Goal: Task Accomplishment & Management: Use online tool/utility

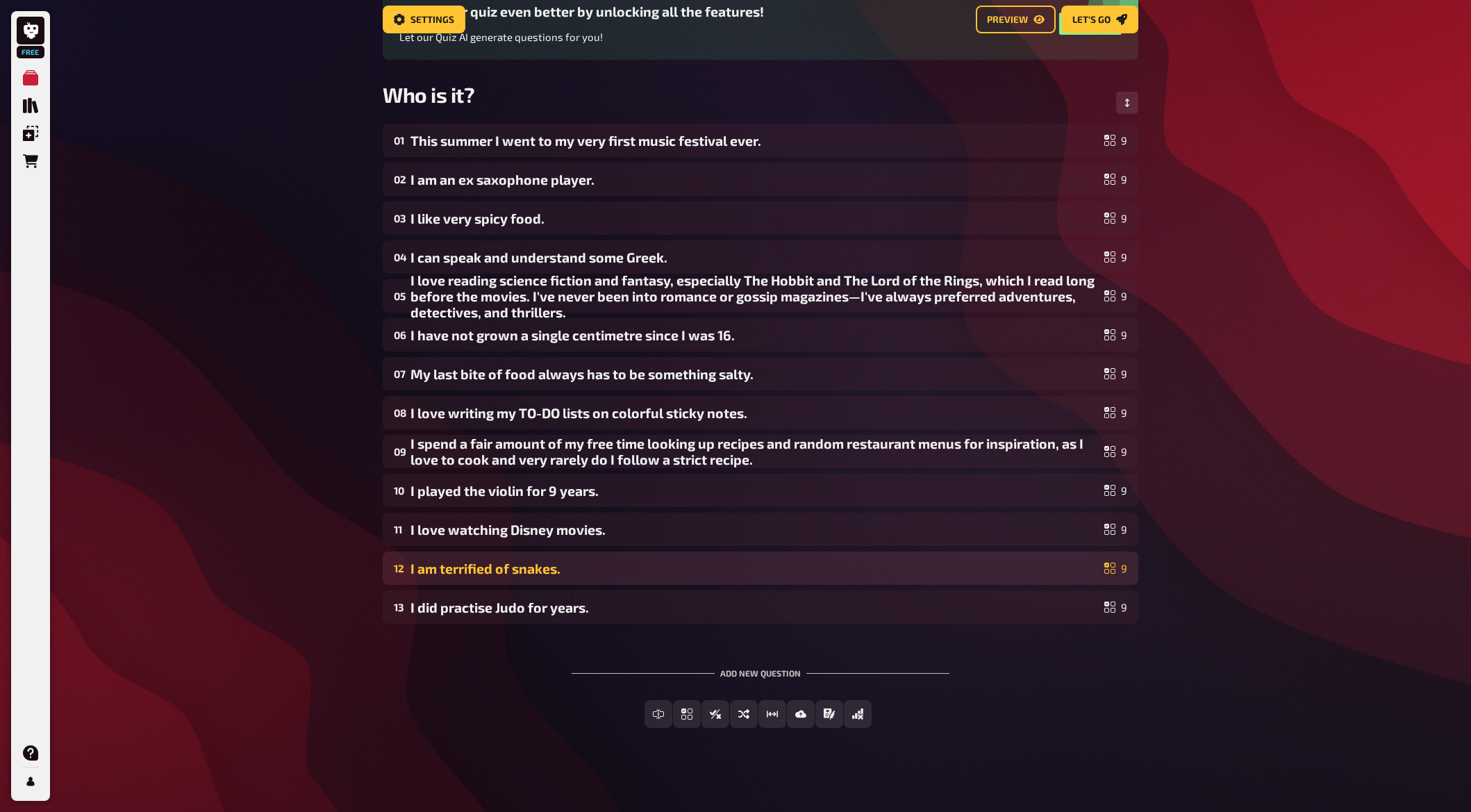
scroll to position [164, 0]
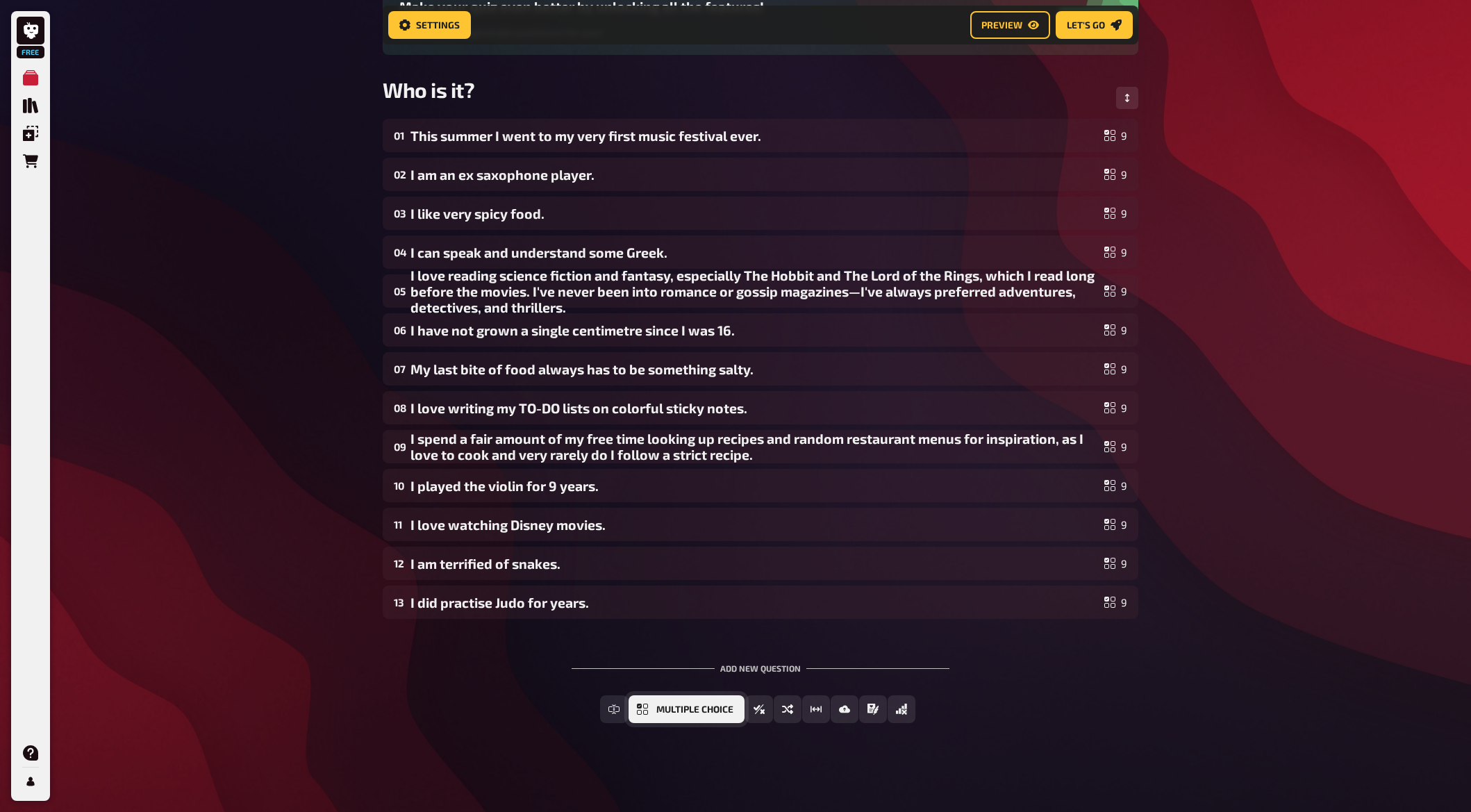
click at [668, 708] on span "Multiple Choice" at bounding box center [695, 710] width 77 height 10
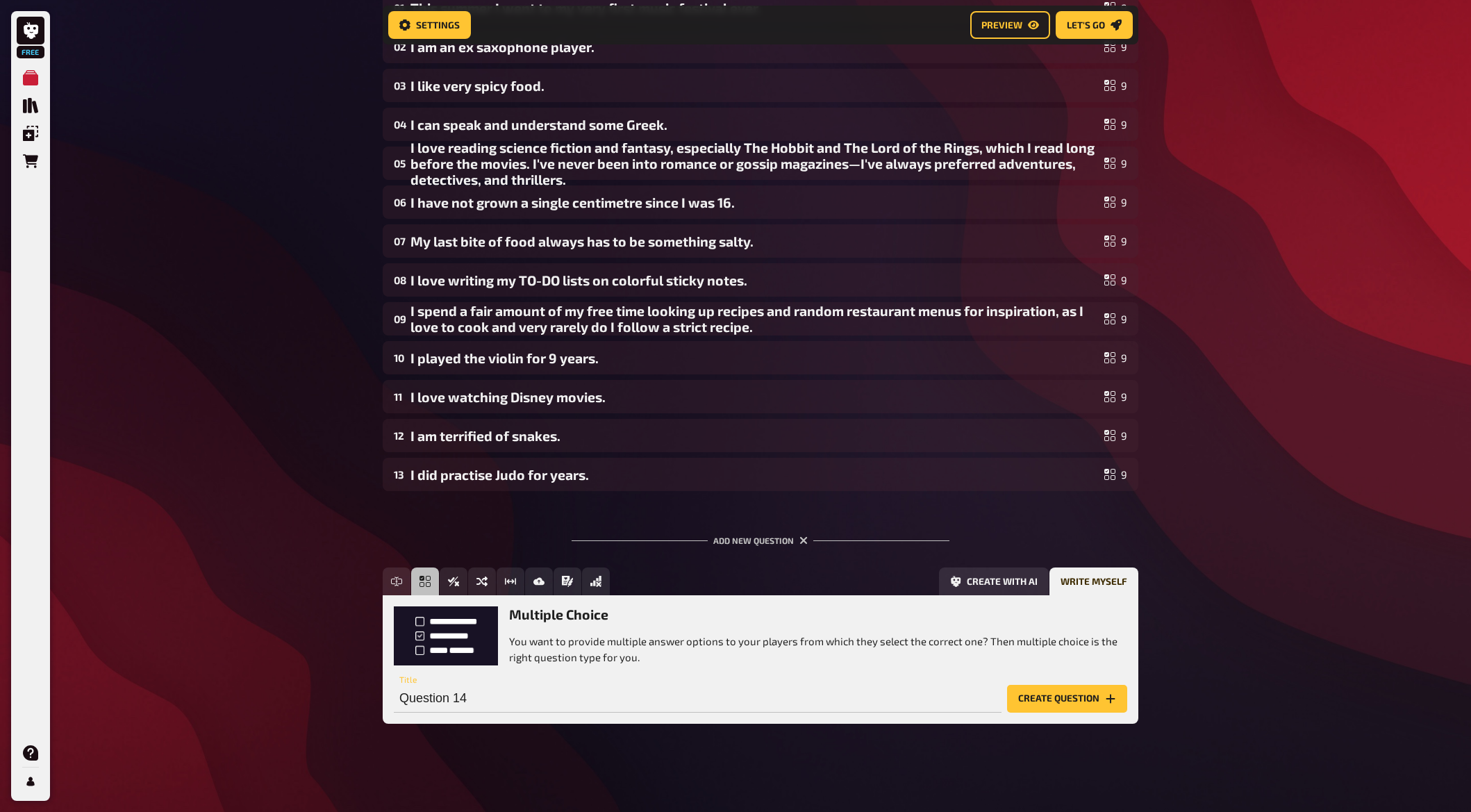
scroll to position [292, 0]
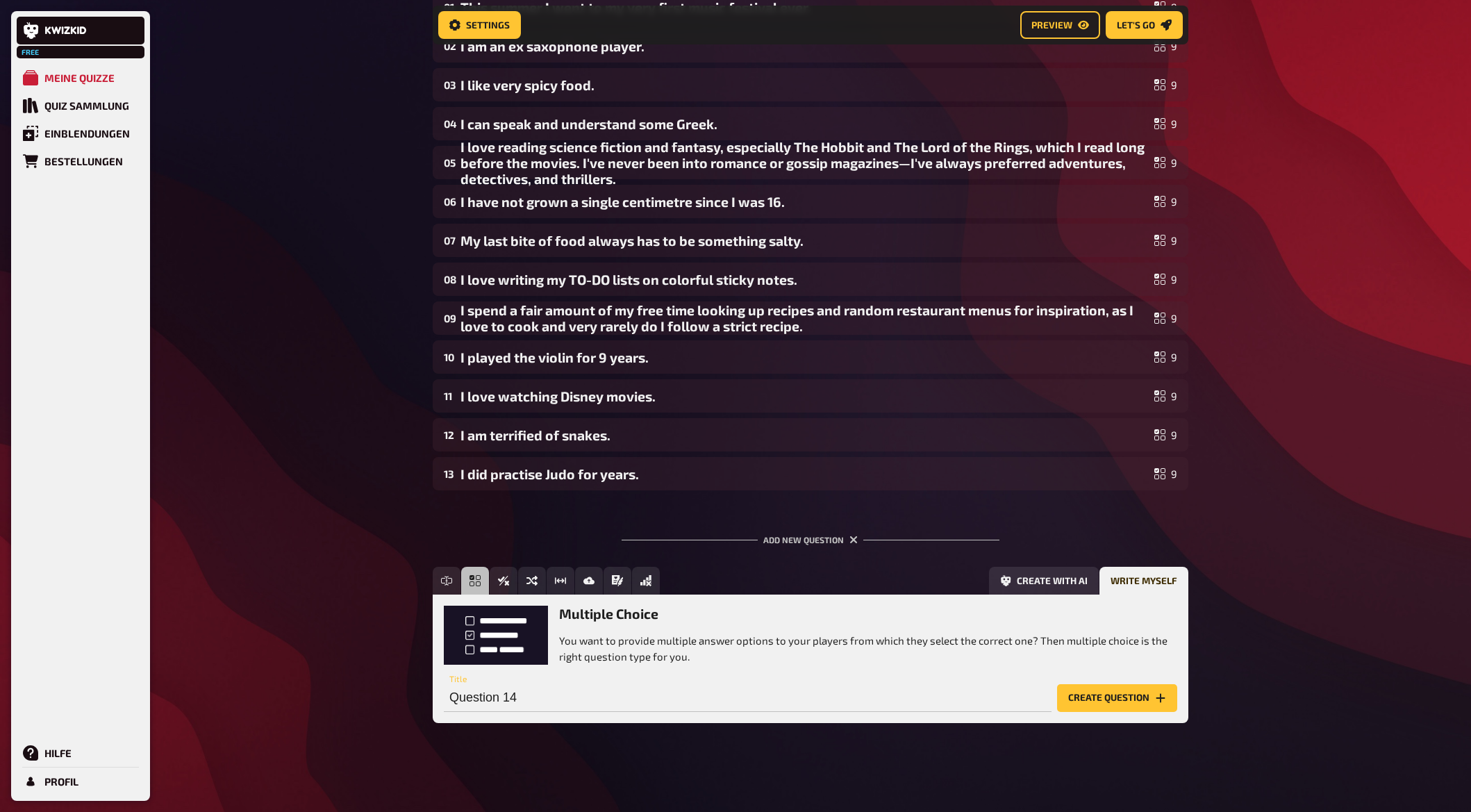
click at [600, 662] on p "You want to provide multiple answer options to your players from which they sel…" at bounding box center [868, 648] width 618 height 31
click at [565, 691] on input "Question 14" at bounding box center [747, 697] width 608 height 28
paste input "I travelled through [GEOGRAPHIC_DATA] for a year and a half in a 4x4."
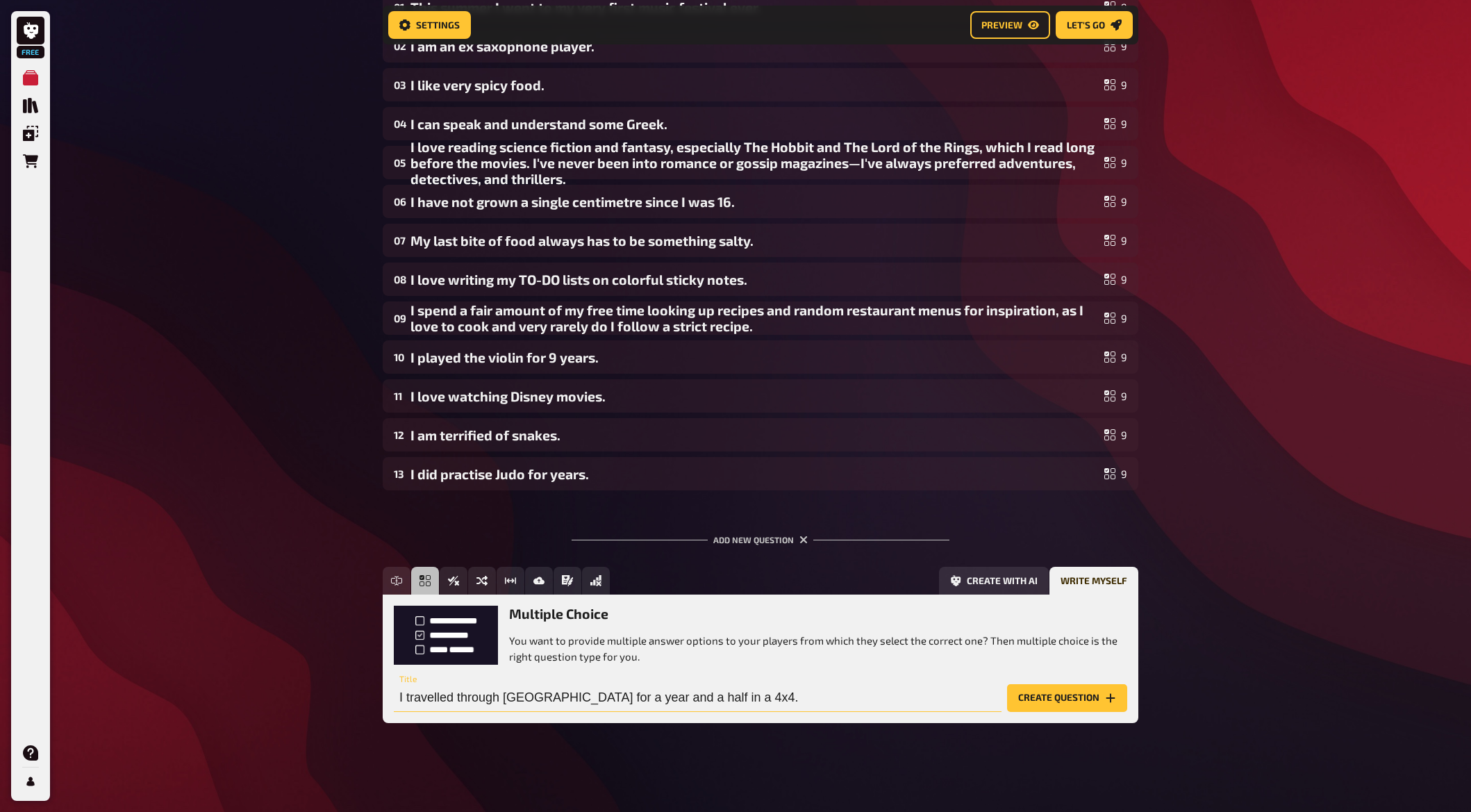
type input "I travelled through [GEOGRAPHIC_DATA] for a year and a half in a 4x4."
click at [1134, 708] on div "Multiple Choice You want to provide multiple answer options to your players fro…" at bounding box center [761, 658] width 756 height 128
click at [1086, 695] on button "Create question" at bounding box center [1068, 697] width 120 height 28
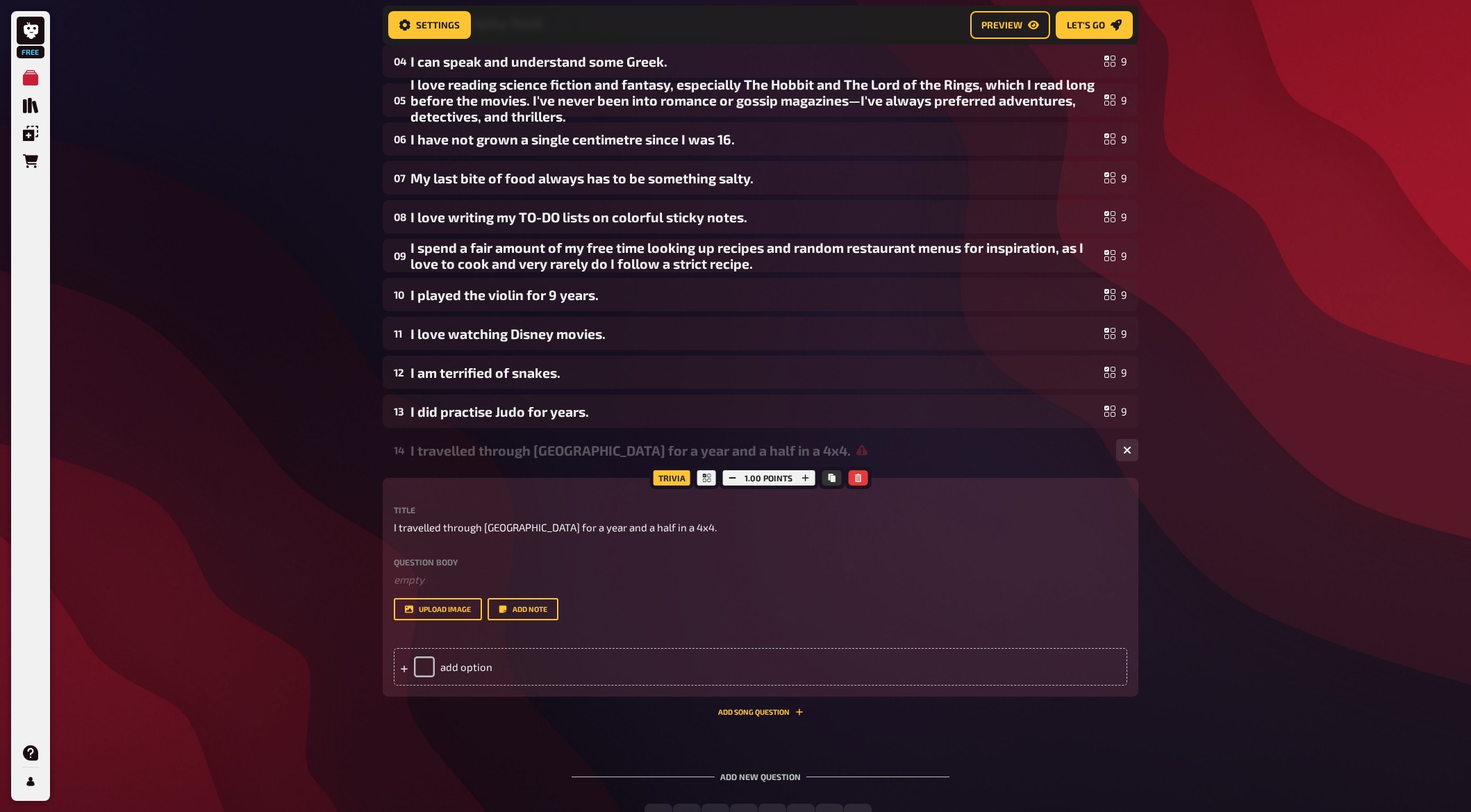
scroll to position [463, 0]
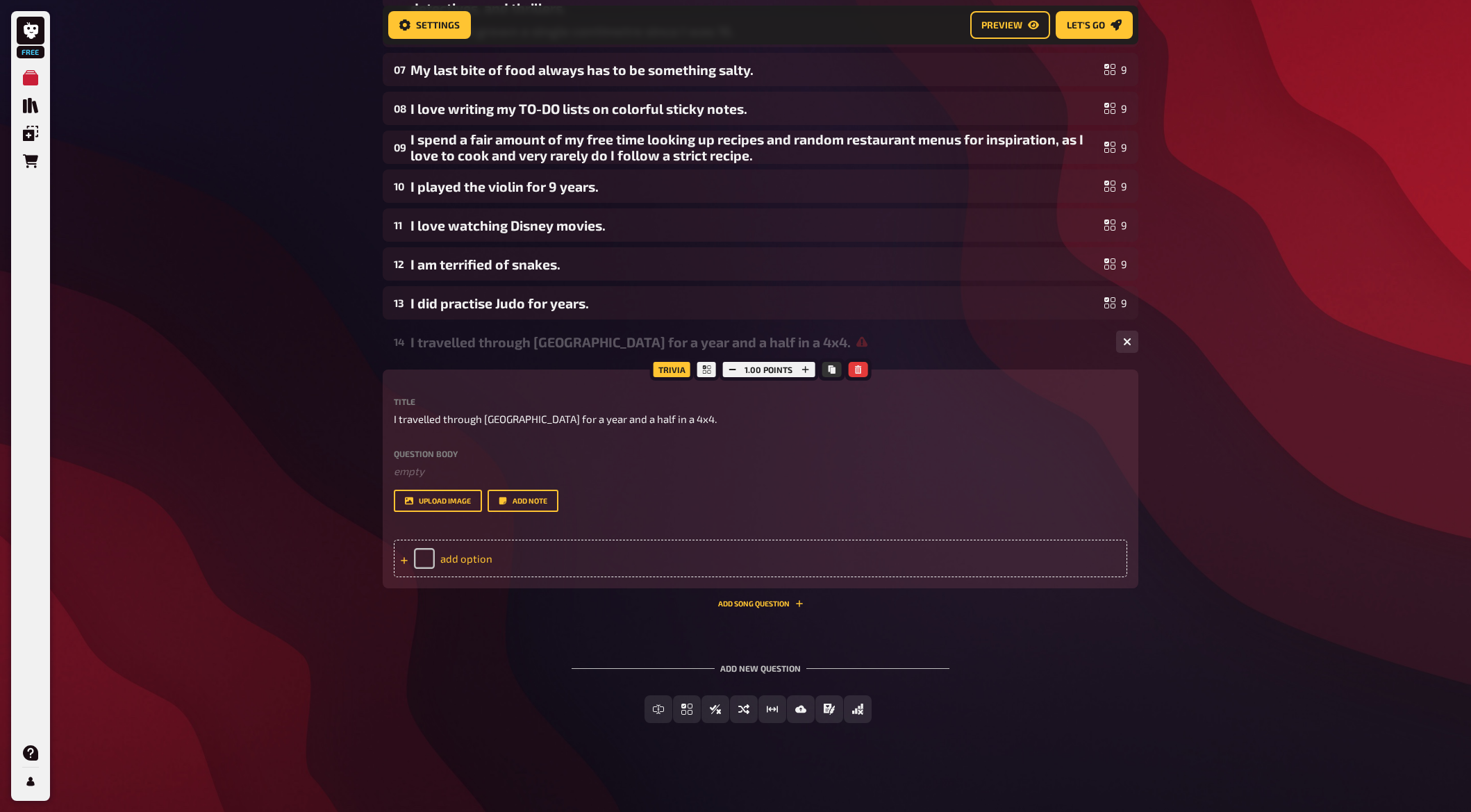
click at [467, 560] on div "add option" at bounding box center [761, 558] width 734 height 37
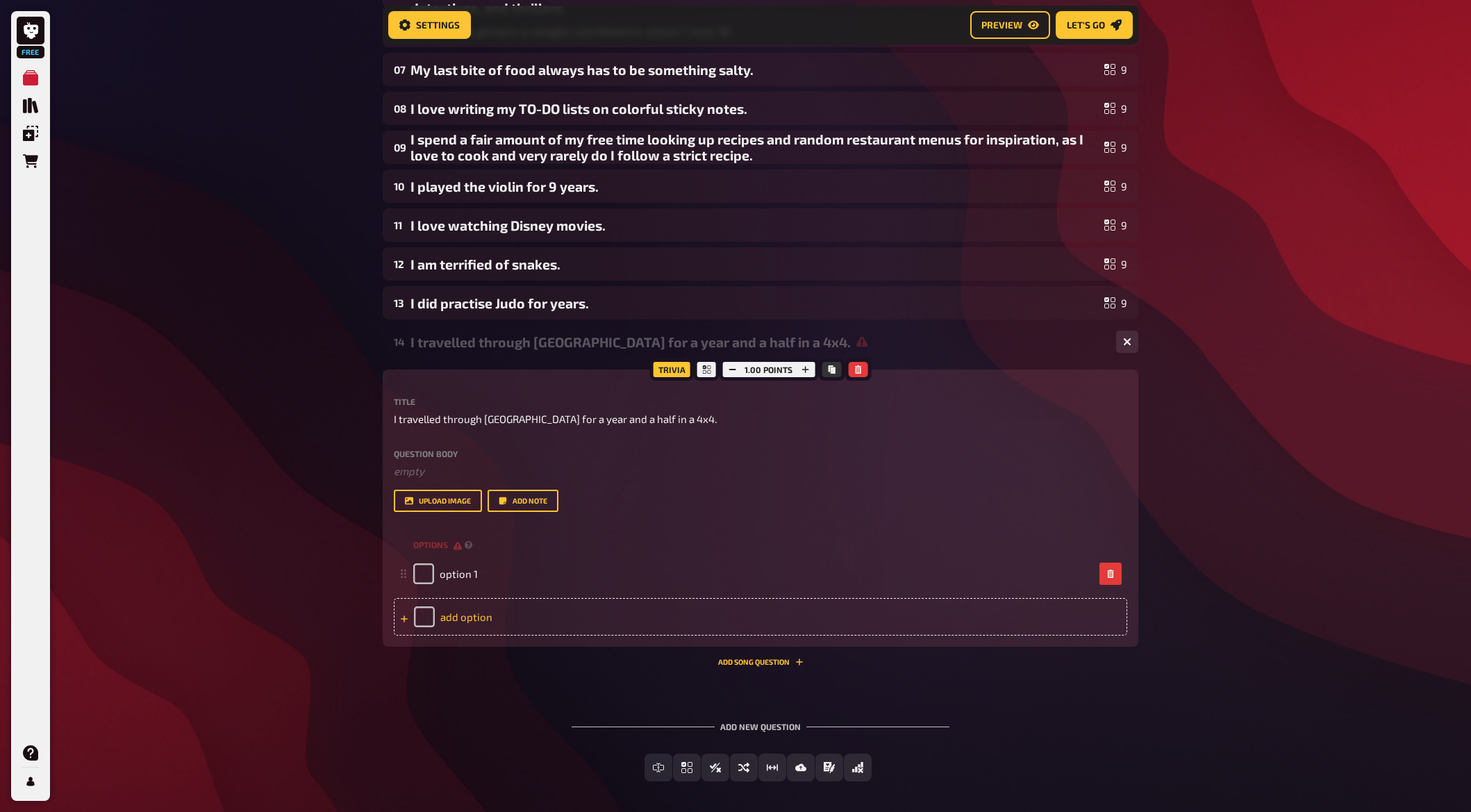
click at [467, 560] on div "option 1" at bounding box center [761, 573] width 734 height 37
click at [473, 606] on div "add option" at bounding box center [761, 616] width 734 height 37
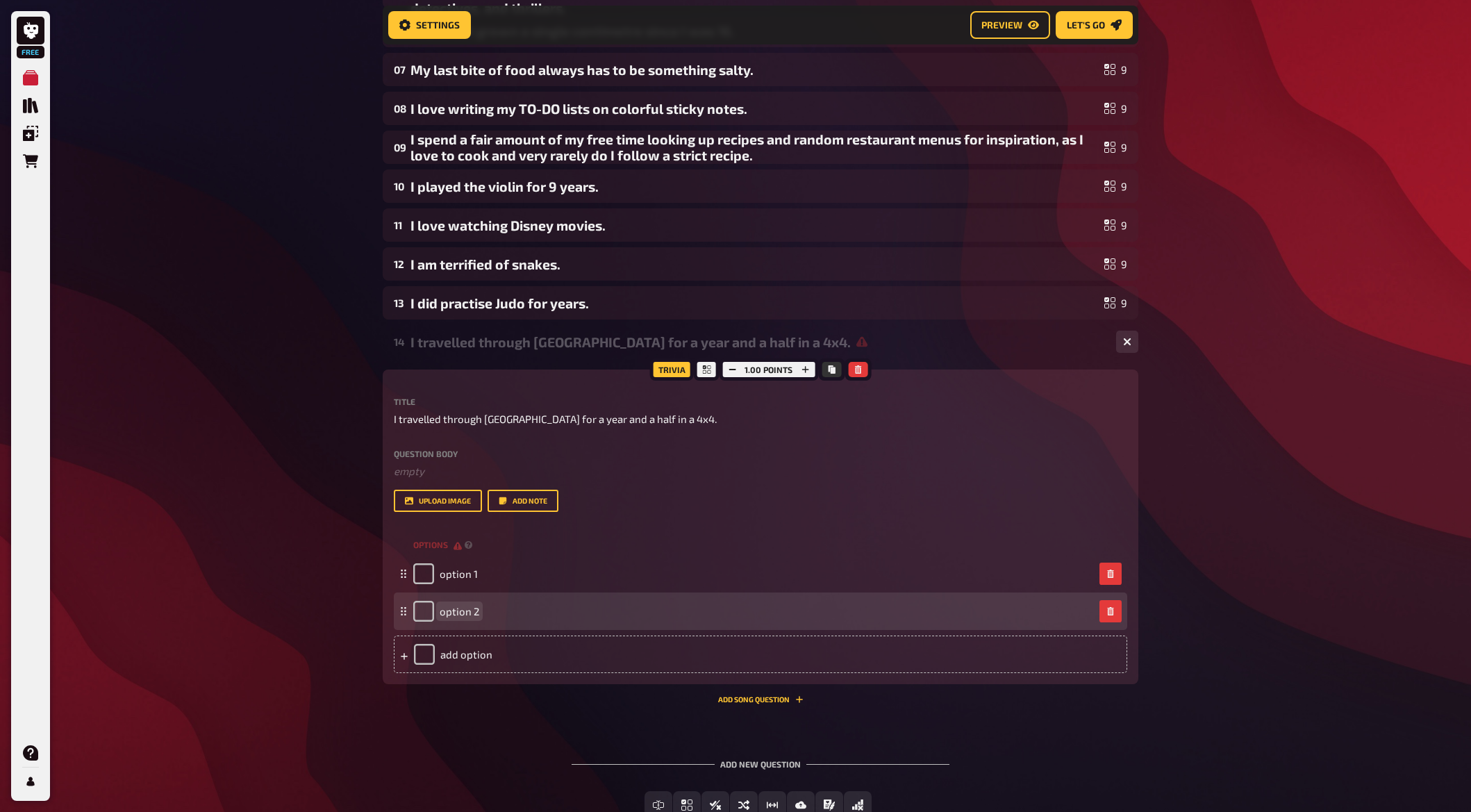
click at [473, 626] on div "option 2" at bounding box center [761, 610] width 734 height 37
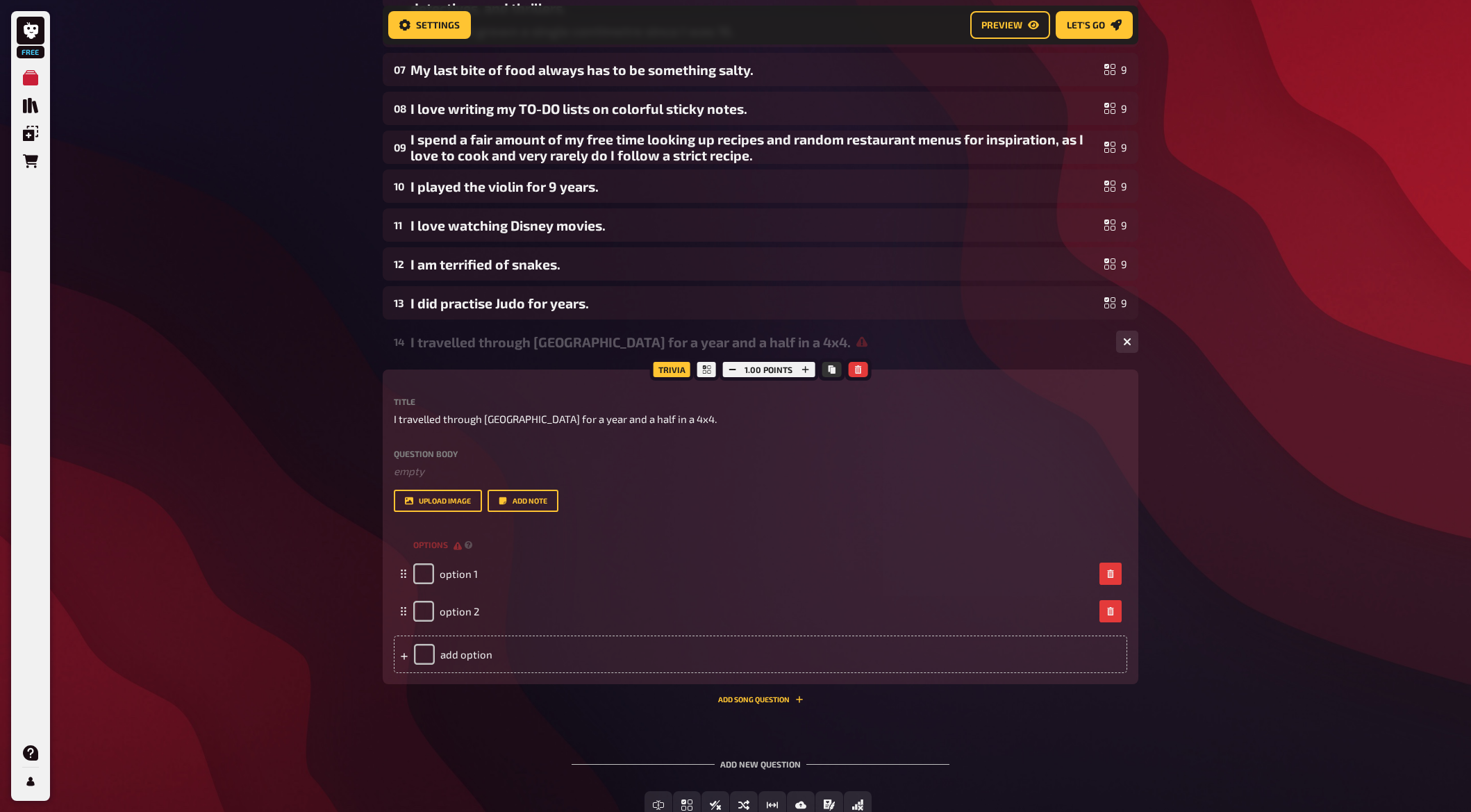
click at [477, 675] on div "Trivia 1.00 points Title I travelled through [GEOGRAPHIC_DATA] for a year and a…" at bounding box center [761, 526] width 756 height 315
click at [471, 665] on div "add option" at bounding box center [761, 654] width 734 height 37
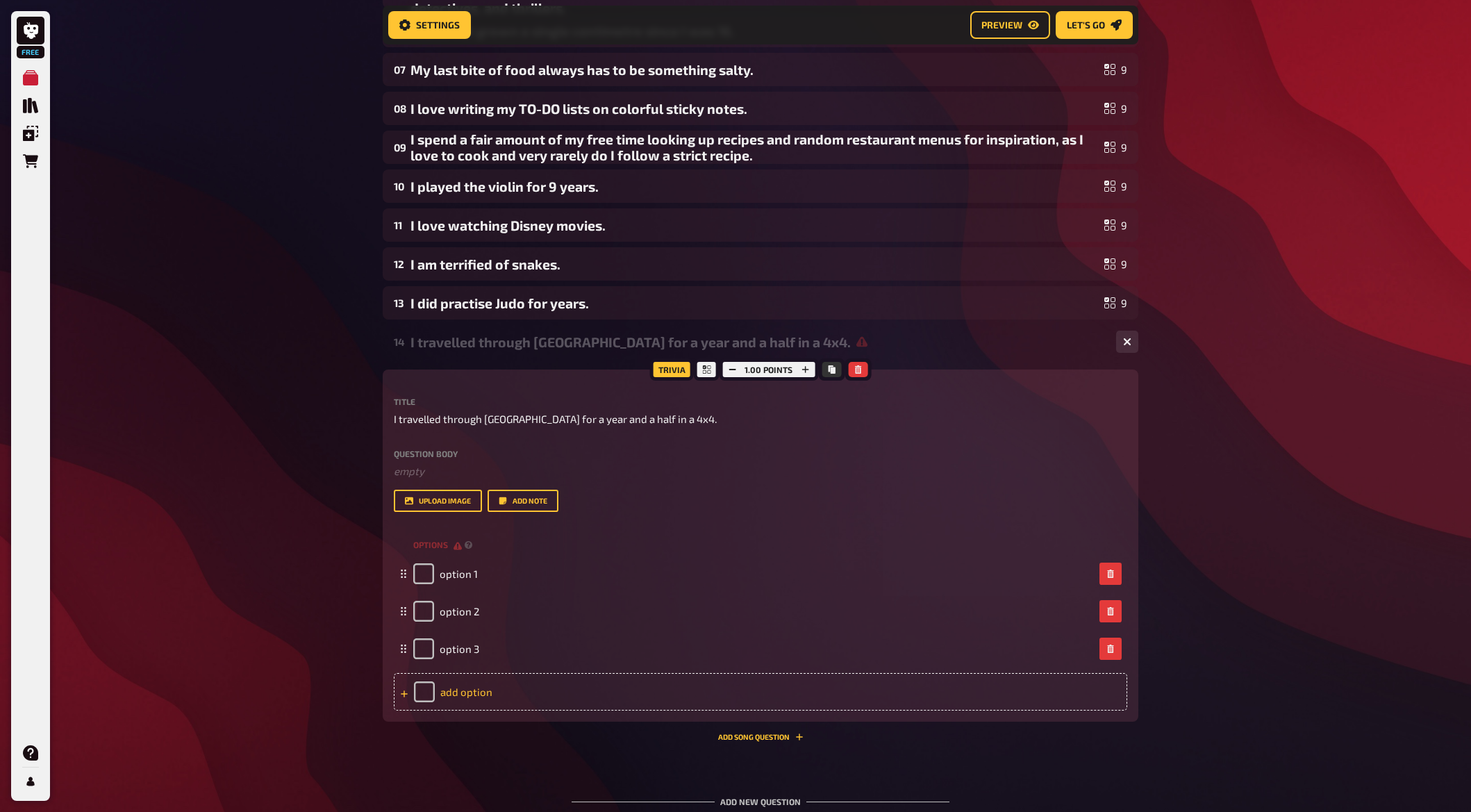
click at [488, 696] on div "add option" at bounding box center [761, 691] width 734 height 37
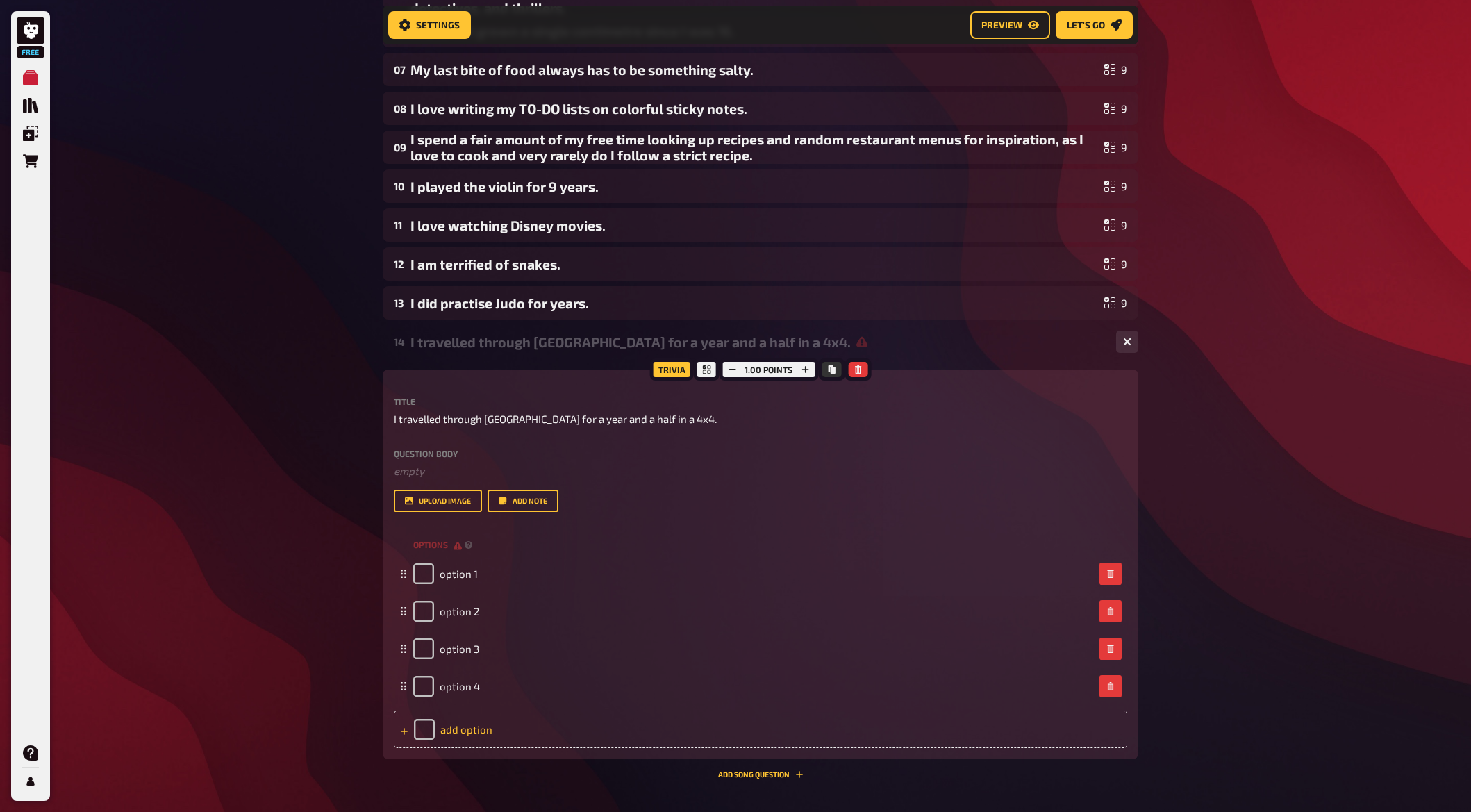
click at [477, 716] on div "add option" at bounding box center [761, 729] width 734 height 37
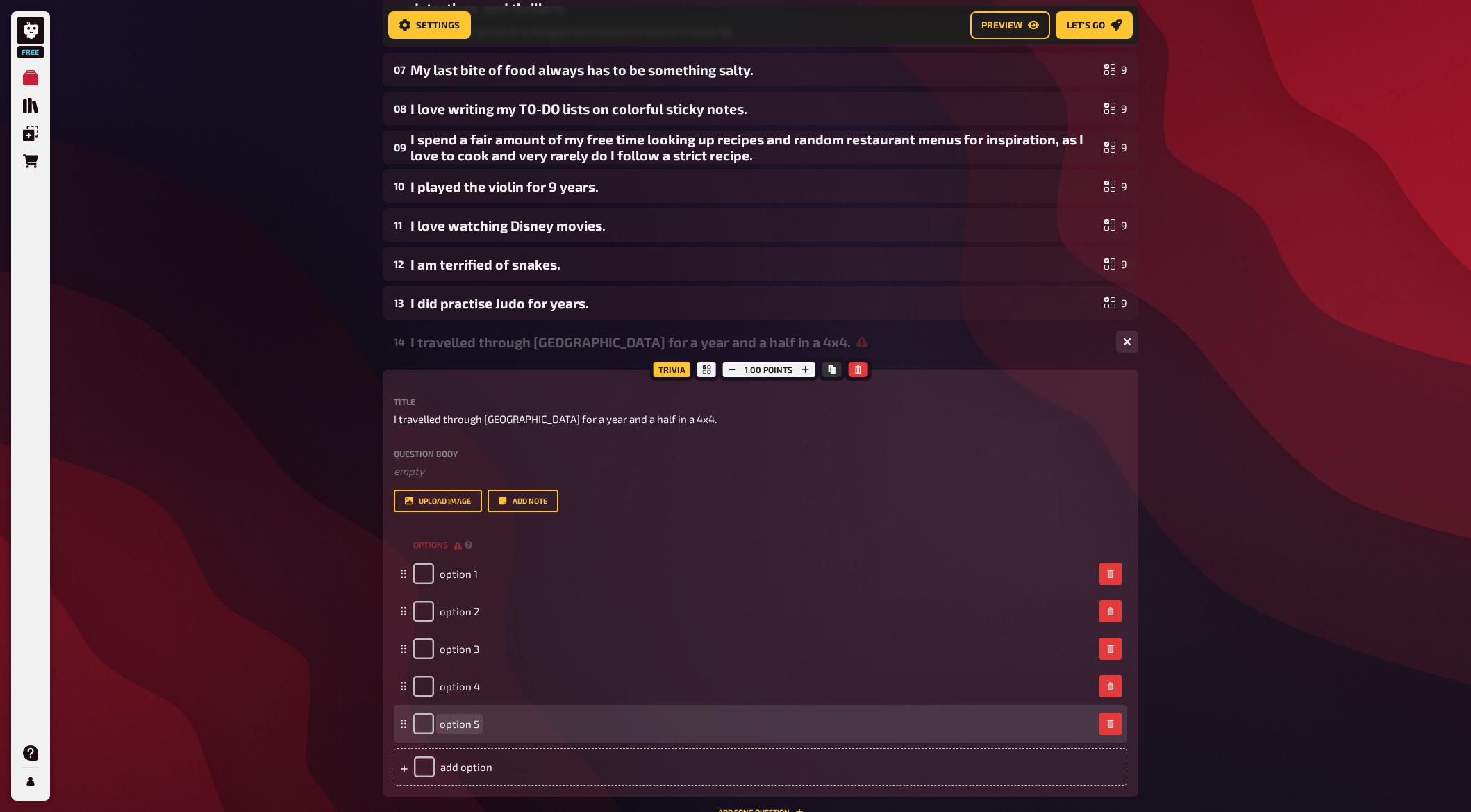
click at [476, 736] on div "option 5" at bounding box center [761, 724] width 734 height 37
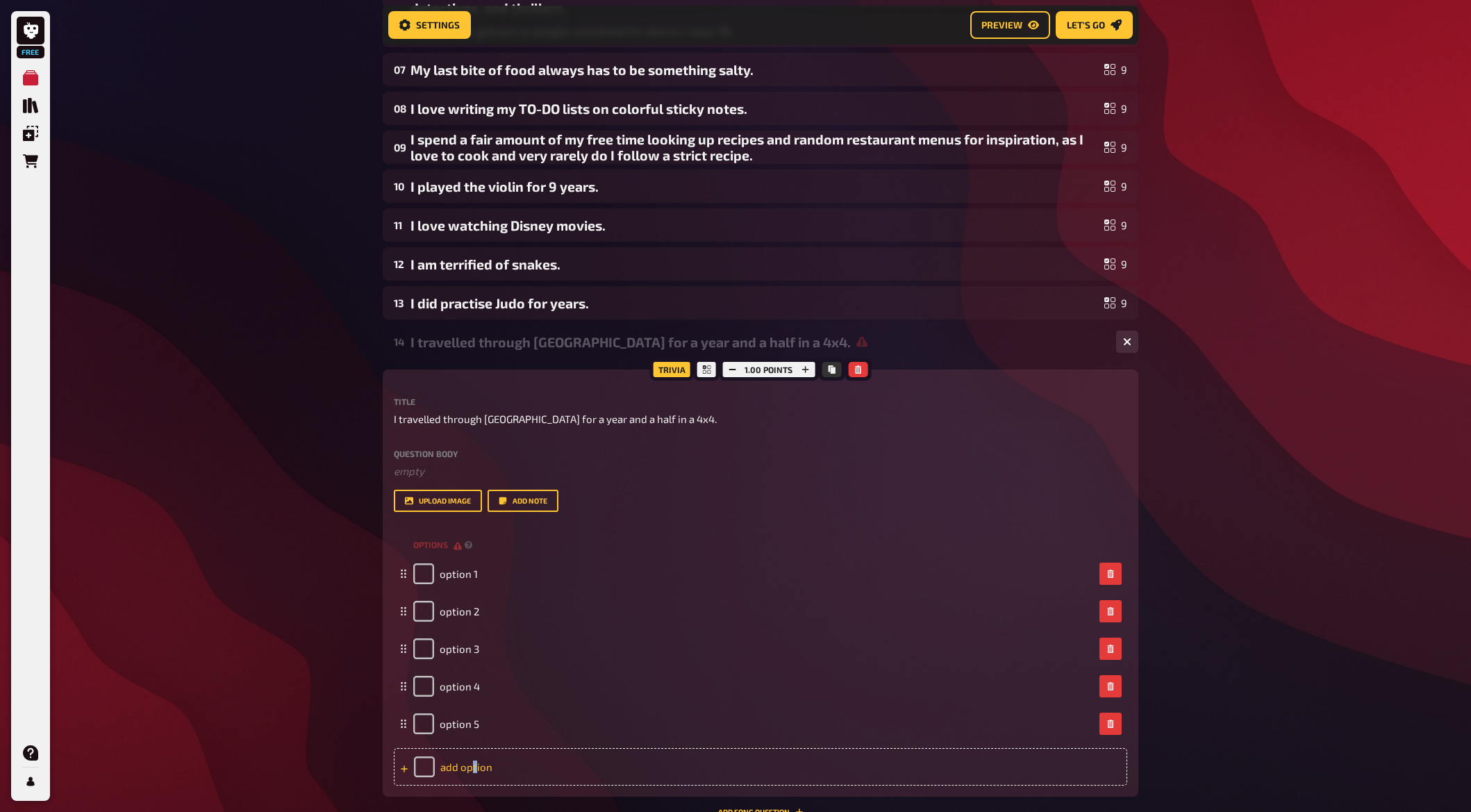
click at [474, 761] on div "add option" at bounding box center [761, 766] width 734 height 37
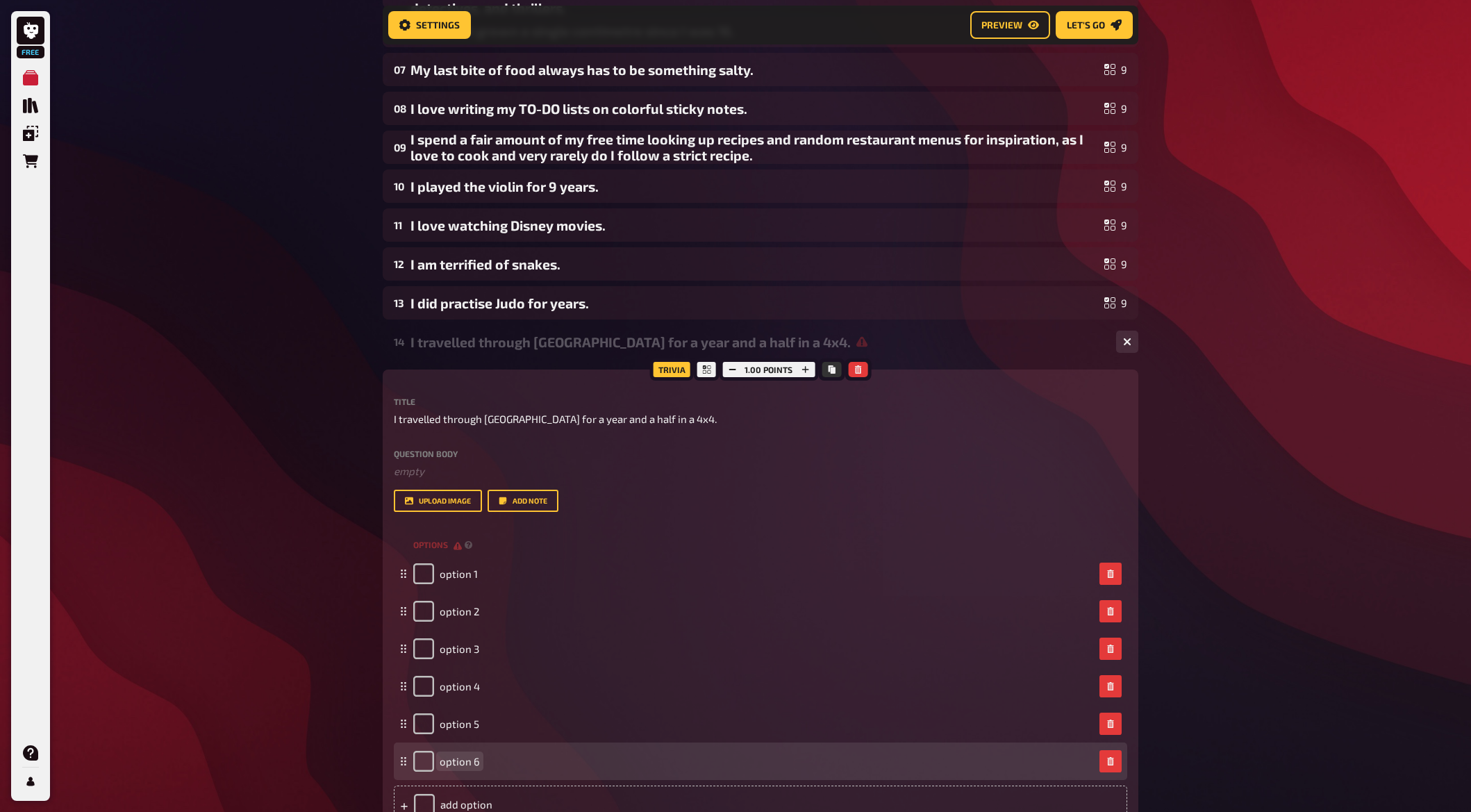
drag, startPoint x: 474, startPoint y: 761, endPoint x: 475, endPoint y: 776, distance: 15.0
click at [475, 776] on div "option 6" at bounding box center [761, 761] width 734 height 37
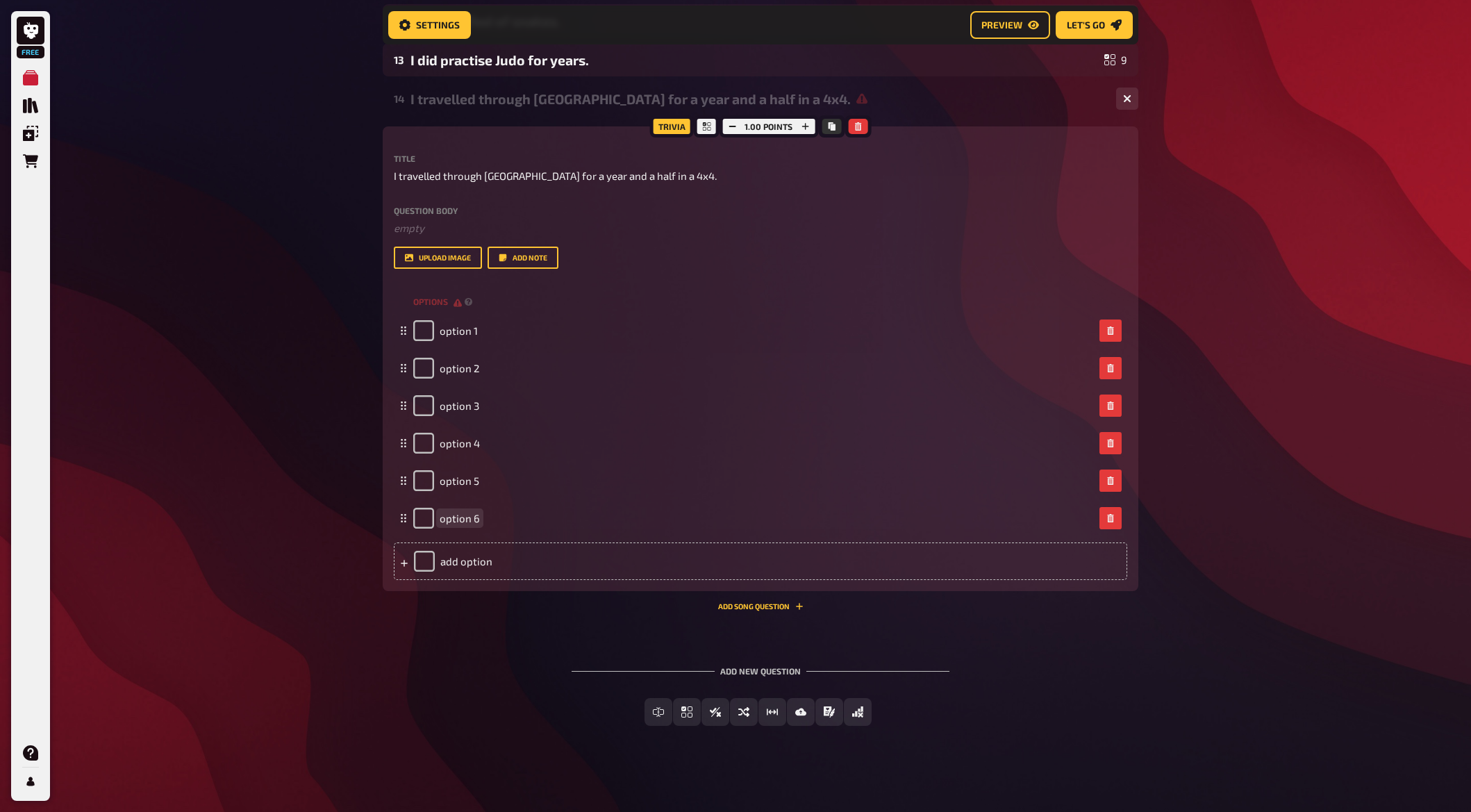
scroll to position [709, 0]
click at [473, 557] on div "add option" at bounding box center [761, 558] width 734 height 37
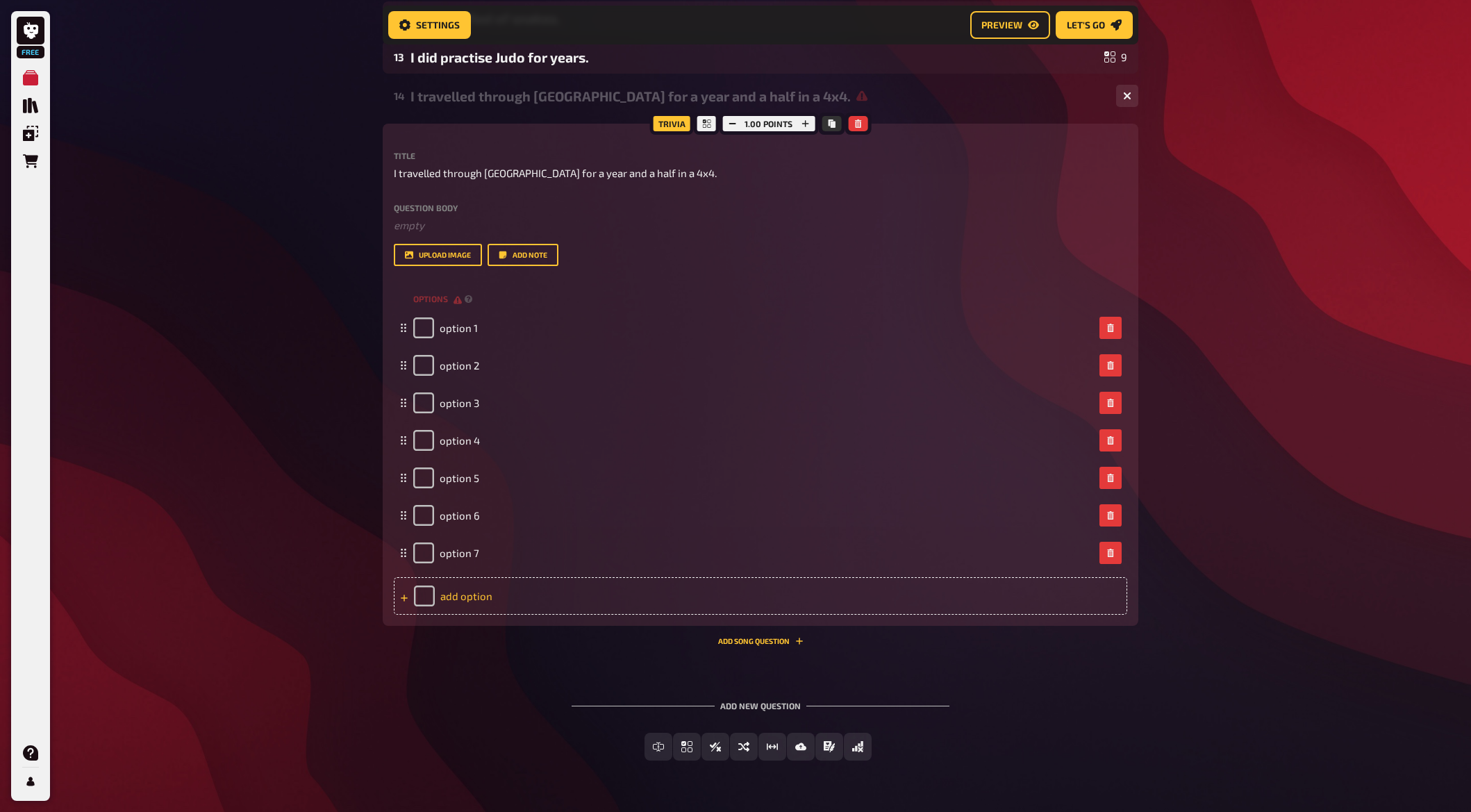
click at [472, 581] on div "add option" at bounding box center [761, 596] width 734 height 37
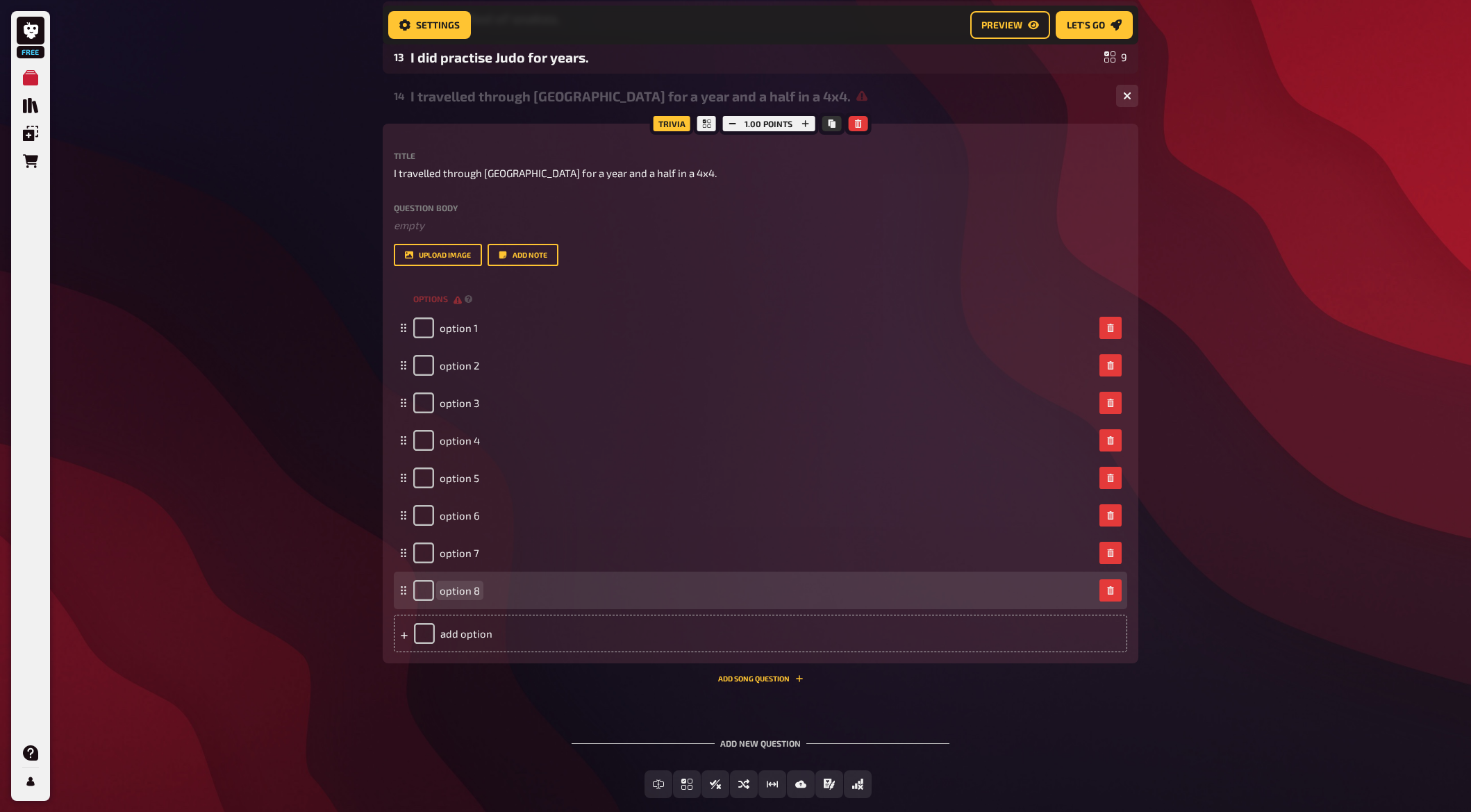
click at [473, 598] on div "option 8" at bounding box center [446, 590] width 67 height 21
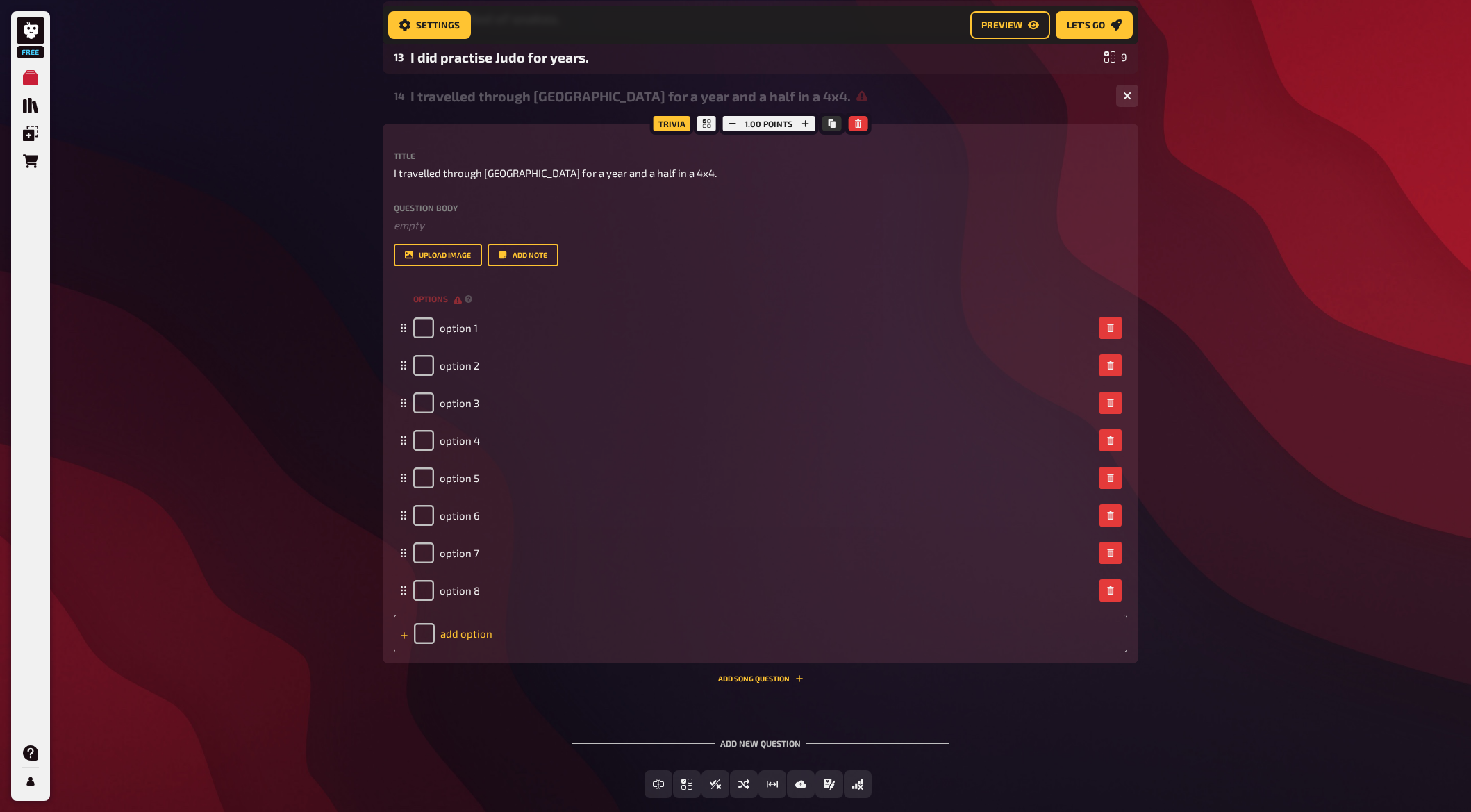
click at [471, 640] on div "add option" at bounding box center [761, 633] width 734 height 37
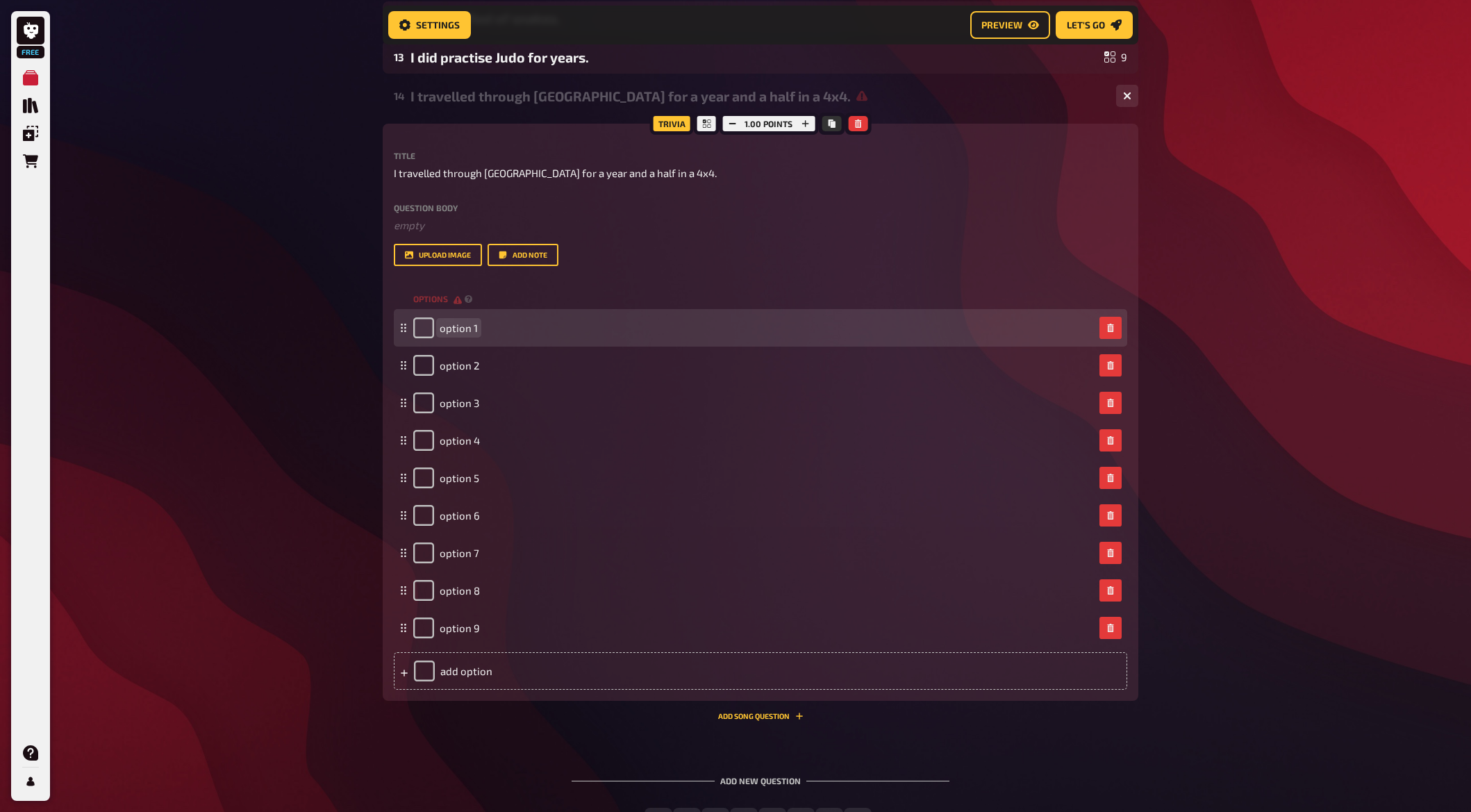
click at [445, 325] on span "option 1" at bounding box center [458, 328] width 38 height 13
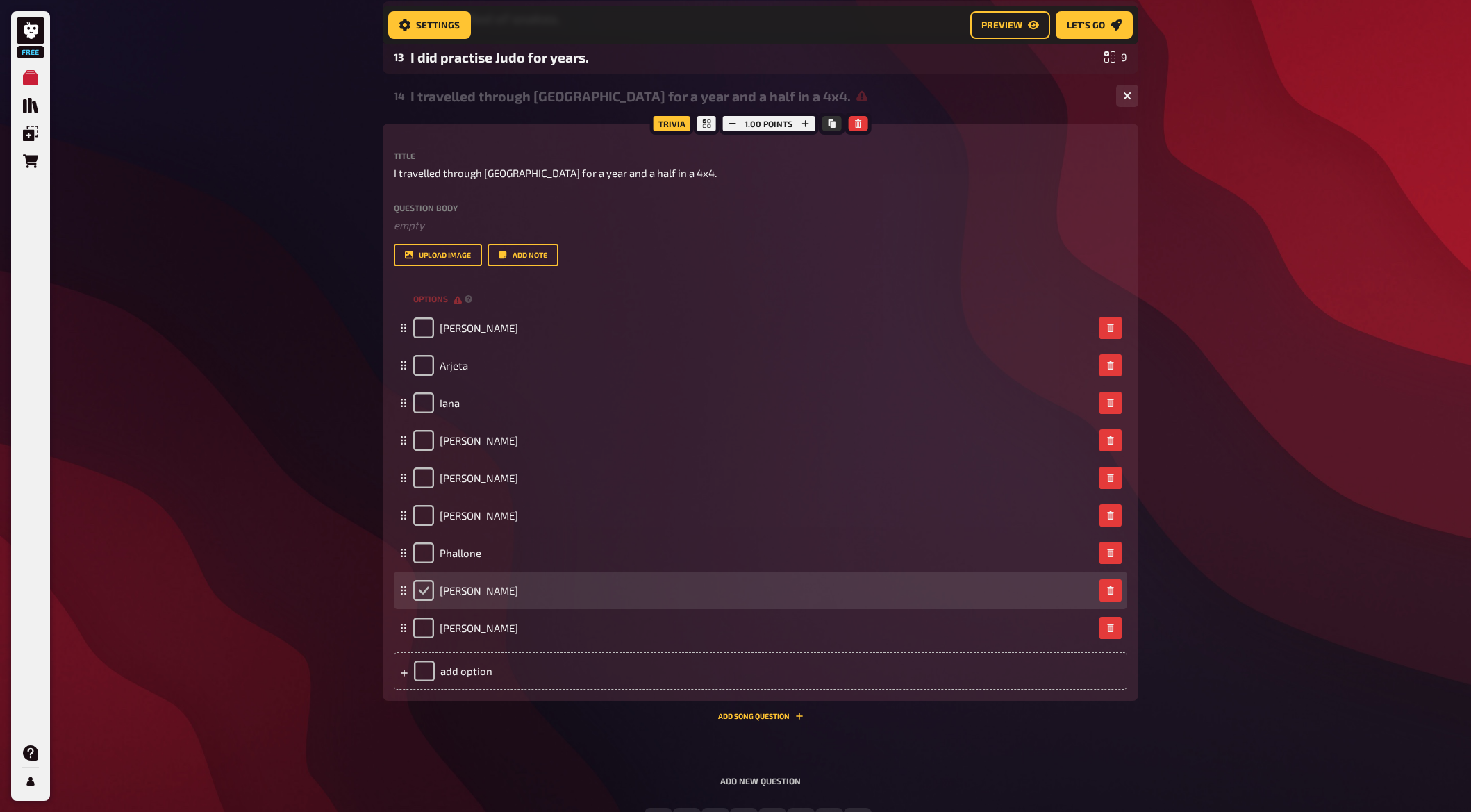
click at [417, 594] on input "checkbox" at bounding box center [423, 590] width 21 height 21
checkbox input "true"
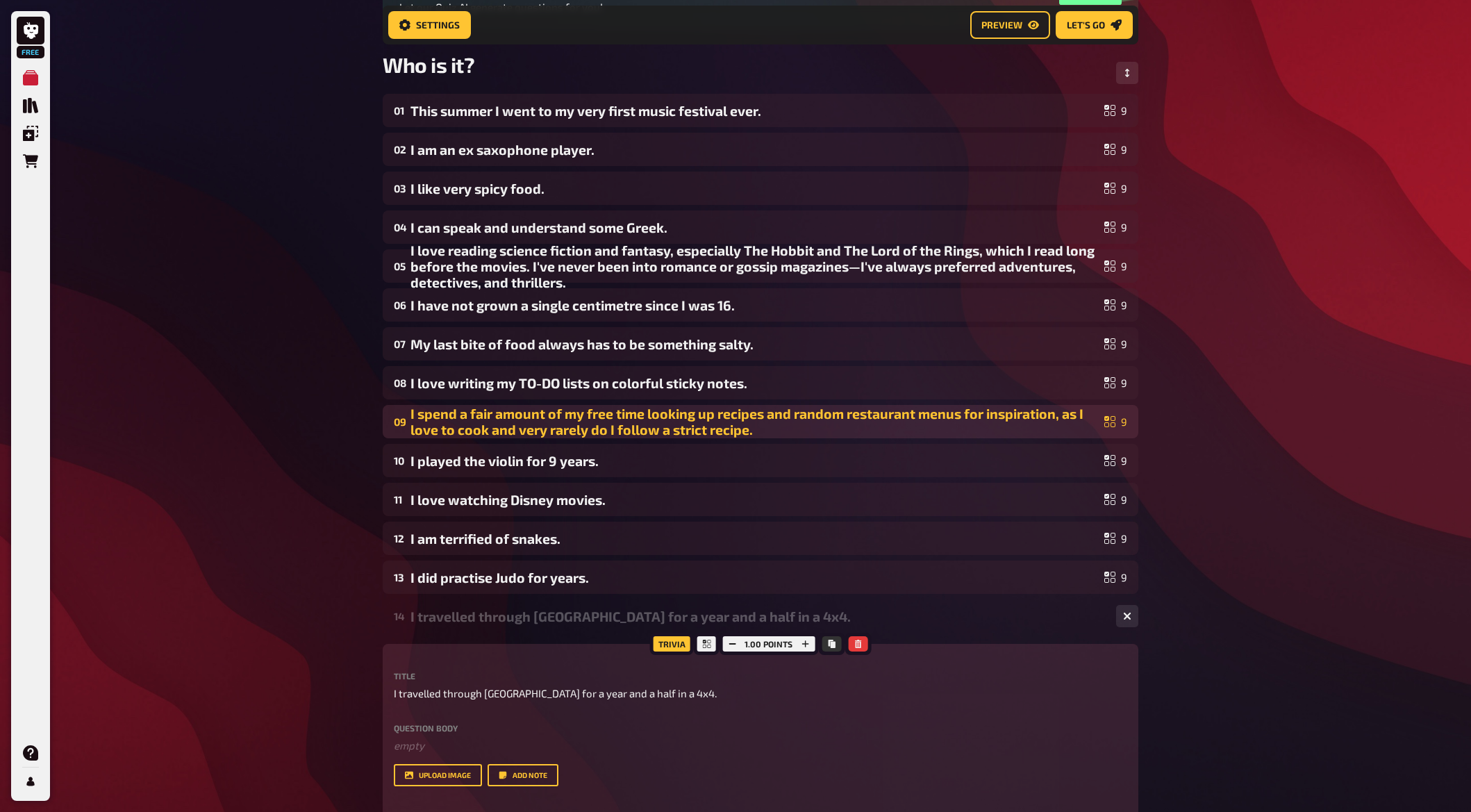
scroll to position [0, 0]
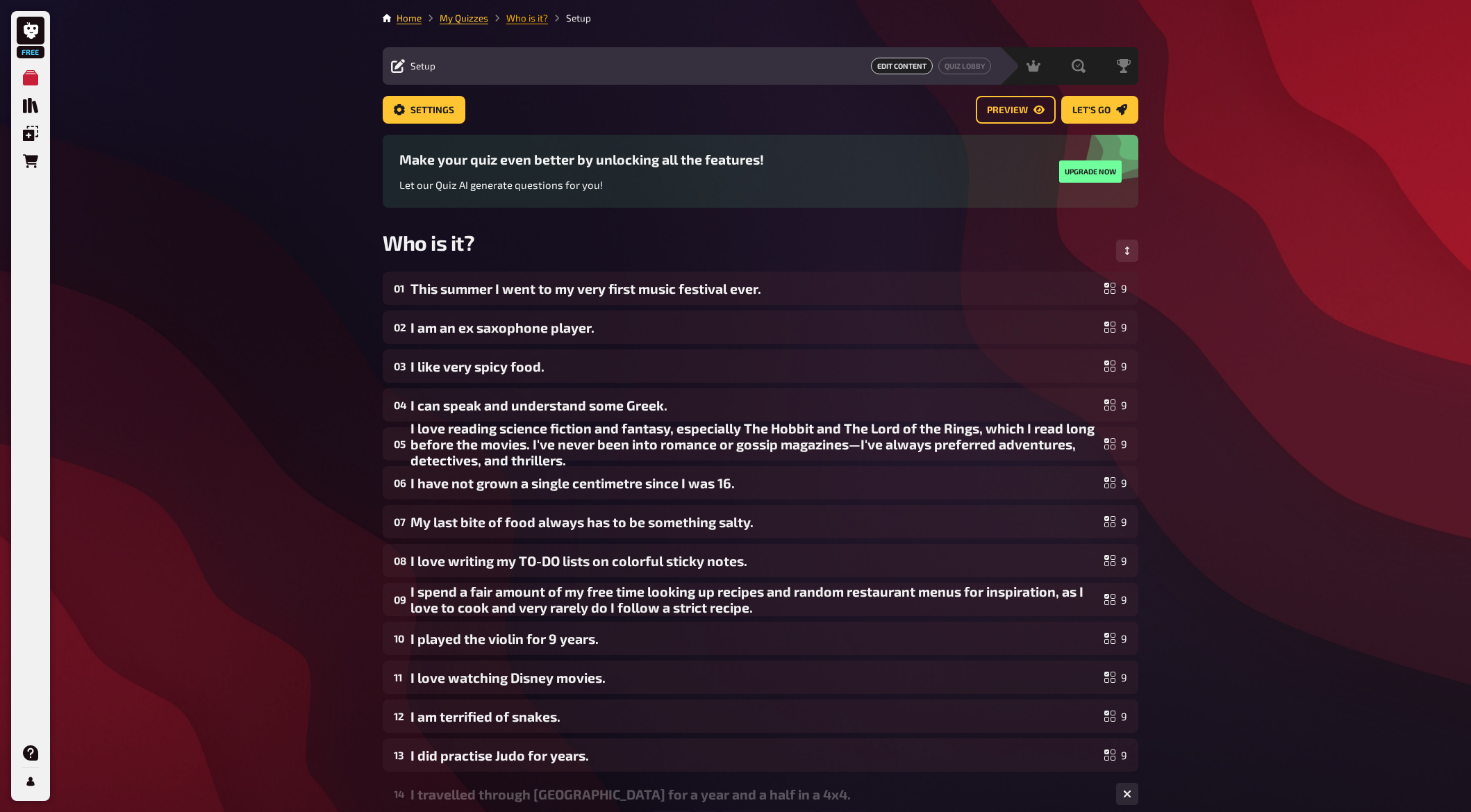
click at [540, 16] on link "Who is it?" at bounding box center [527, 18] width 42 height 11
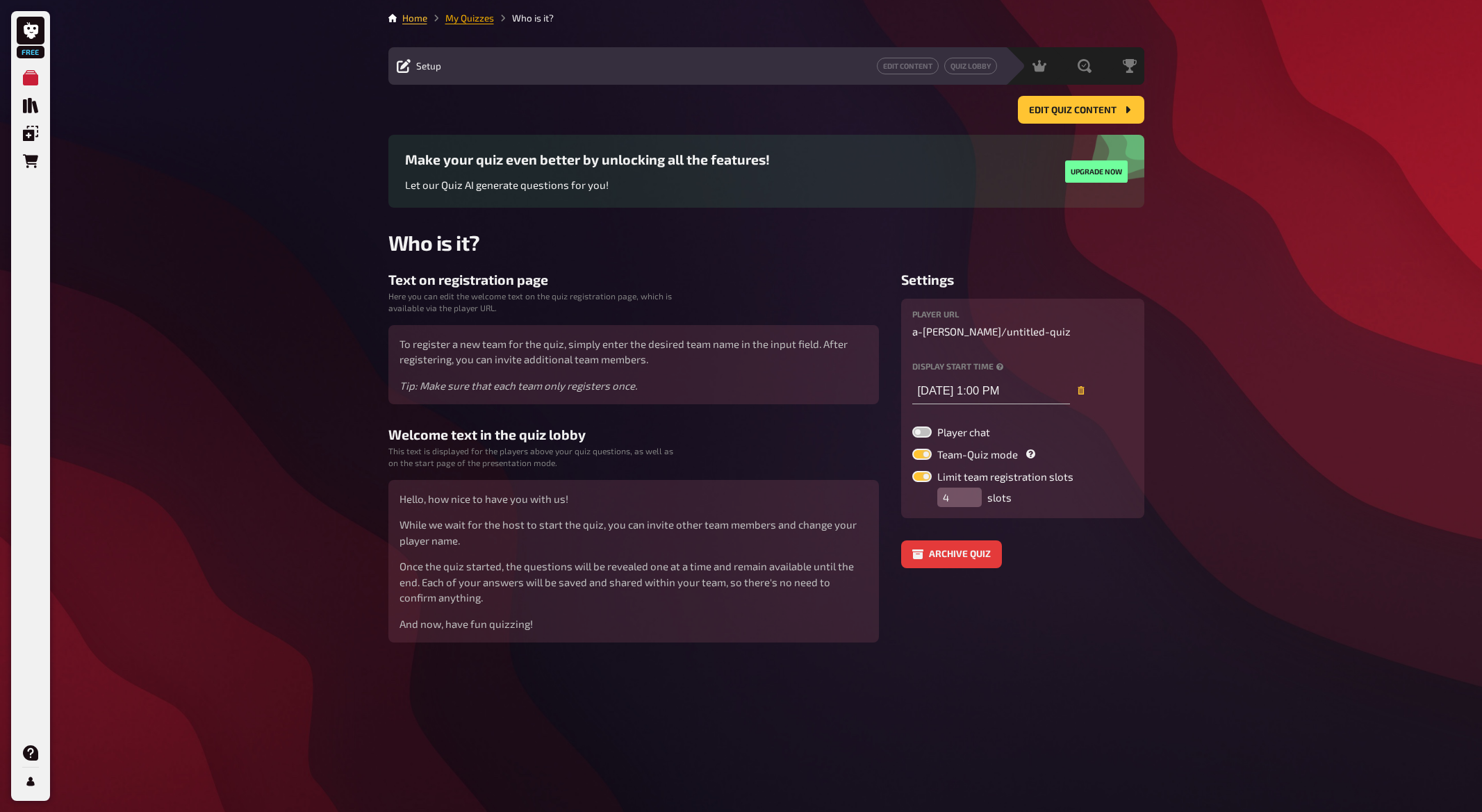
click at [471, 18] on link "My Quizzes" at bounding box center [469, 18] width 49 height 11
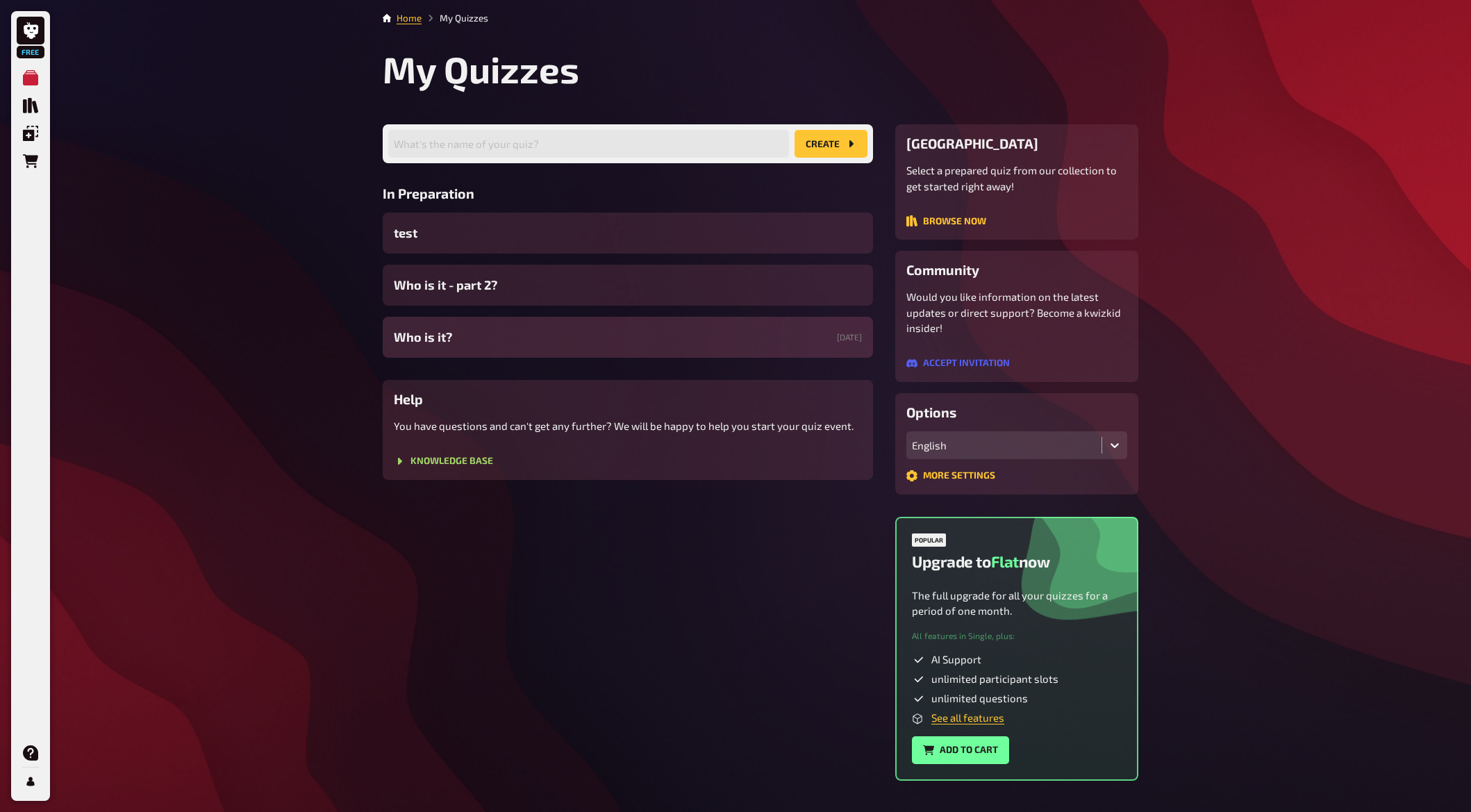
click at [466, 336] on div "Who is it? [DATE]" at bounding box center [628, 337] width 490 height 41
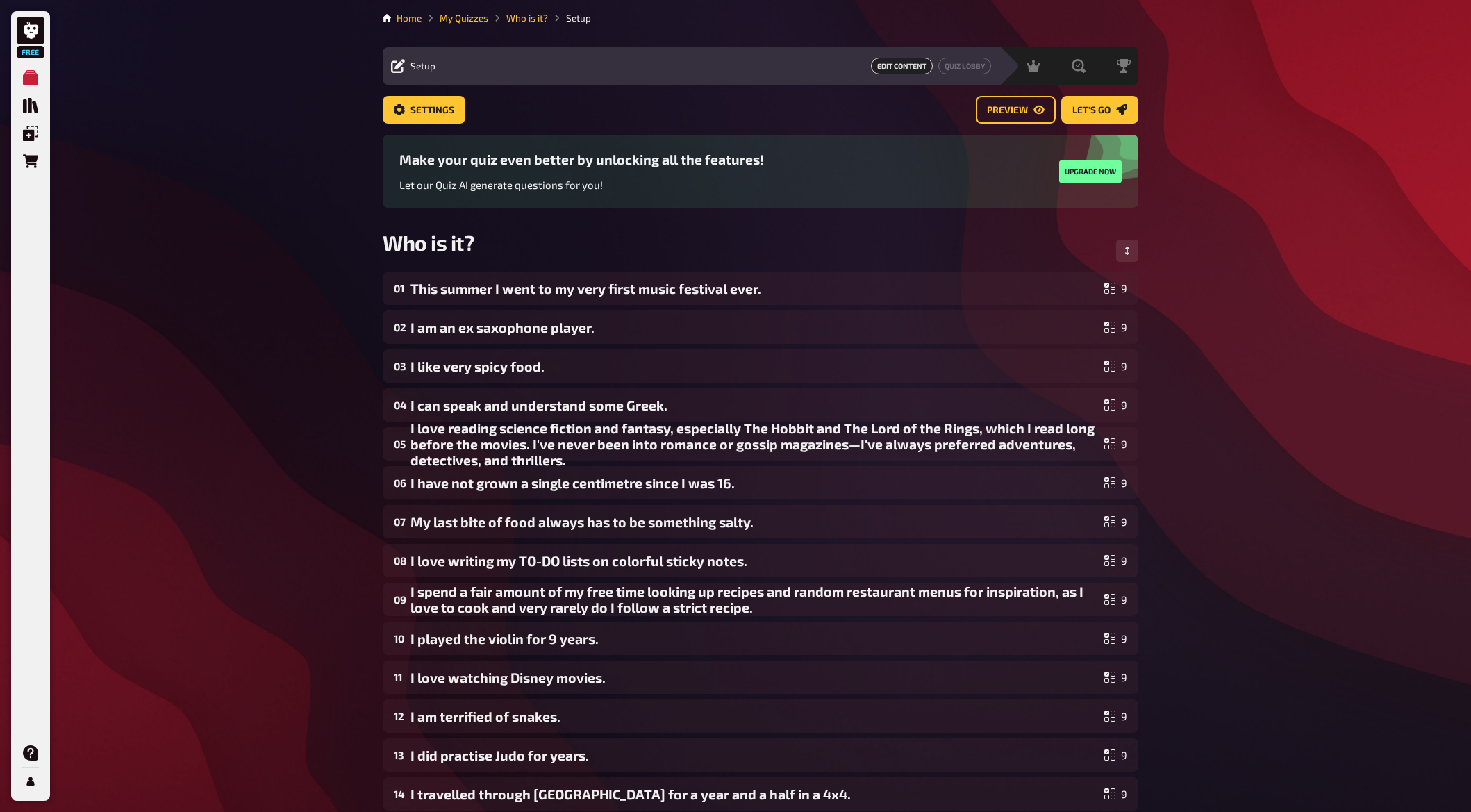
click at [515, 24] on li "Who is it?" at bounding box center [518, 18] width 59 height 14
click at [515, 18] on link "Who is it?" at bounding box center [527, 18] width 42 height 11
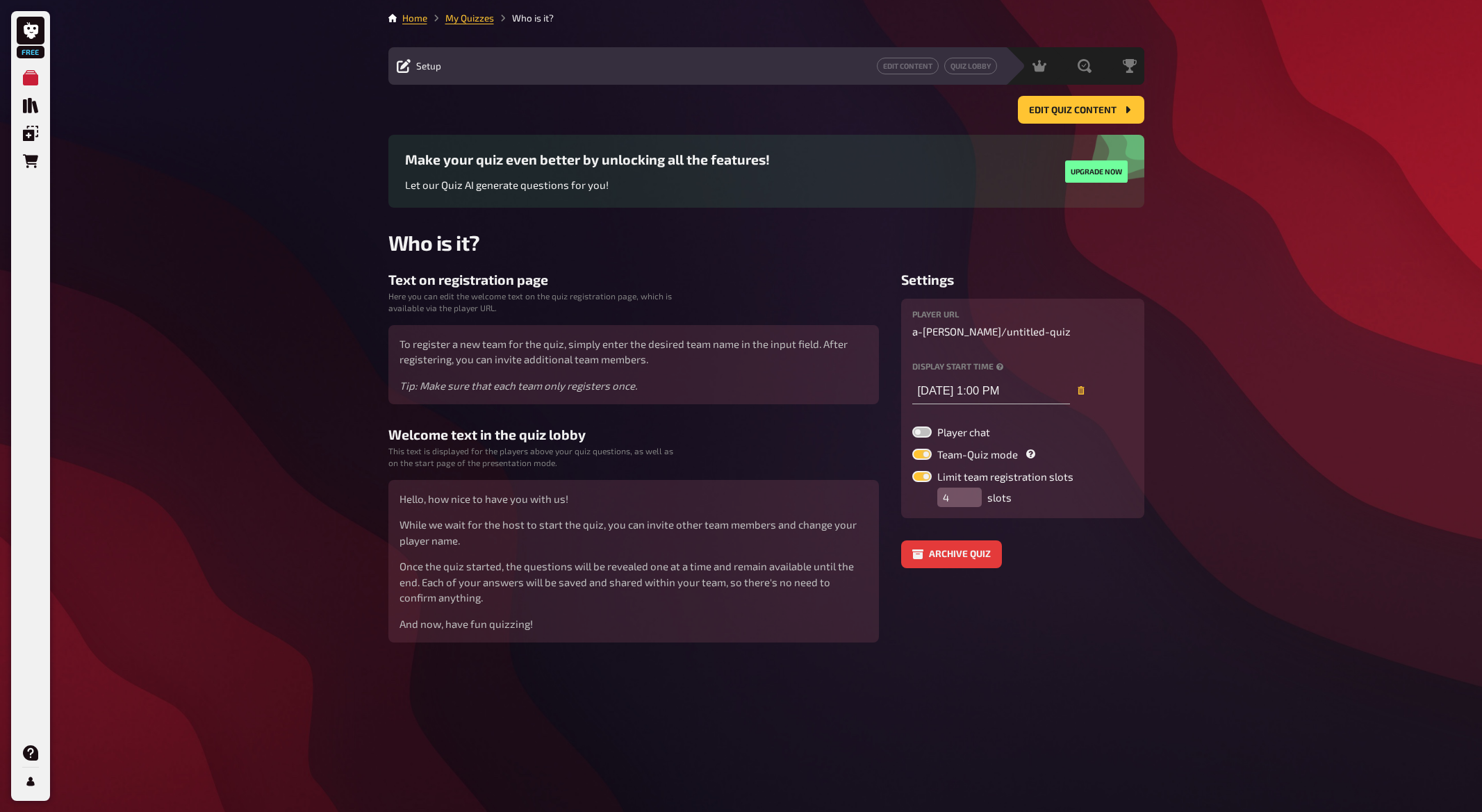
click at [479, 9] on div "Home My Quizzes Who is it? Setup Edit Content Quiz Lobby Hosting undefined Eval…" at bounding box center [766, 406] width 779 height 812
click at [472, 18] on link "My Quizzes" at bounding box center [469, 18] width 49 height 11
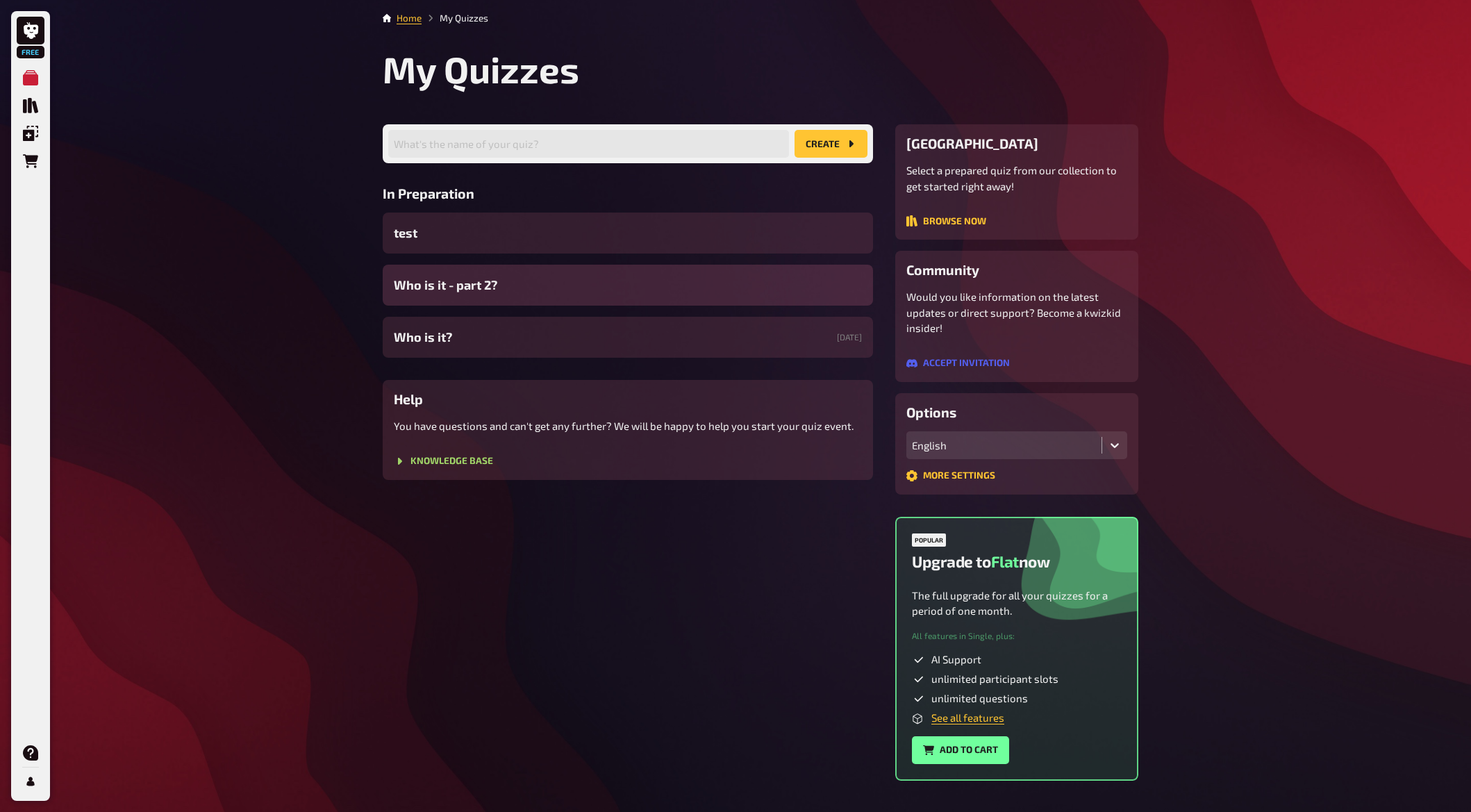
click at [459, 284] on span "Who is it - part 2?" at bounding box center [446, 285] width 103 height 19
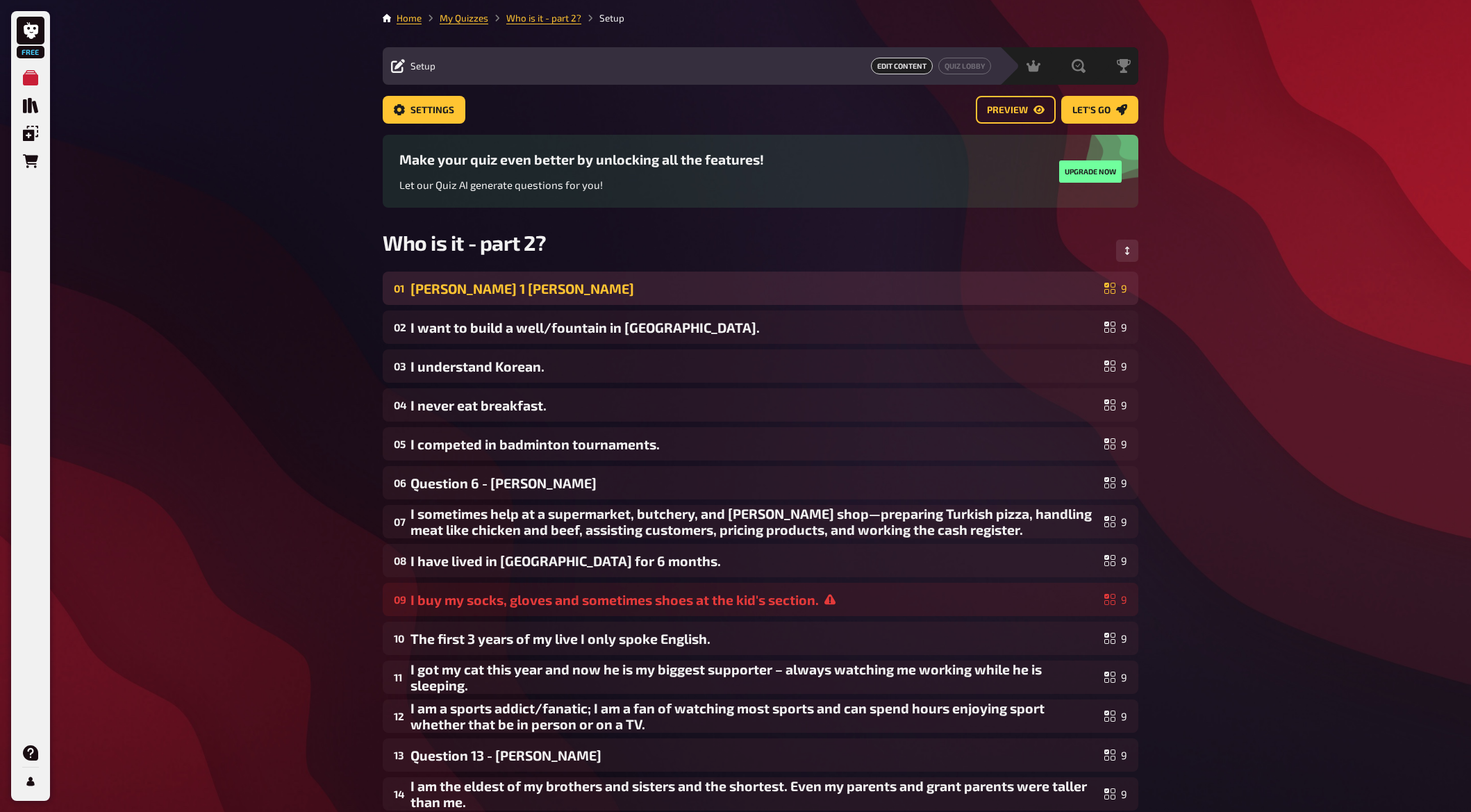
click at [512, 284] on div "[PERSON_NAME] 1 [PERSON_NAME]" at bounding box center [754, 289] width 688 height 16
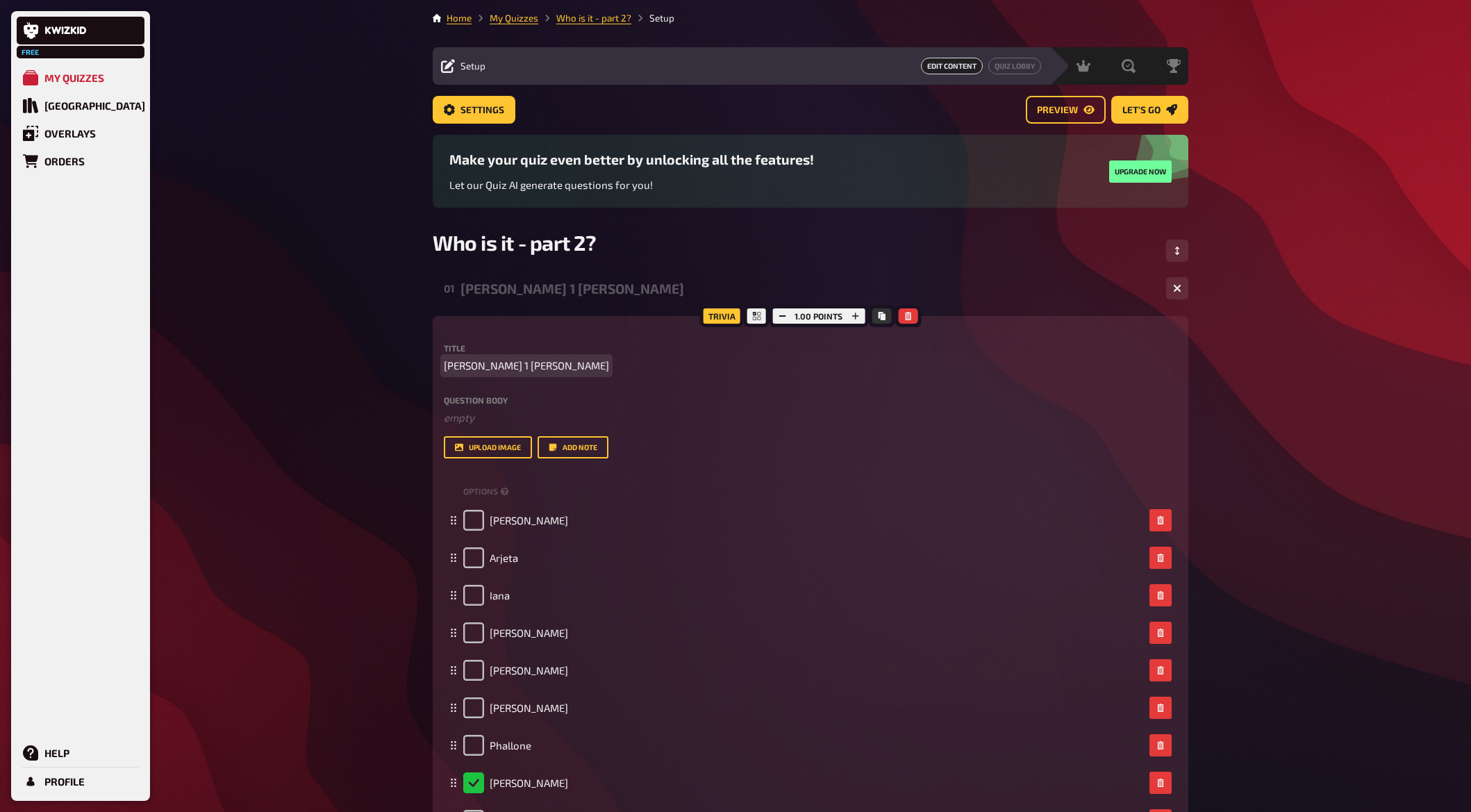
click at [485, 355] on div "Title [PERSON_NAME] 1 [PERSON_NAME]" at bounding box center [810, 359] width 734 height 30
click at [482, 362] on span "[PERSON_NAME] 1 [PERSON_NAME]" at bounding box center [526, 366] width 166 height 16
paste span
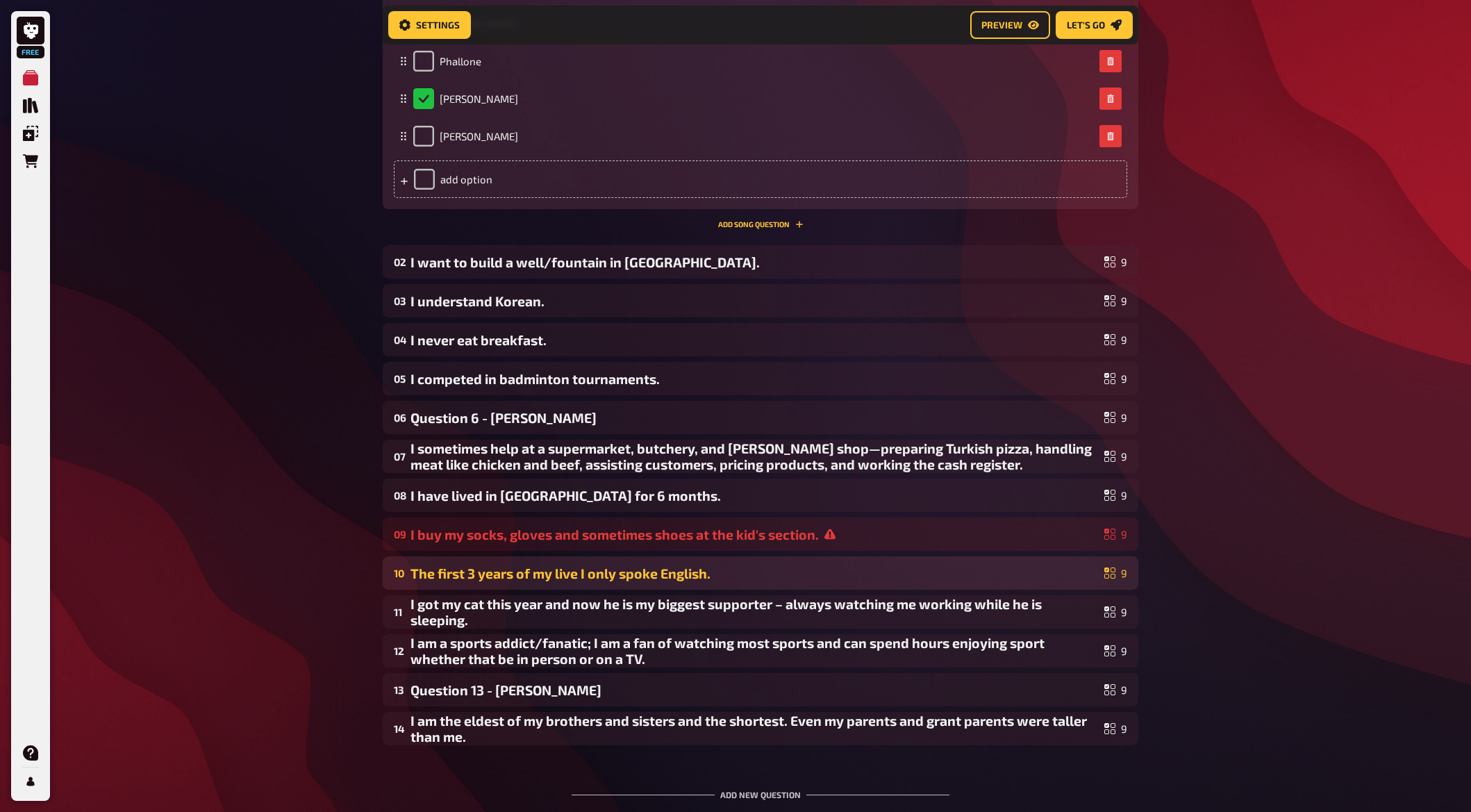
scroll to position [821, 0]
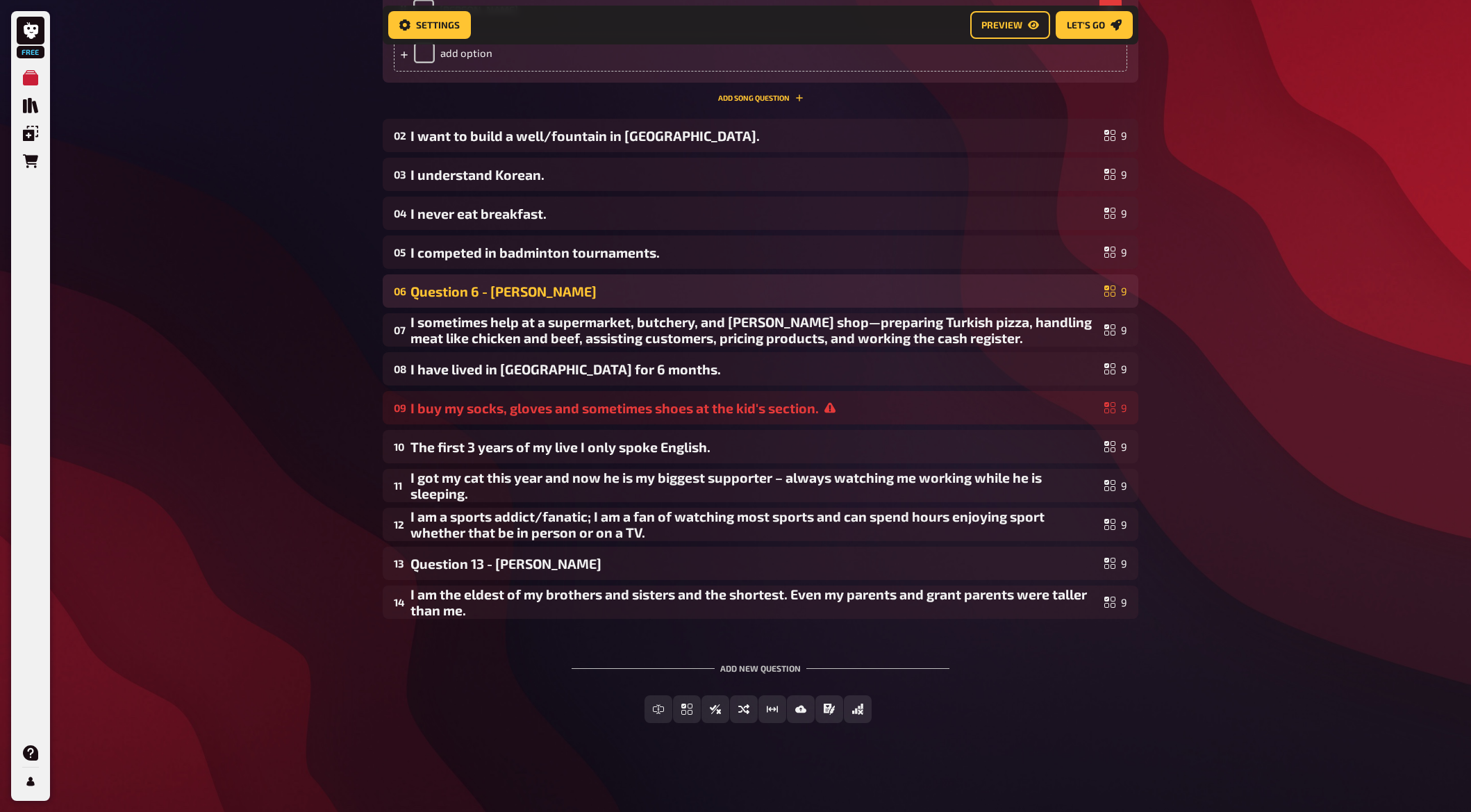
drag, startPoint x: 546, startPoint y: 296, endPoint x: 530, endPoint y: 296, distance: 16.0
click at [545, 296] on div "Question 6 - [PERSON_NAME]" at bounding box center [754, 291] width 688 height 16
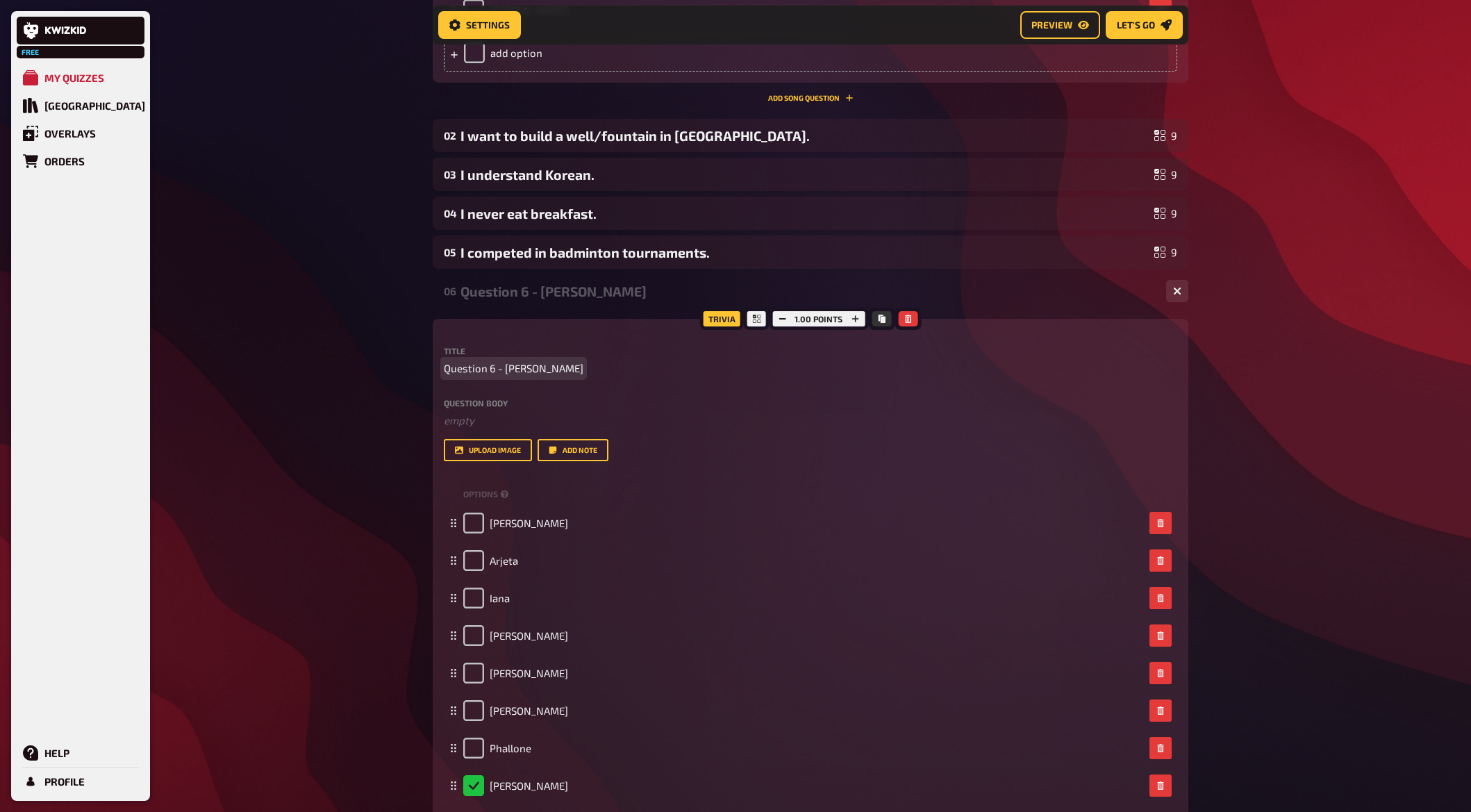
click at [517, 359] on div "Title Question 6 - [PERSON_NAME]" at bounding box center [810, 361] width 734 height 30
click at [506, 366] on span "Question 6 - [PERSON_NAME]" at bounding box center [513, 369] width 139 height 16
paste span
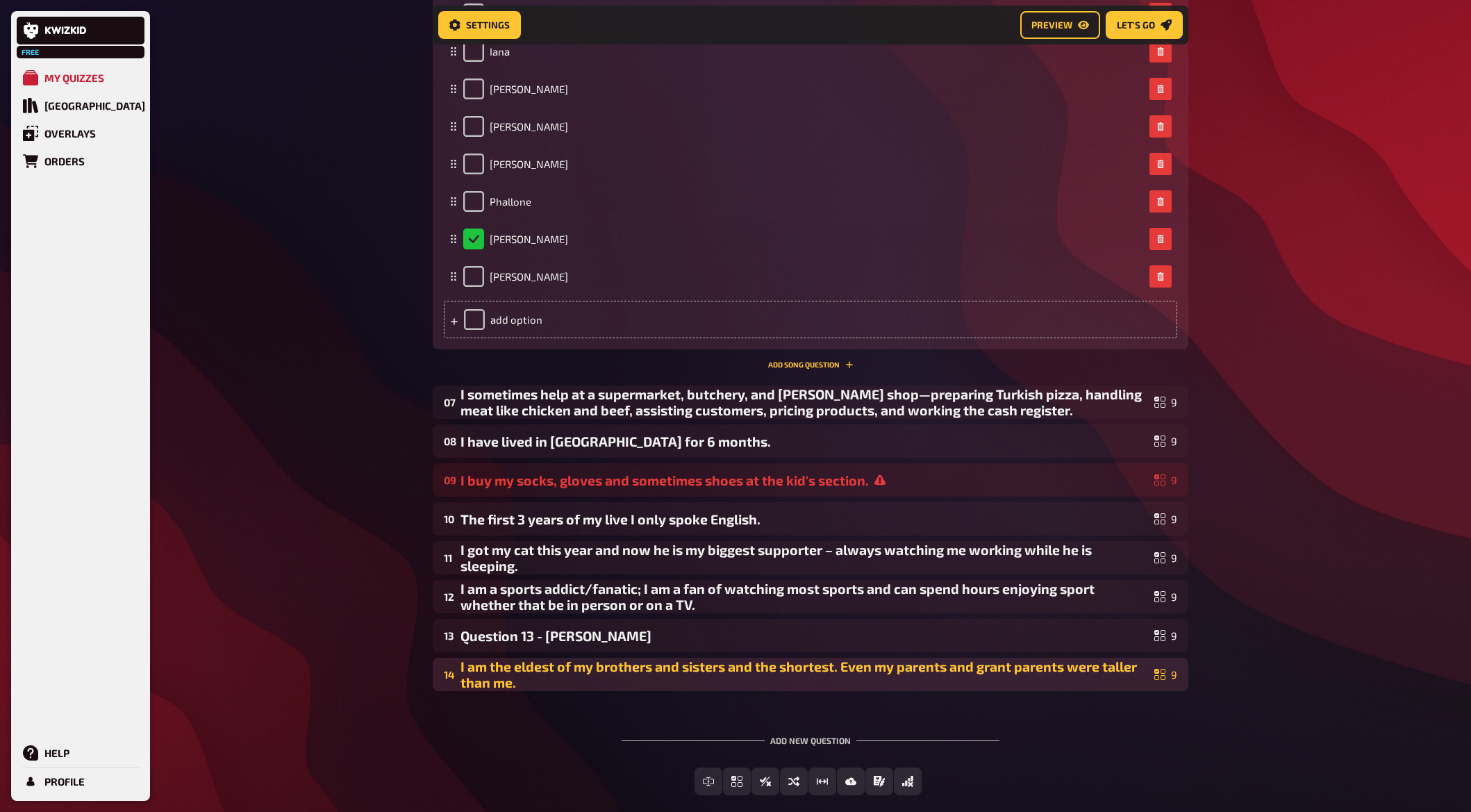
scroll to position [1440, 0]
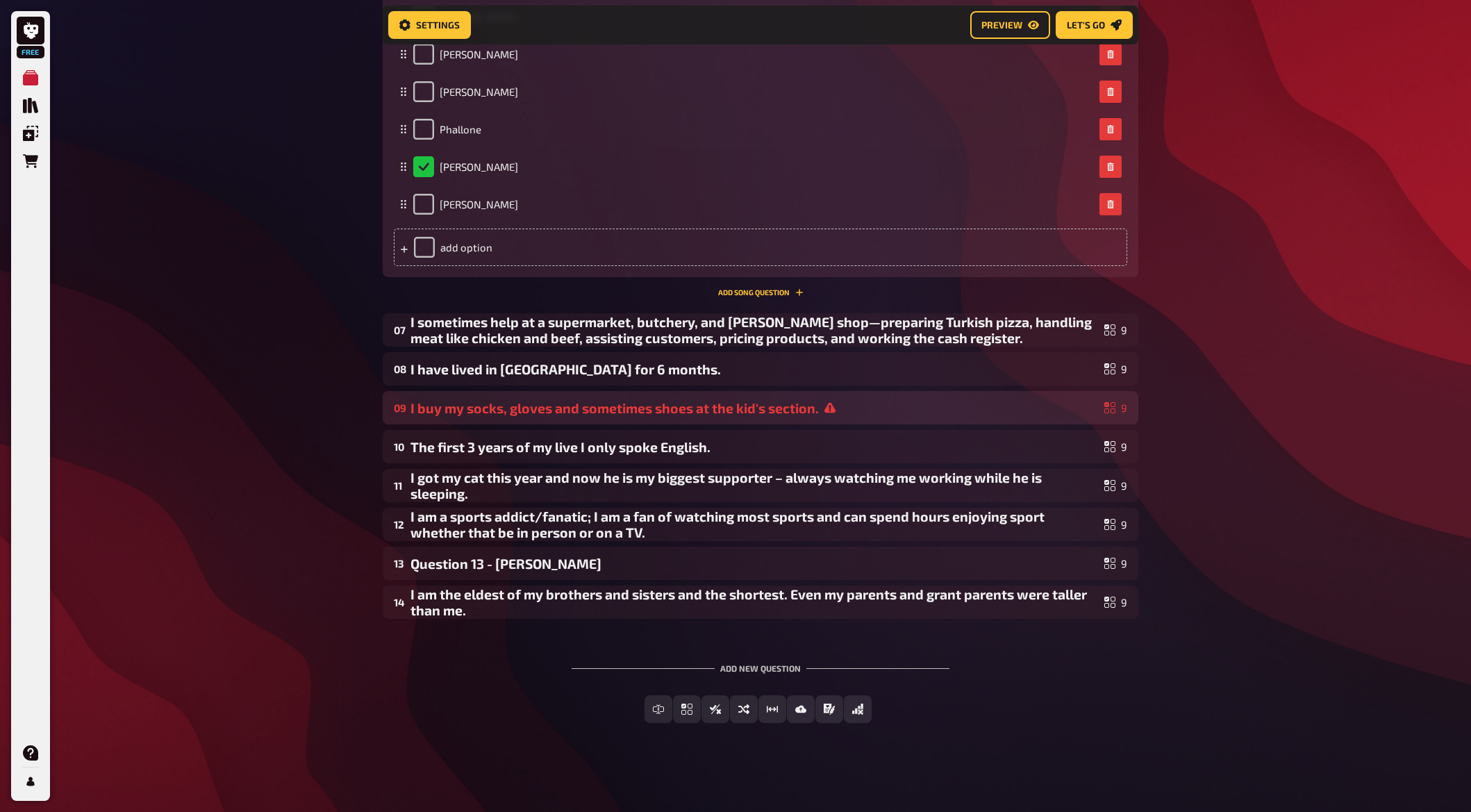
click at [487, 405] on div "I buy my socks, gloves and sometimes shoes at the kid's section." at bounding box center [754, 408] width 688 height 16
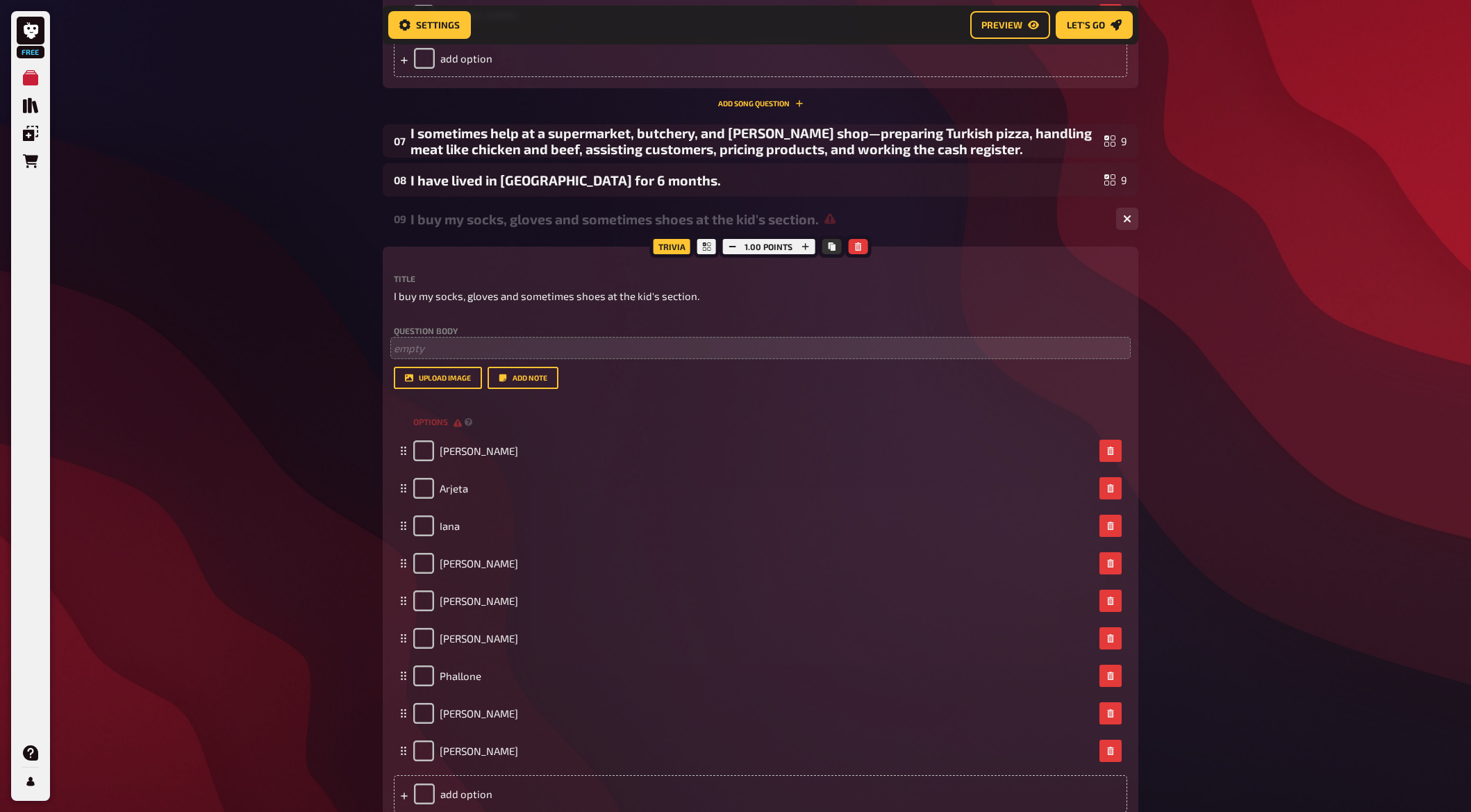
scroll to position [1649, 0]
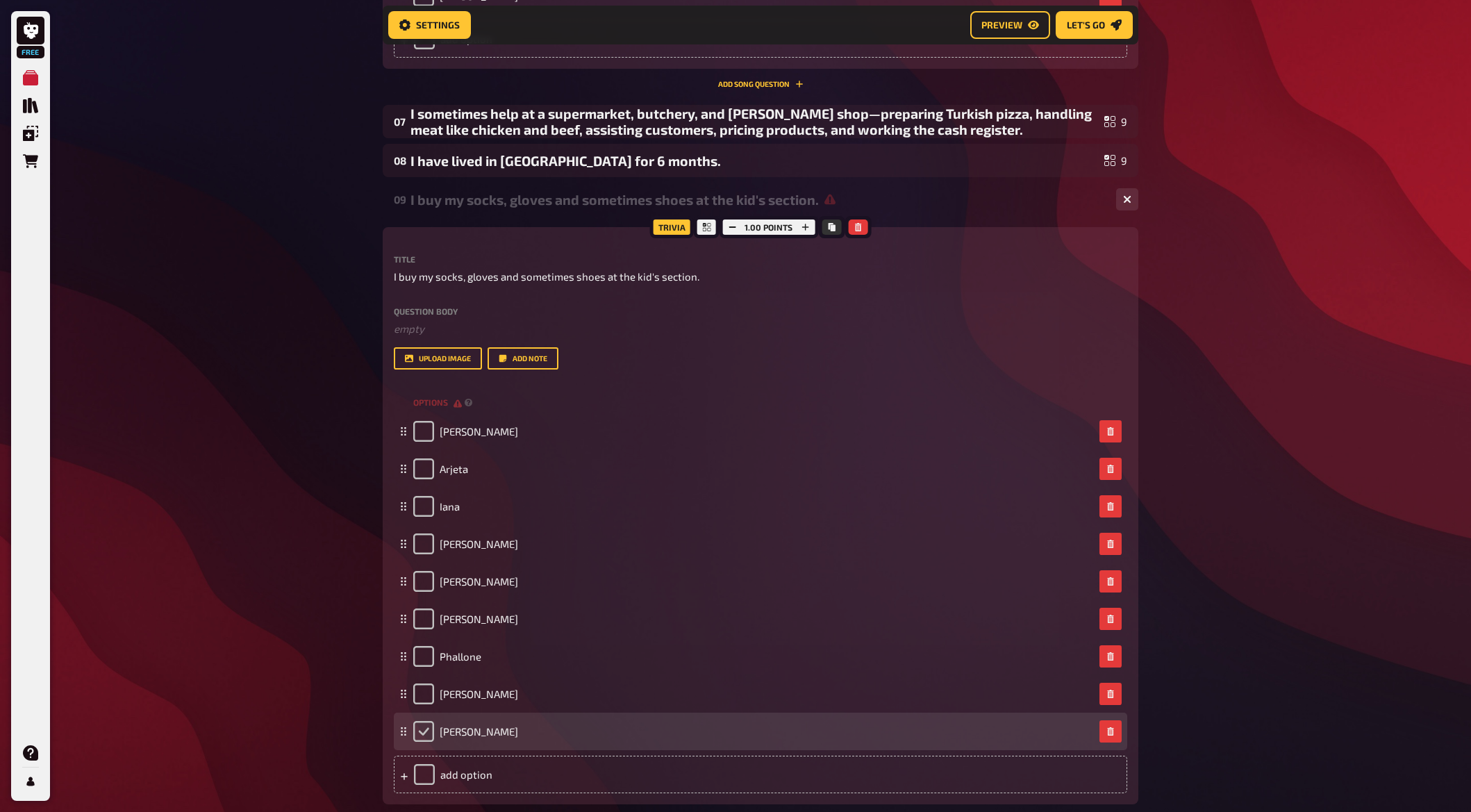
click at [431, 729] on input "checkbox" at bounding box center [423, 731] width 21 height 21
checkbox input "true"
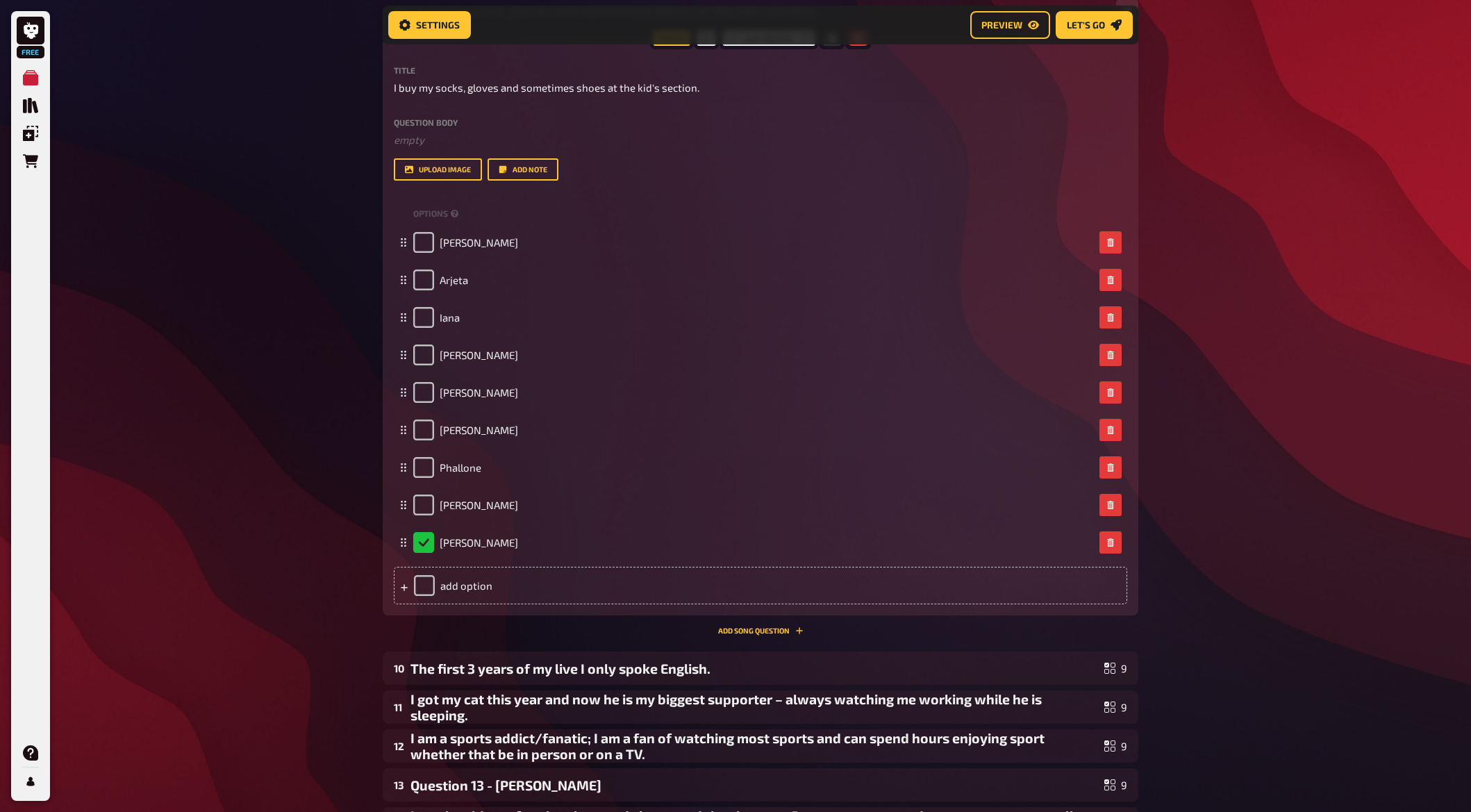
scroll to position [2059, 0]
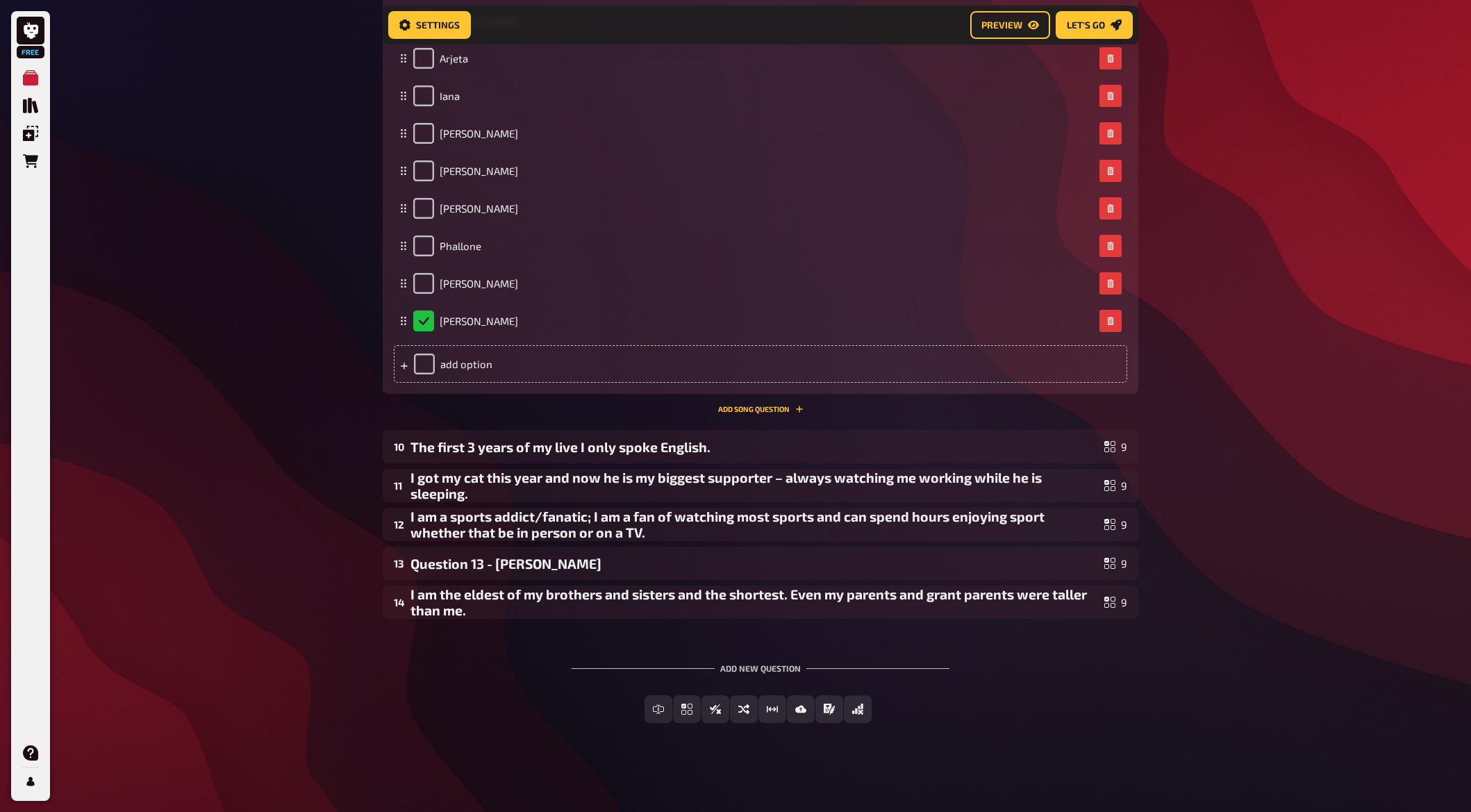
drag, startPoint x: 396, startPoint y: 638, endPoint x: 386, endPoint y: 646, distance: 12.8
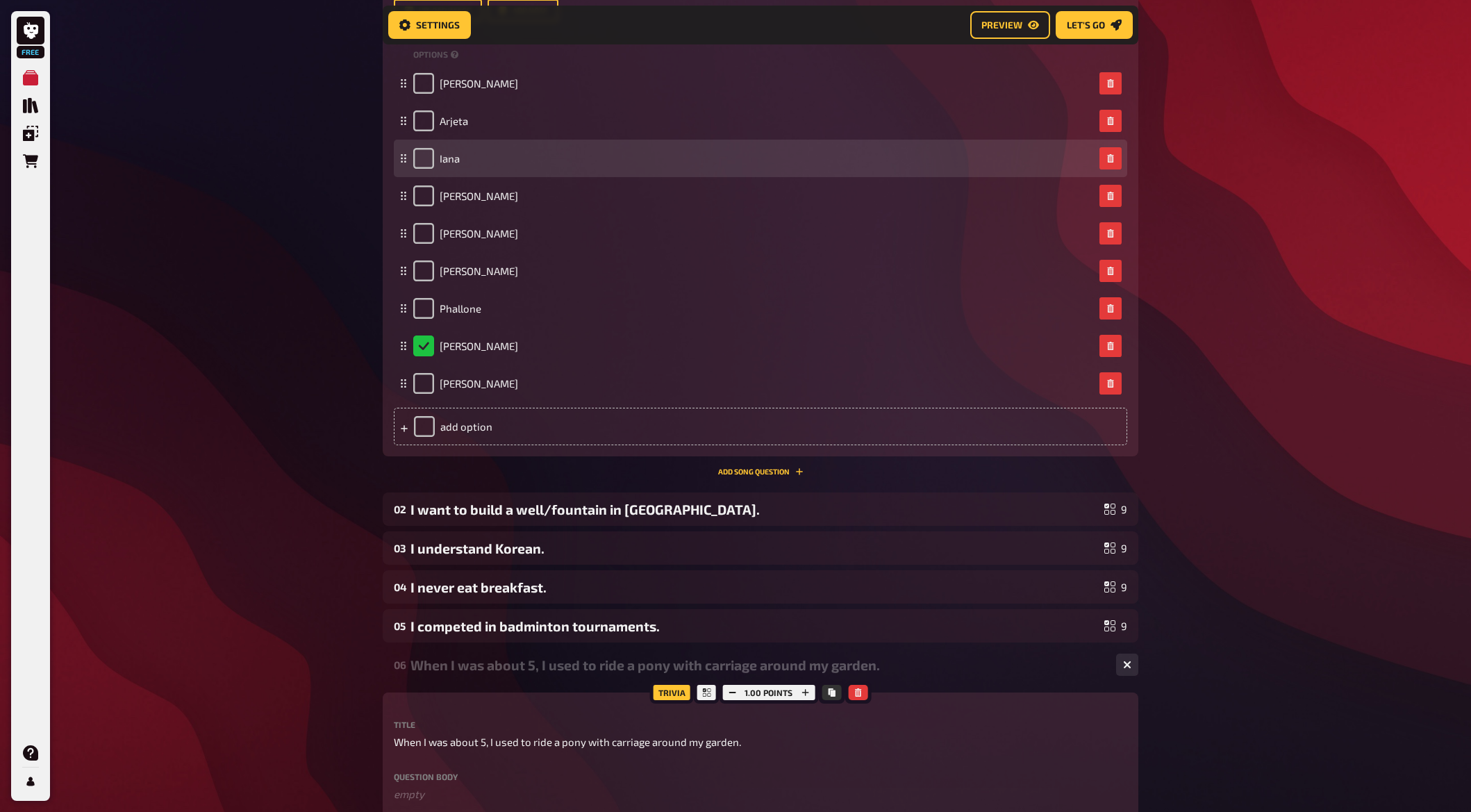
scroll to position [567, 0]
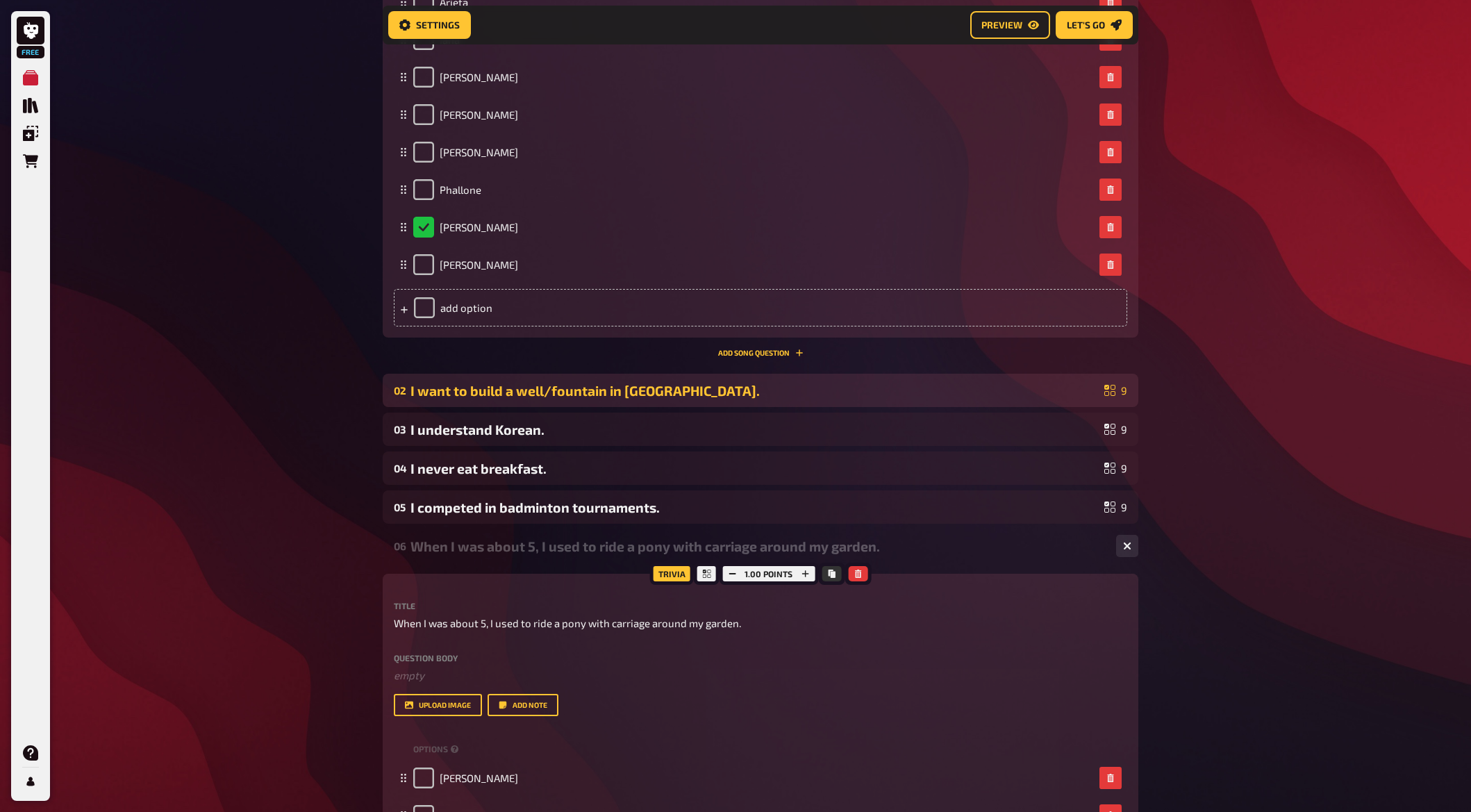
click at [478, 397] on div "I want to build a well/fountain in [GEOGRAPHIC_DATA]." at bounding box center [754, 390] width 688 height 16
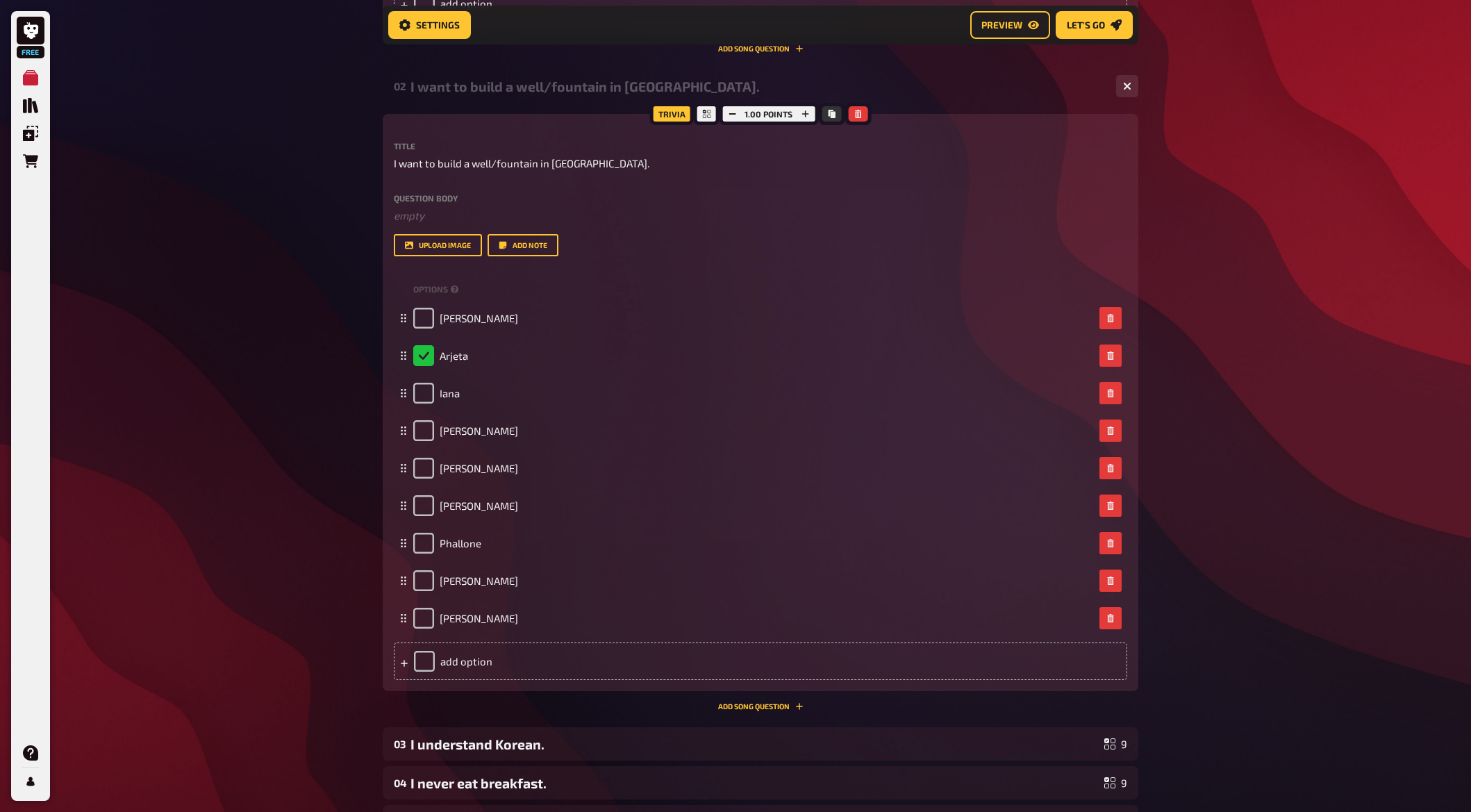
scroll to position [1192, 0]
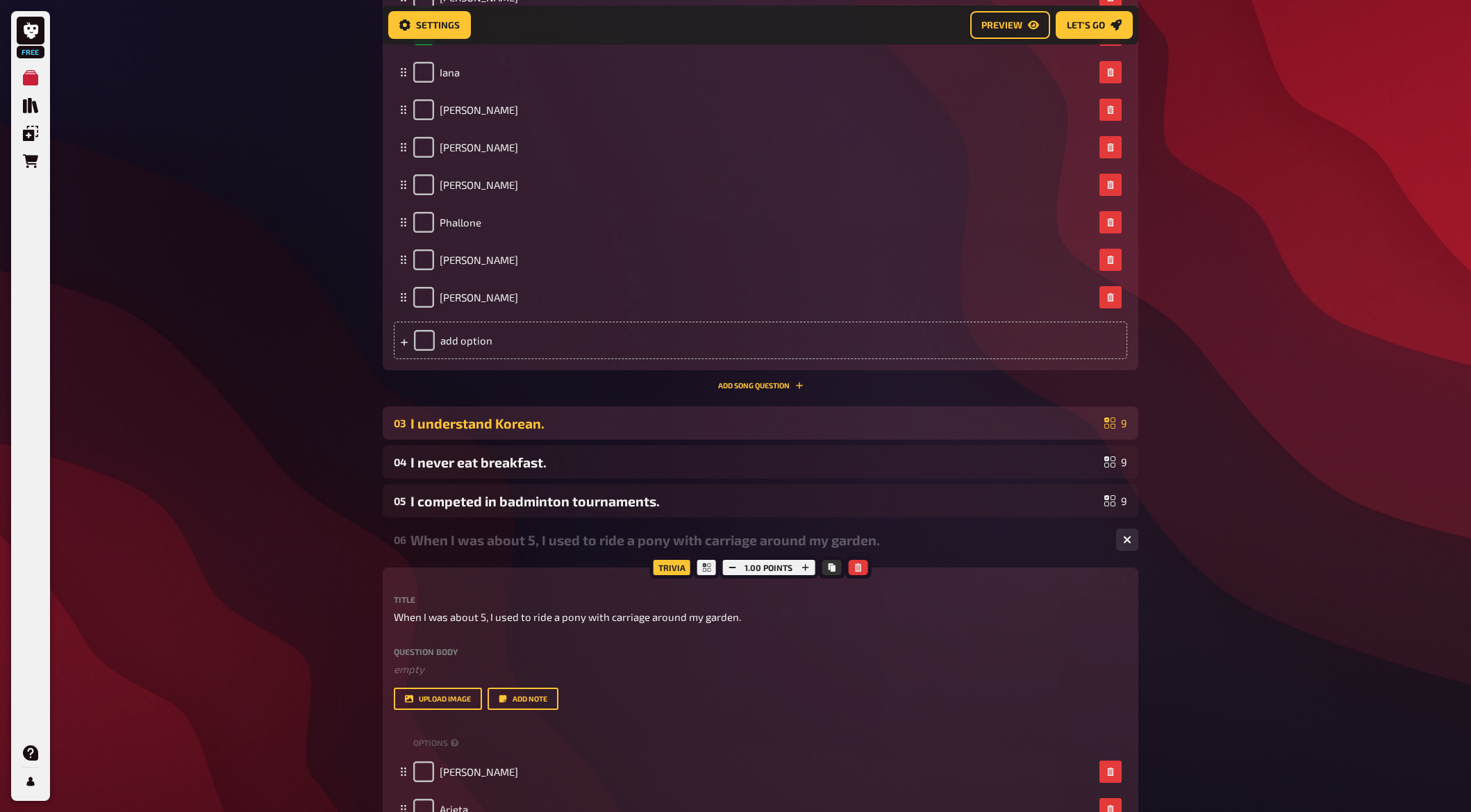
click at [472, 427] on div "I understand Korean." at bounding box center [754, 423] width 688 height 16
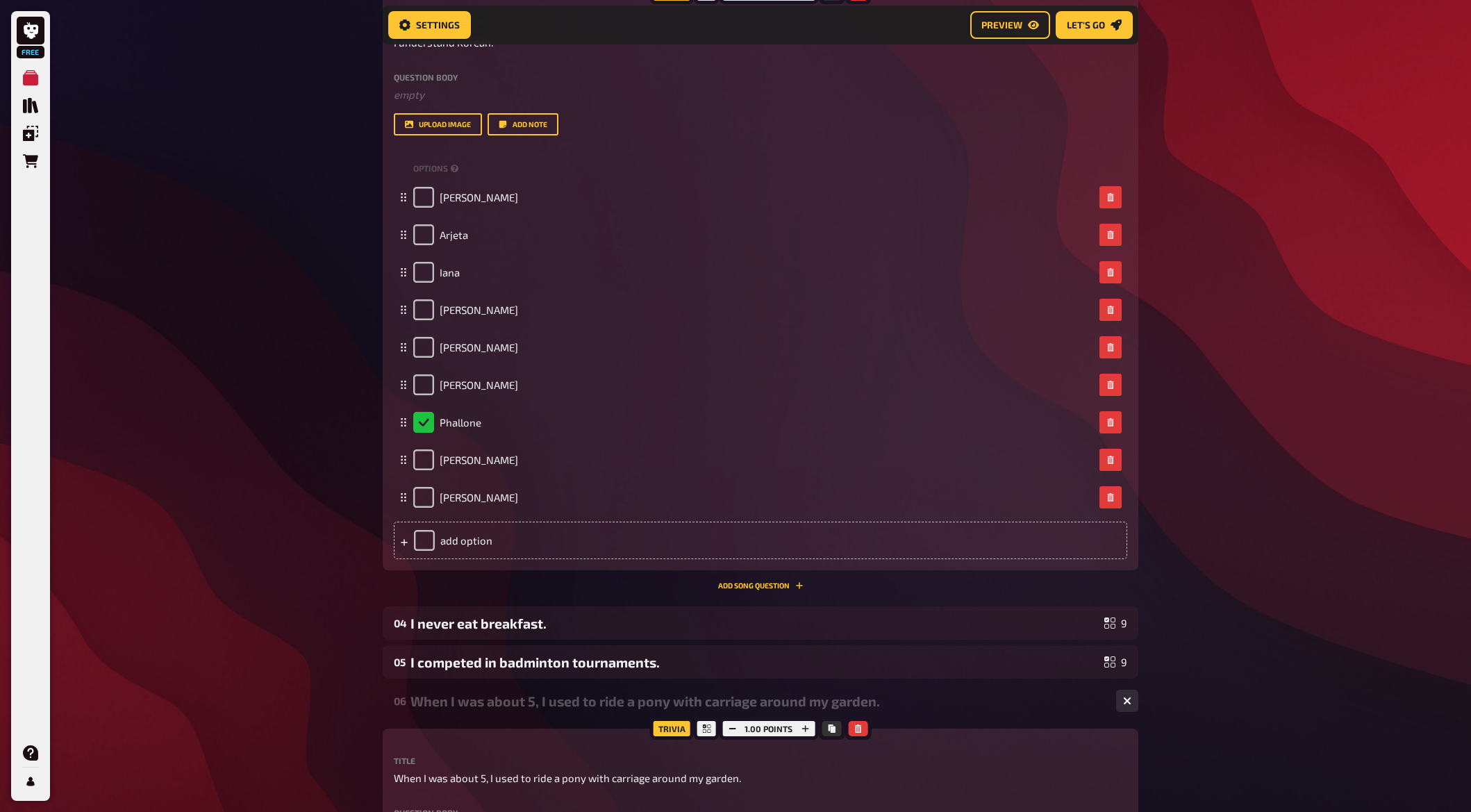
scroll to position [1956, 0]
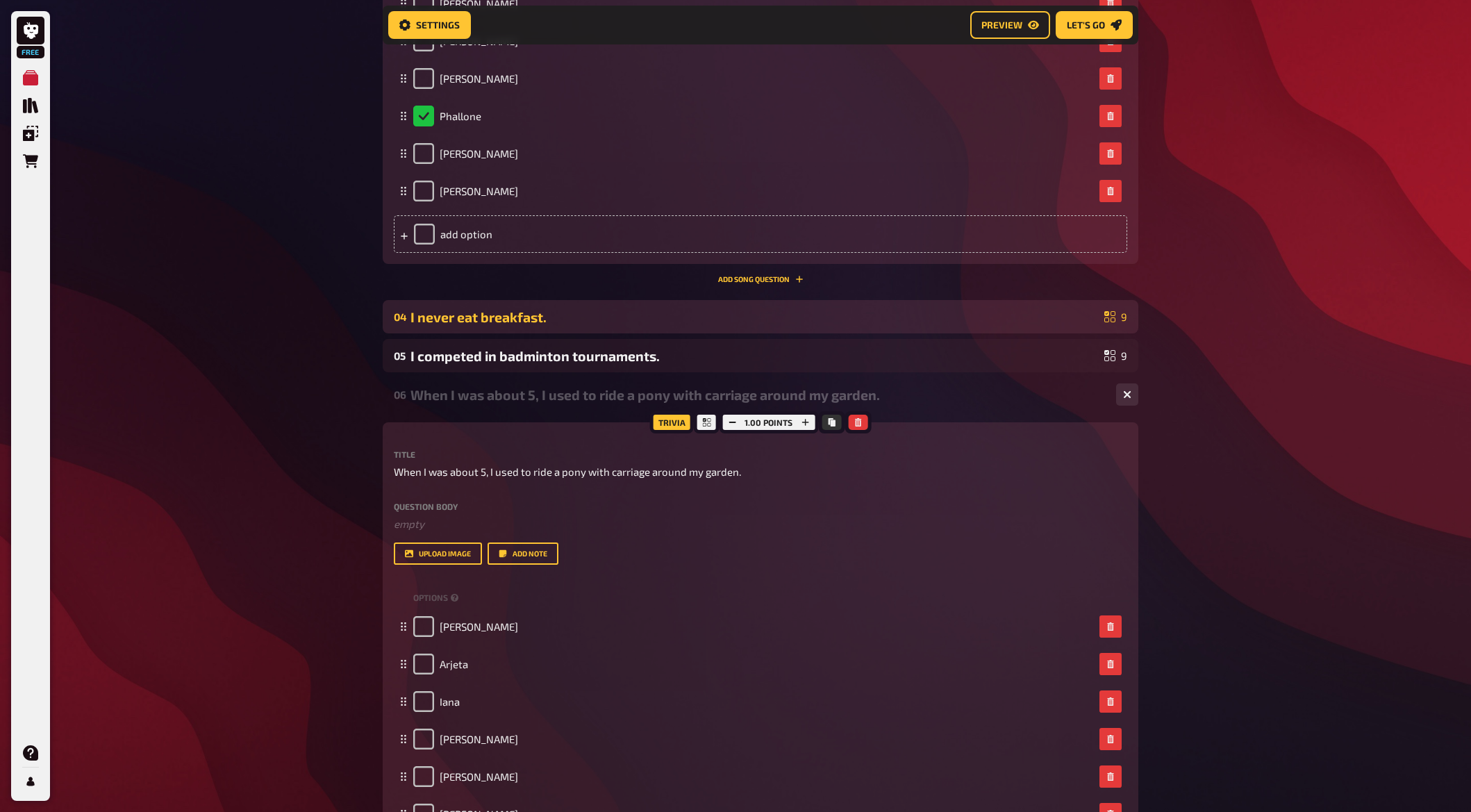
click at [485, 323] on div "I never eat breakfast." at bounding box center [754, 317] width 688 height 16
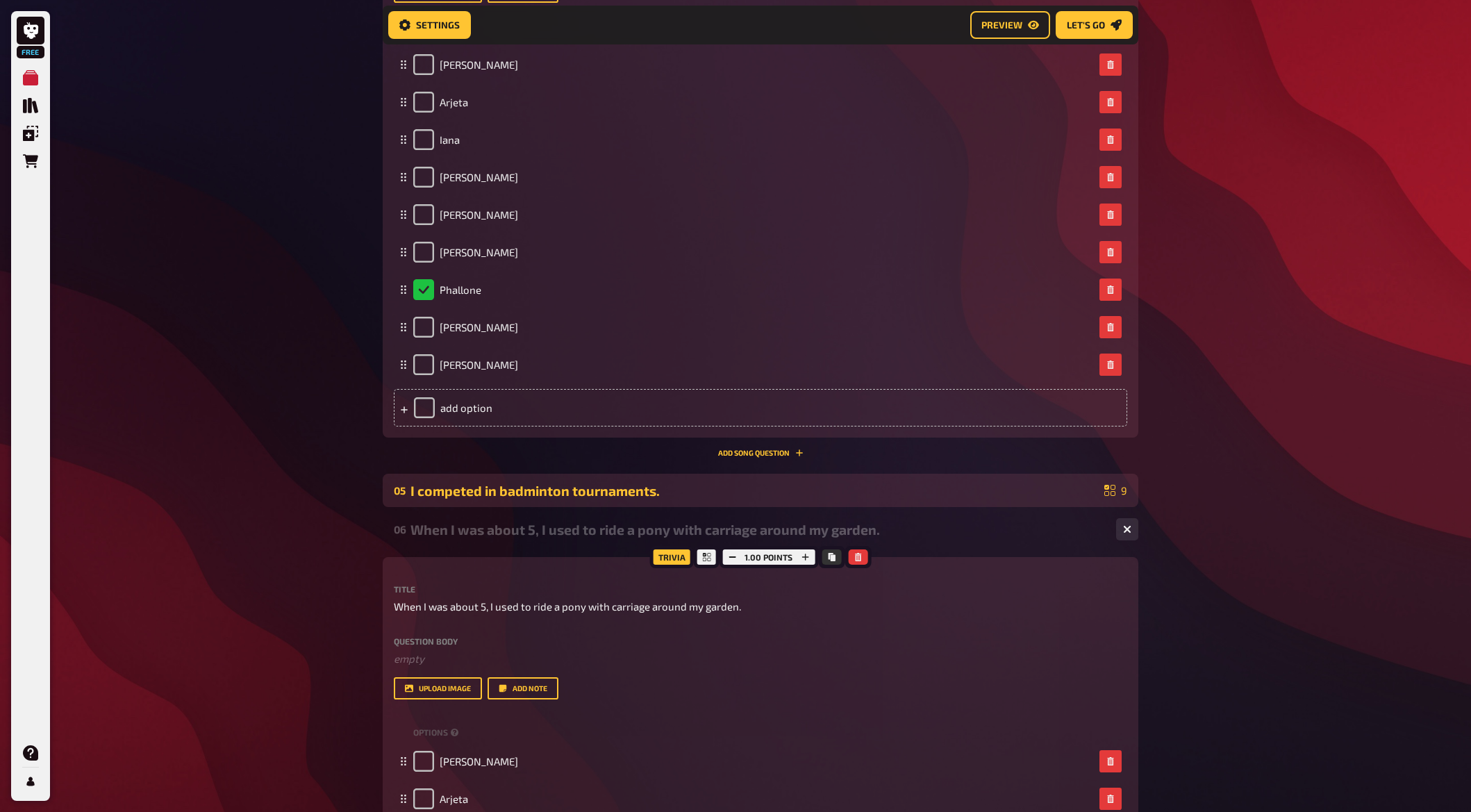
scroll to position [2442, 0]
click at [484, 483] on div "I competed in badminton tournaments." at bounding box center [754, 488] width 688 height 16
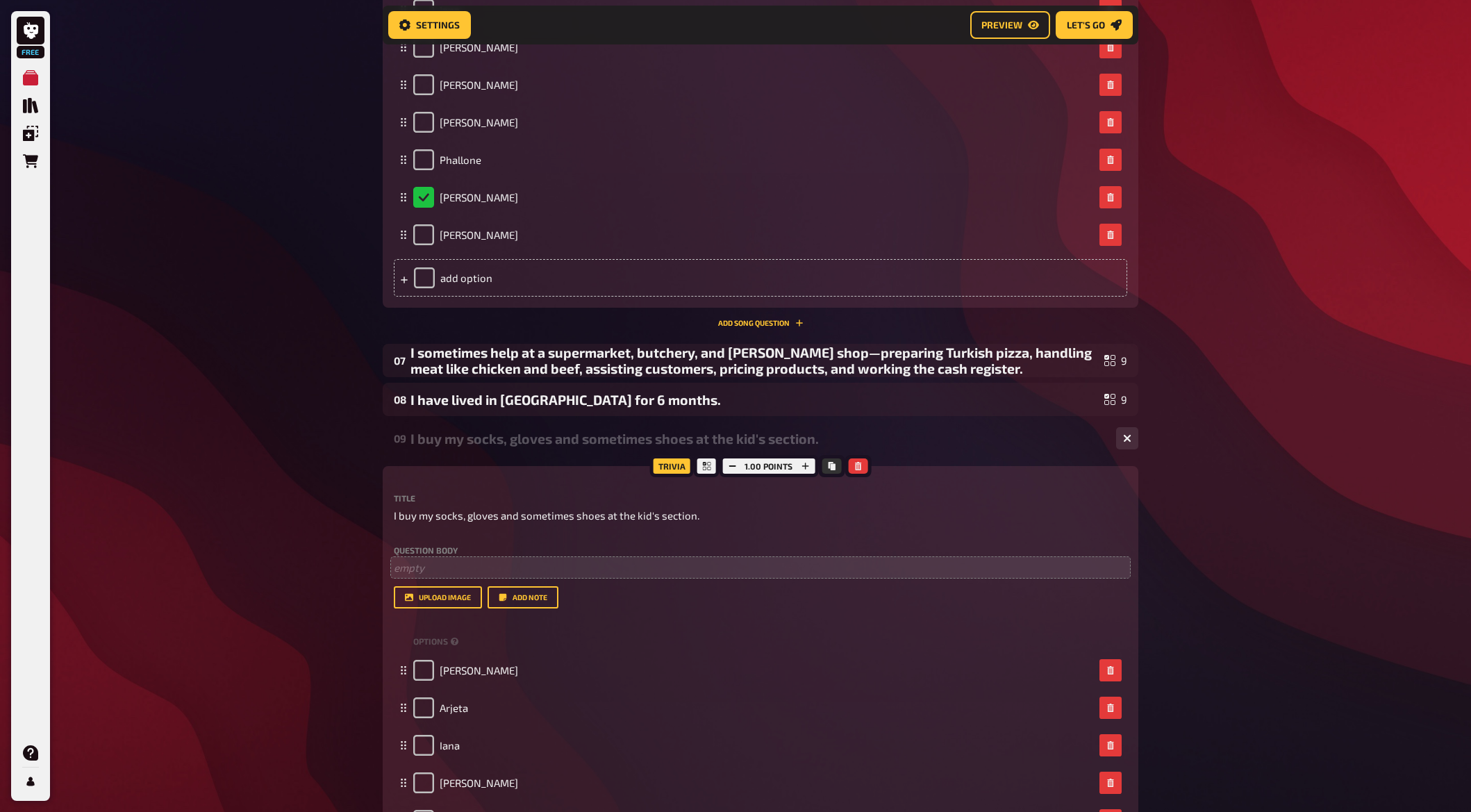
scroll to position [3969, 0]
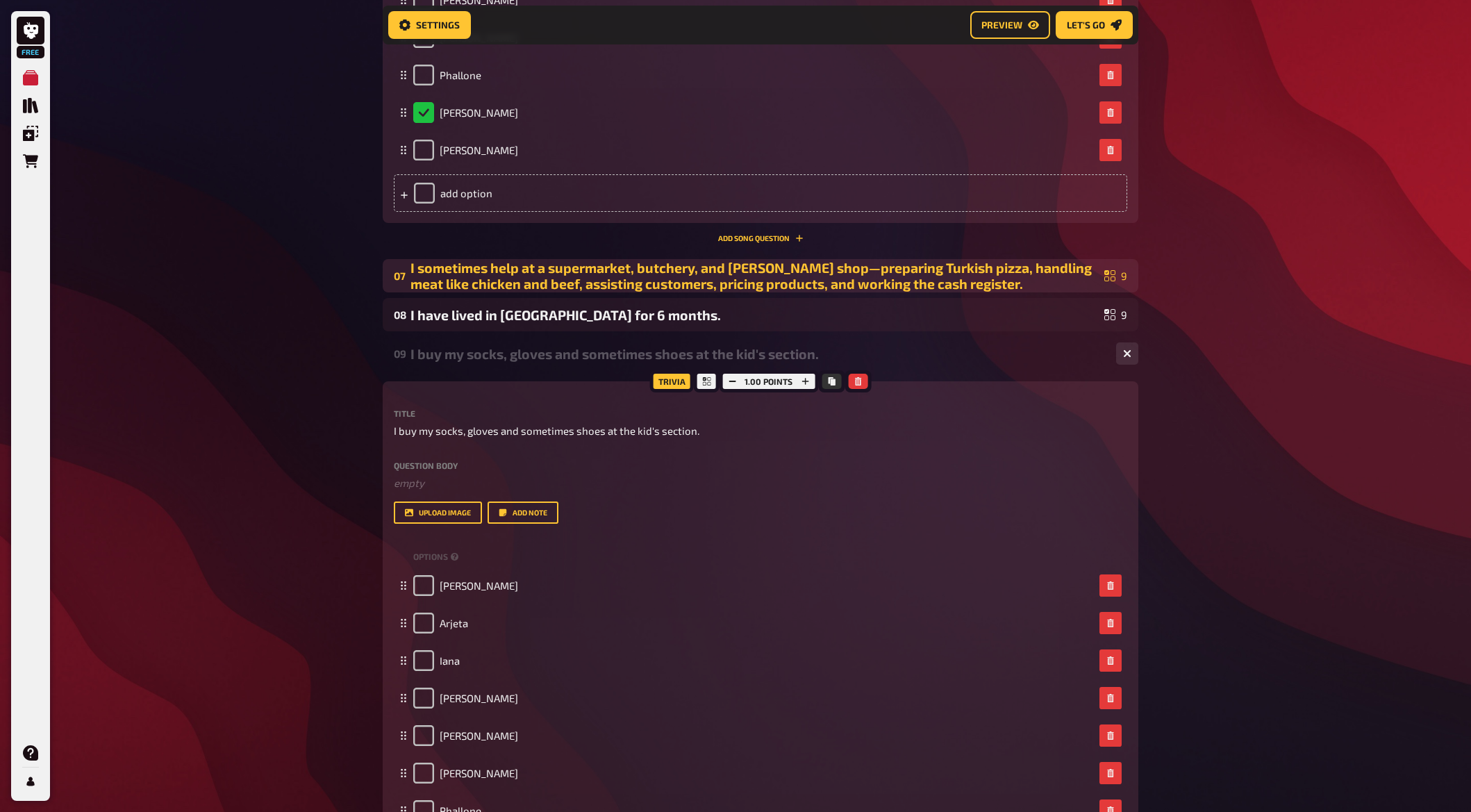
click at [501, 282] on div "I sometimes help at a supermarket, butchery, and [PERSON_NAME] shop—preparing T…" at bounding box center [754, 275] width 688 height 32
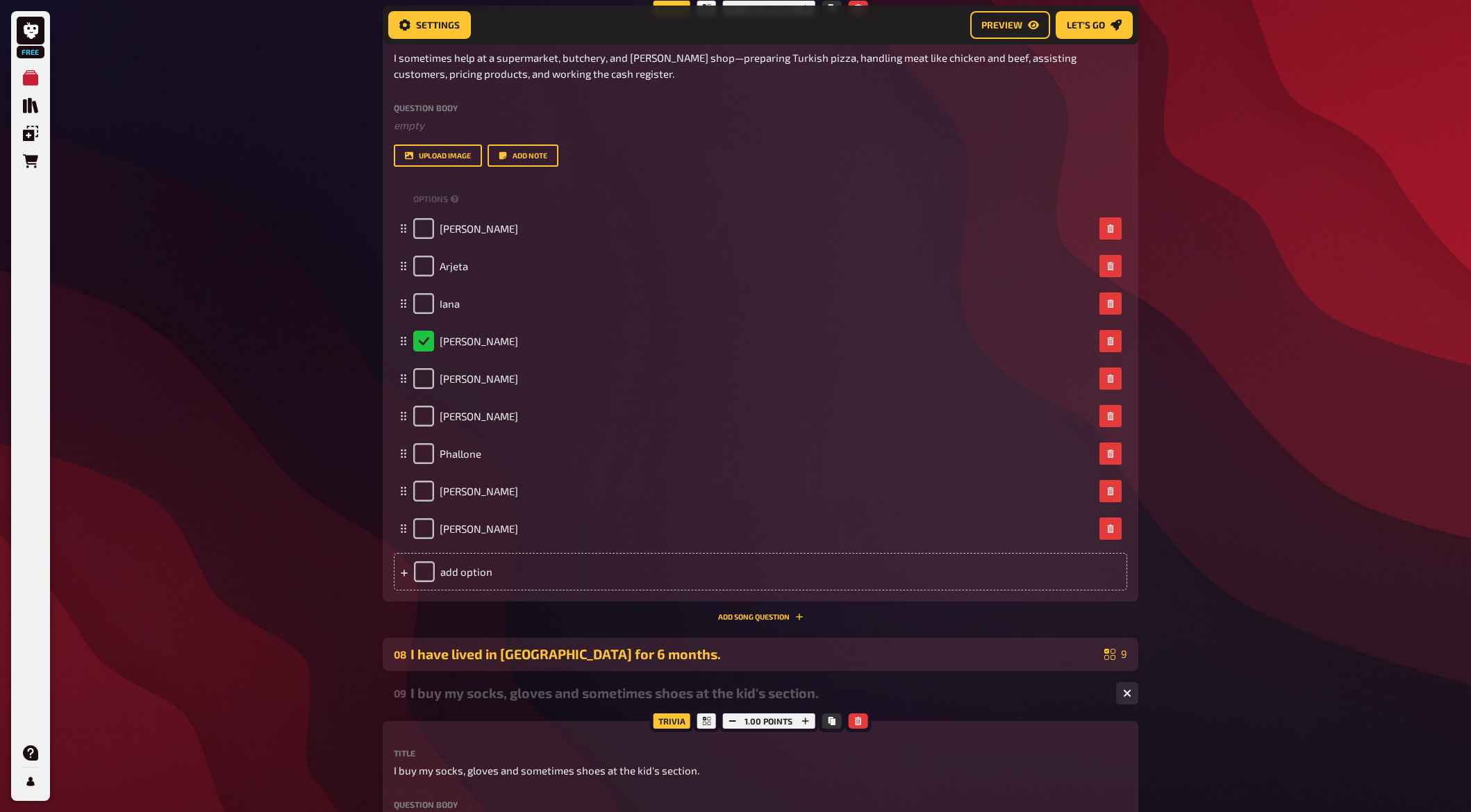
scroll to position [4525, 0]
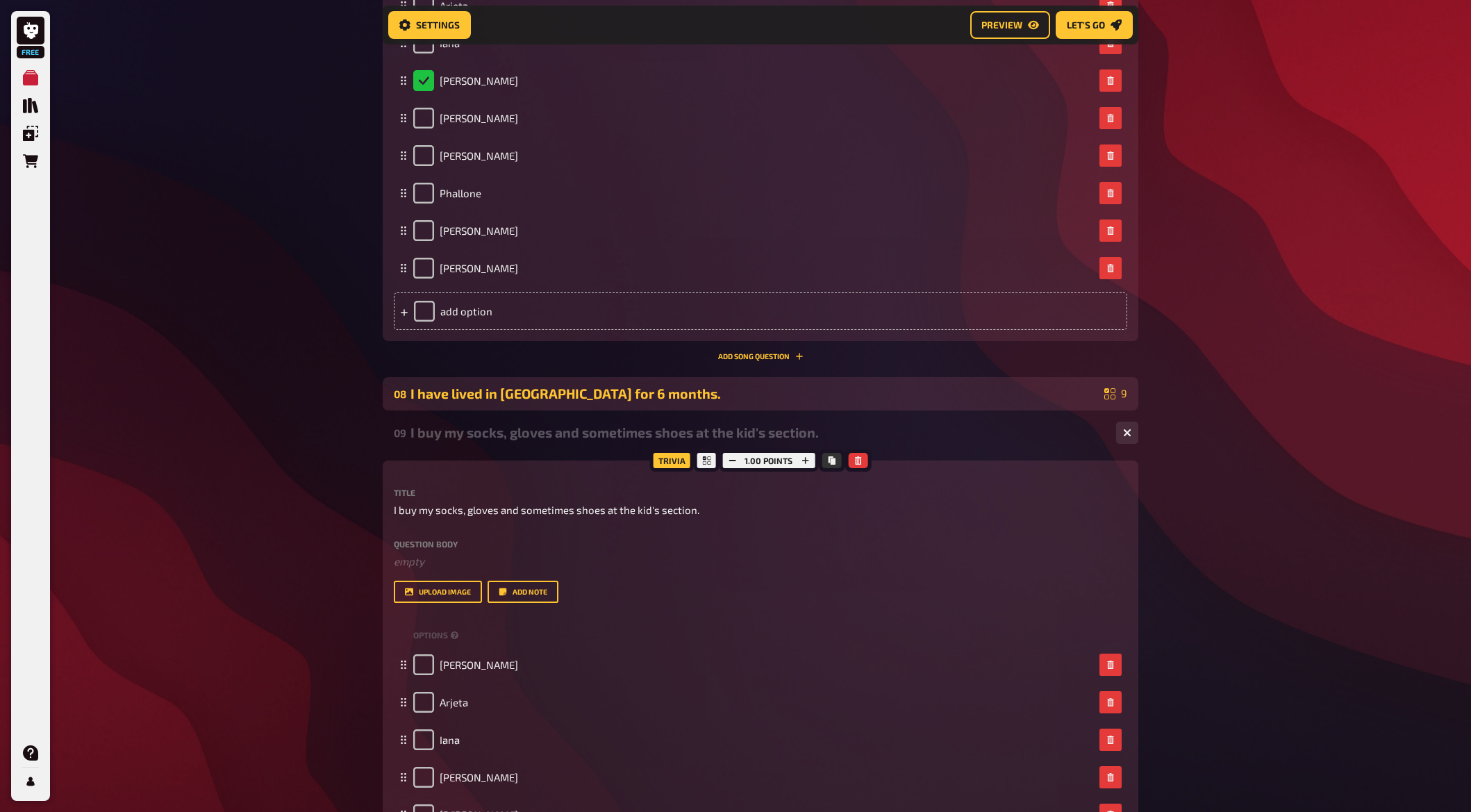
click at [481, 398] on div "I have lived in [GEOGRAPHIC_DATA] for 6 months." at bounding box center [754, 393] width 688 height 16
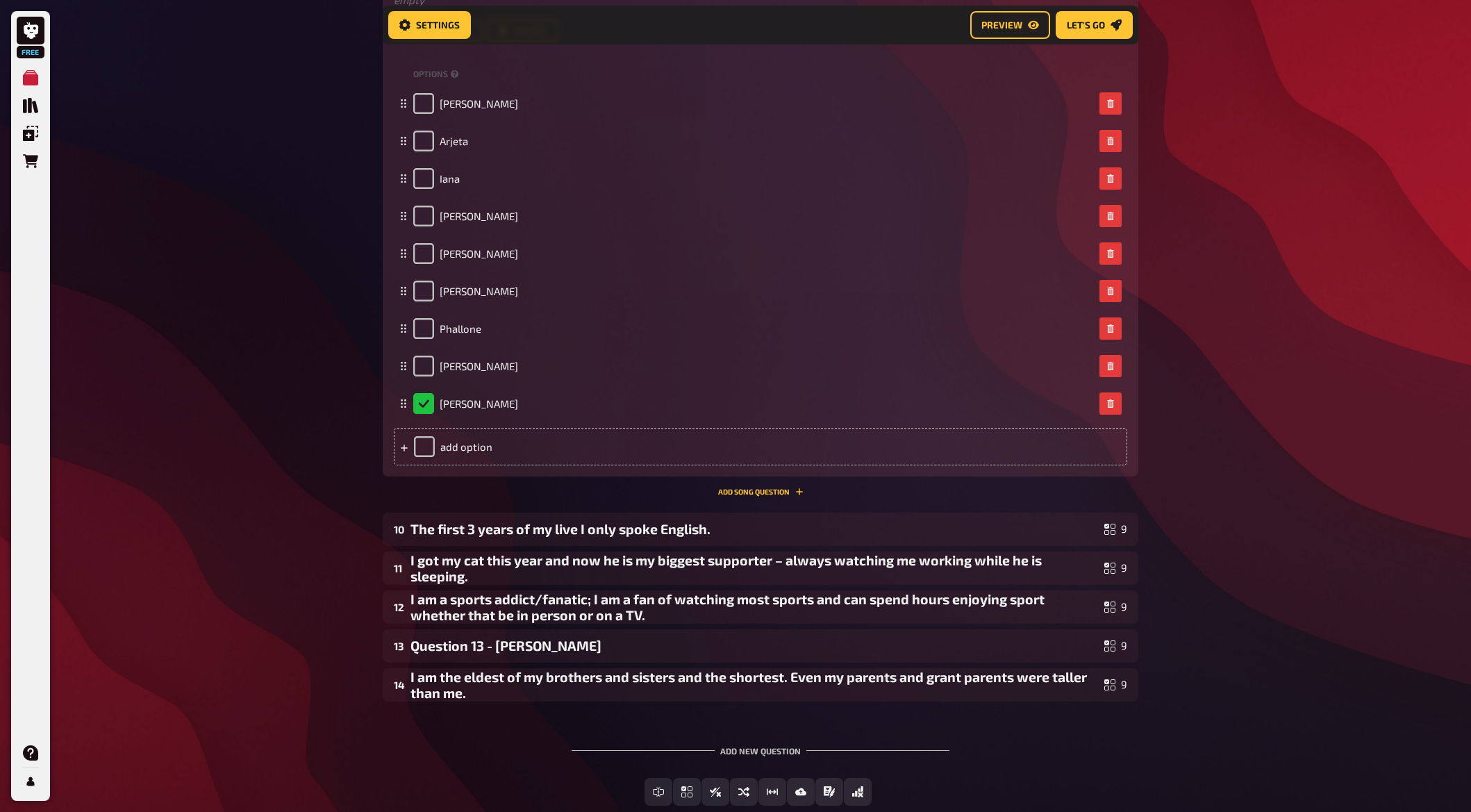
scroll to position [5787, 0]
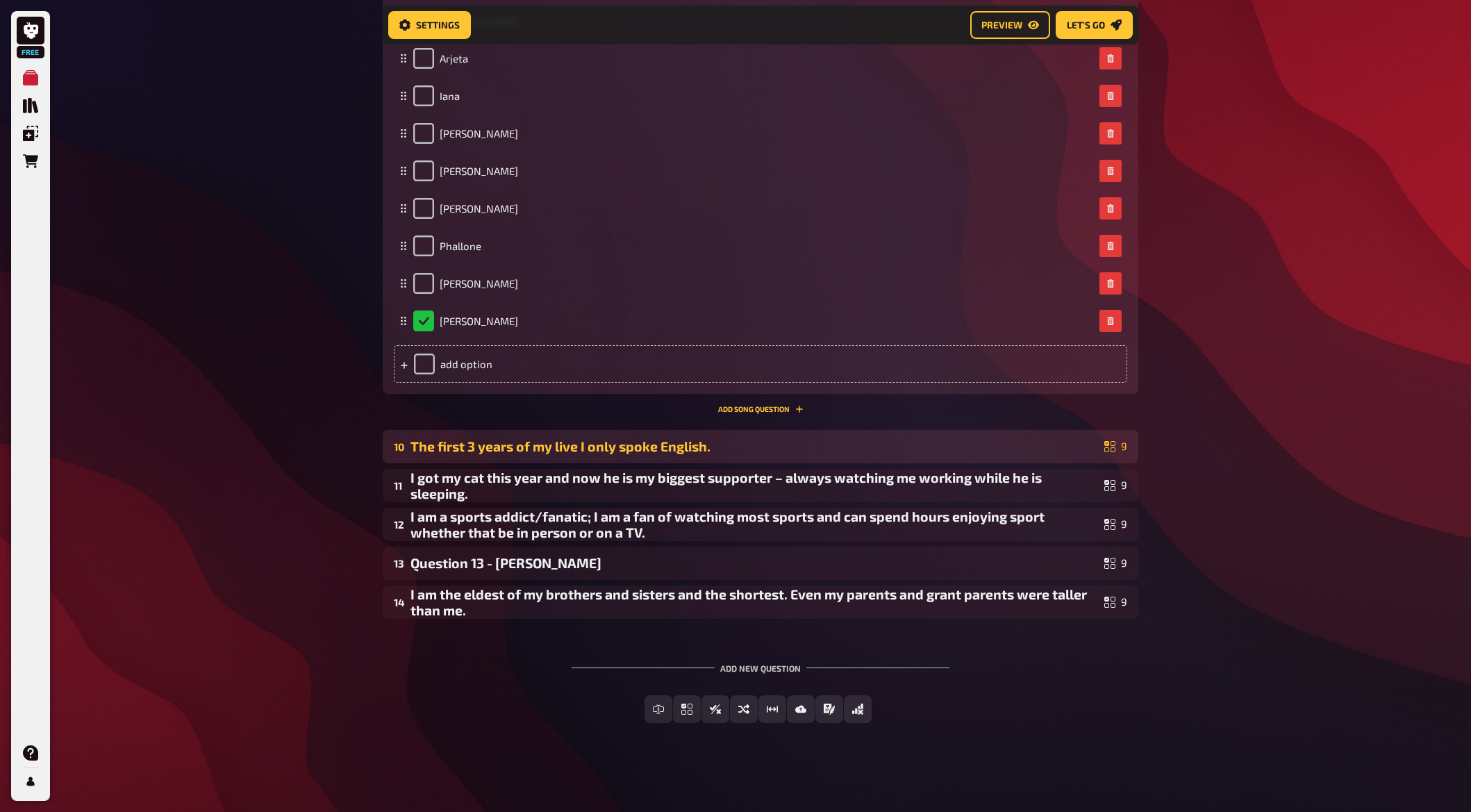
click at [515, 443] on div "The first 3 years of my live I only spoke English." at bounding box center [754, 446] width 688 height 16
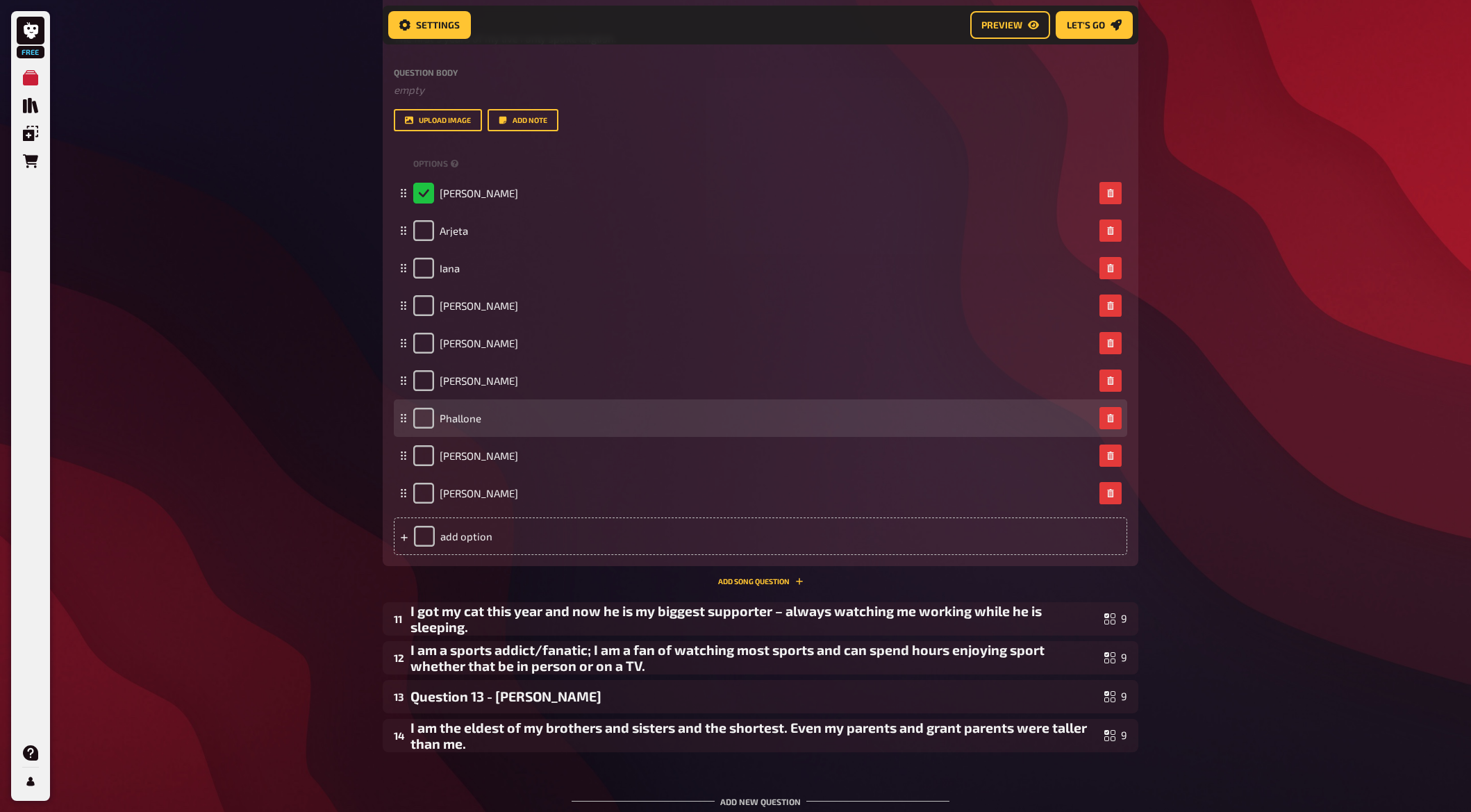
scroll to position [6274, 0]
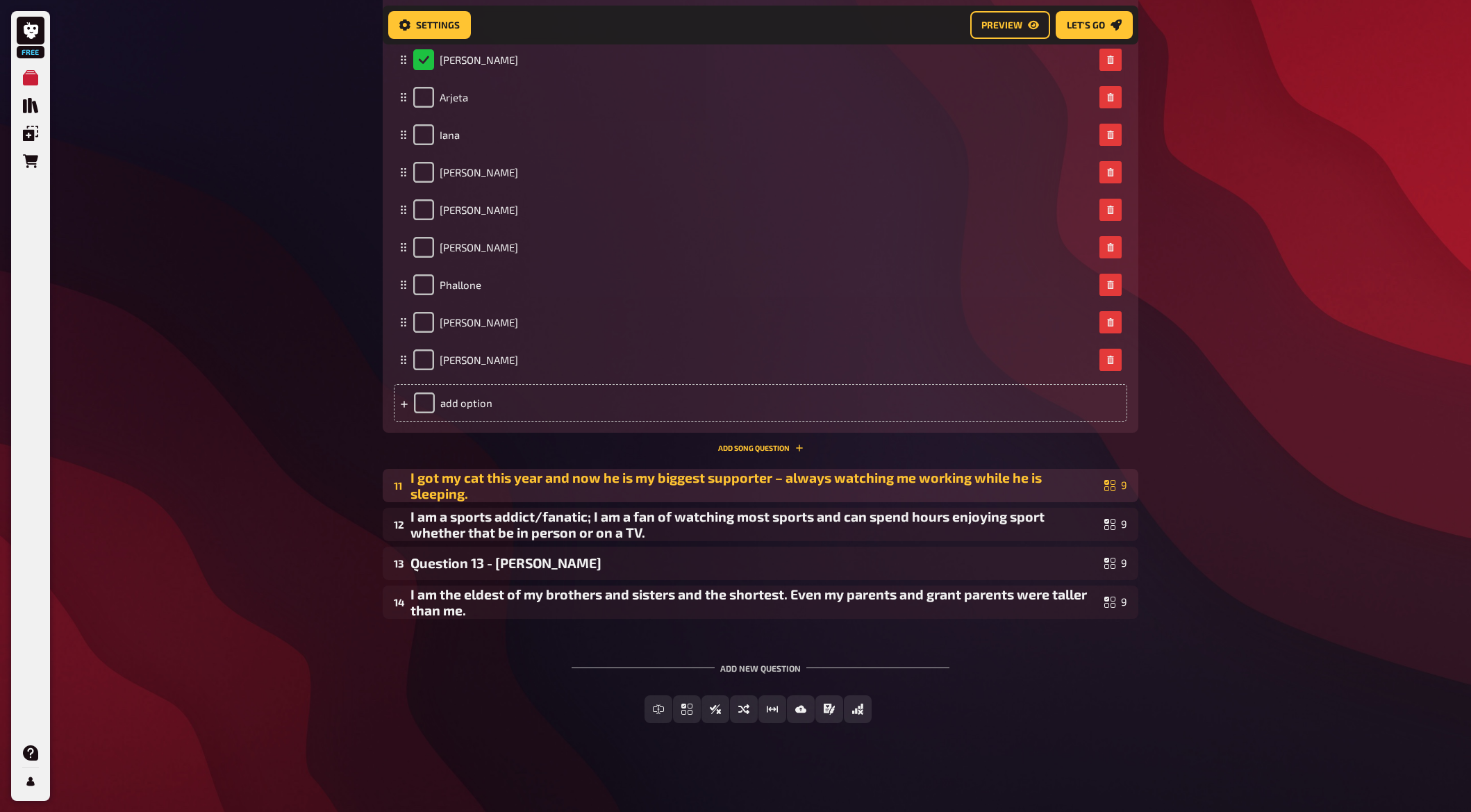
click at [491, 487] on div "I got my cat this year and now he is my biggest supporter – always watching me …" at bounding box center [754, 485] width 688 height 32
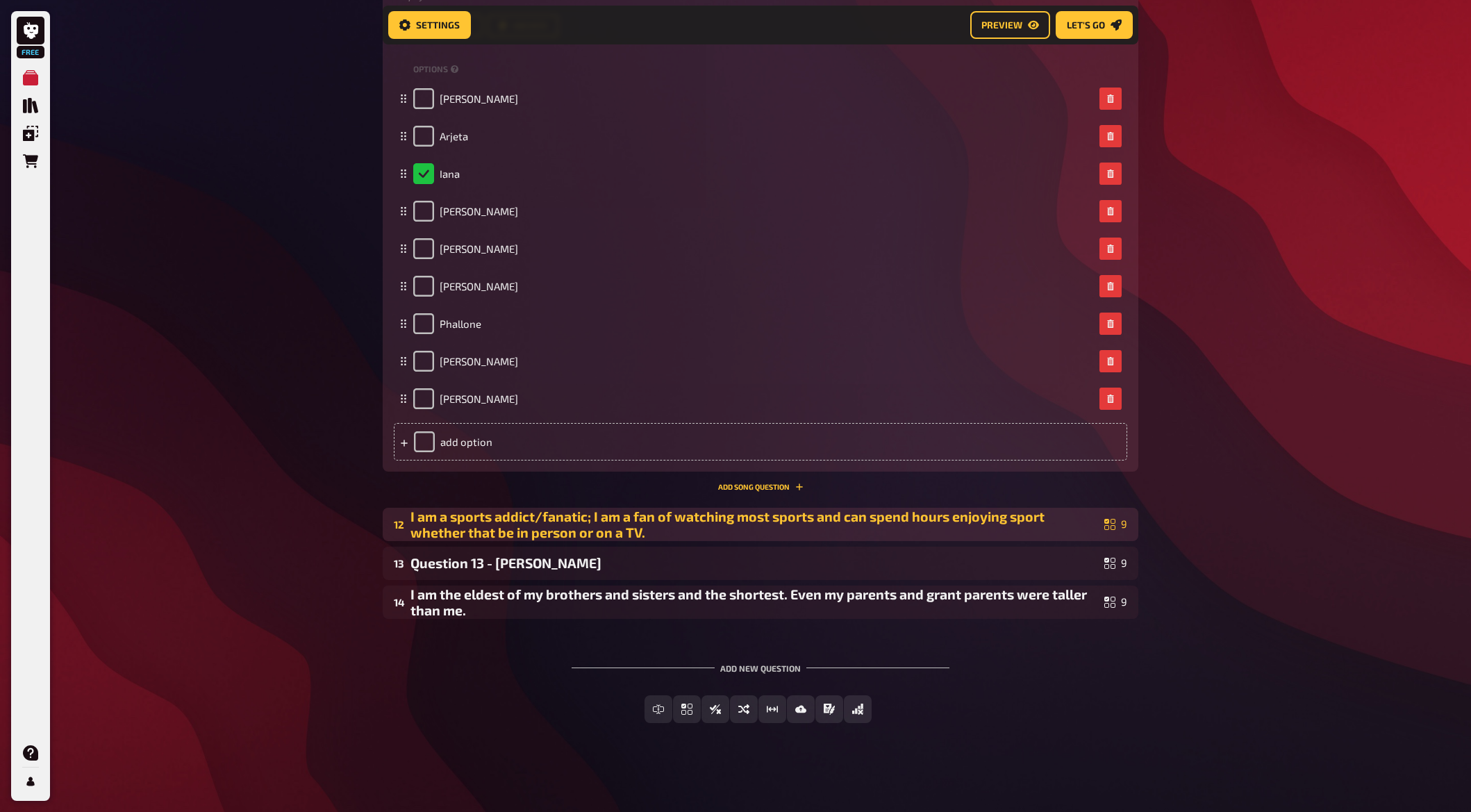
click at [504, 513] on div "I am a sports addict/fanatic; I am a fan of watching most sports and can spend …" at bounding box center [754, 524] width 688 height 32
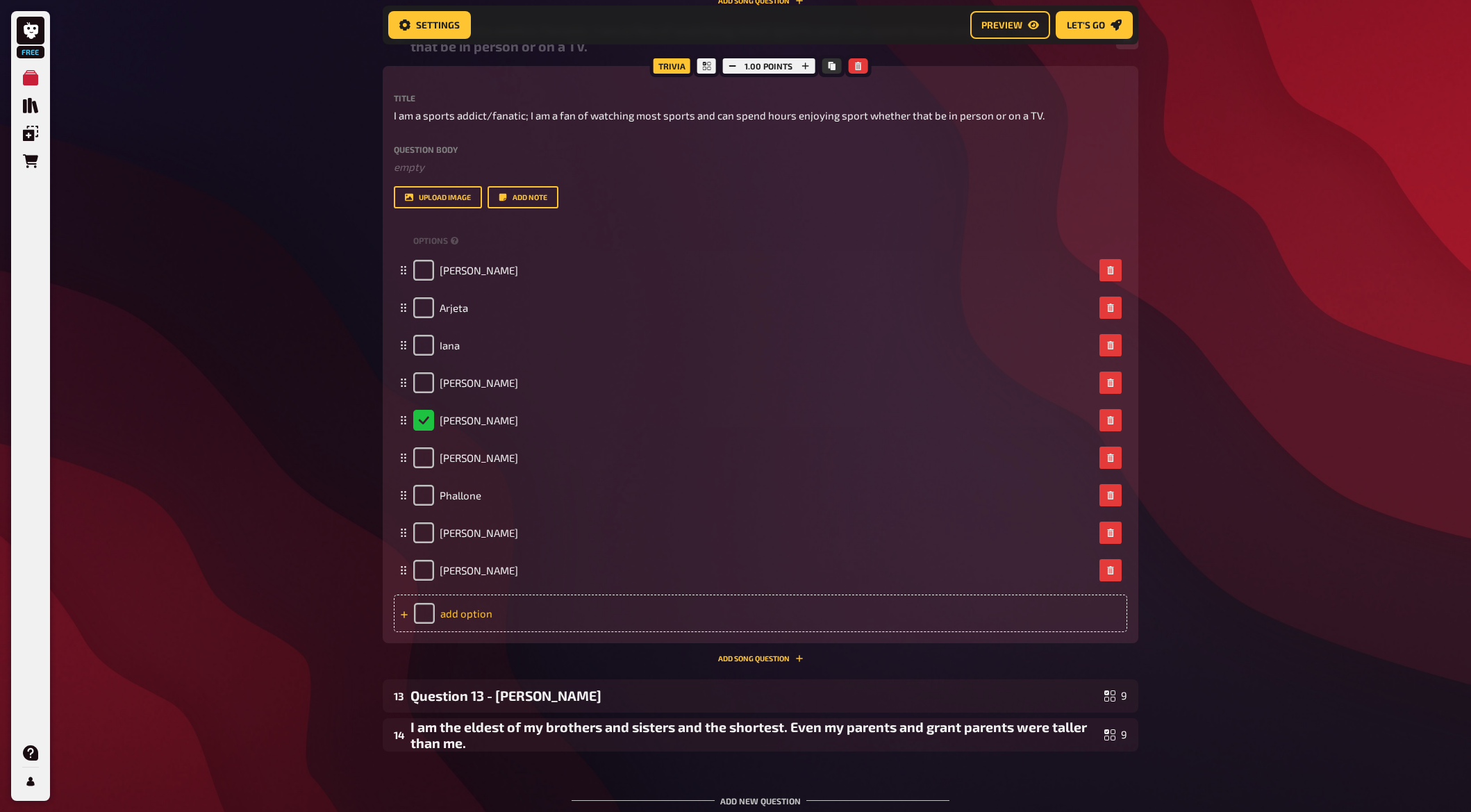
scroll to position [7644, 0]
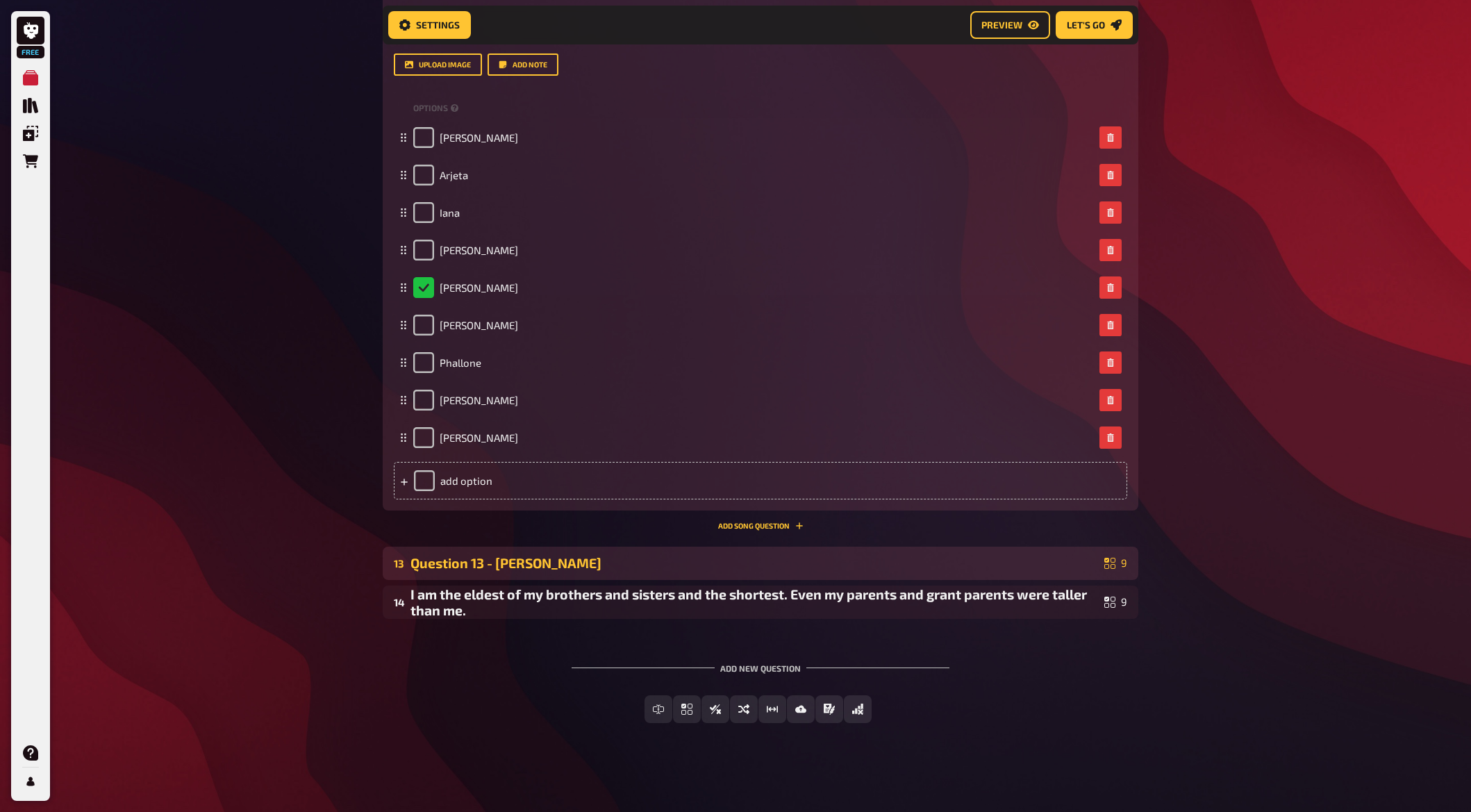
click at [514, 567] on div "Question 13 - [PERSON_NAME]" at bounding box center [754, 562] width 688 height 16
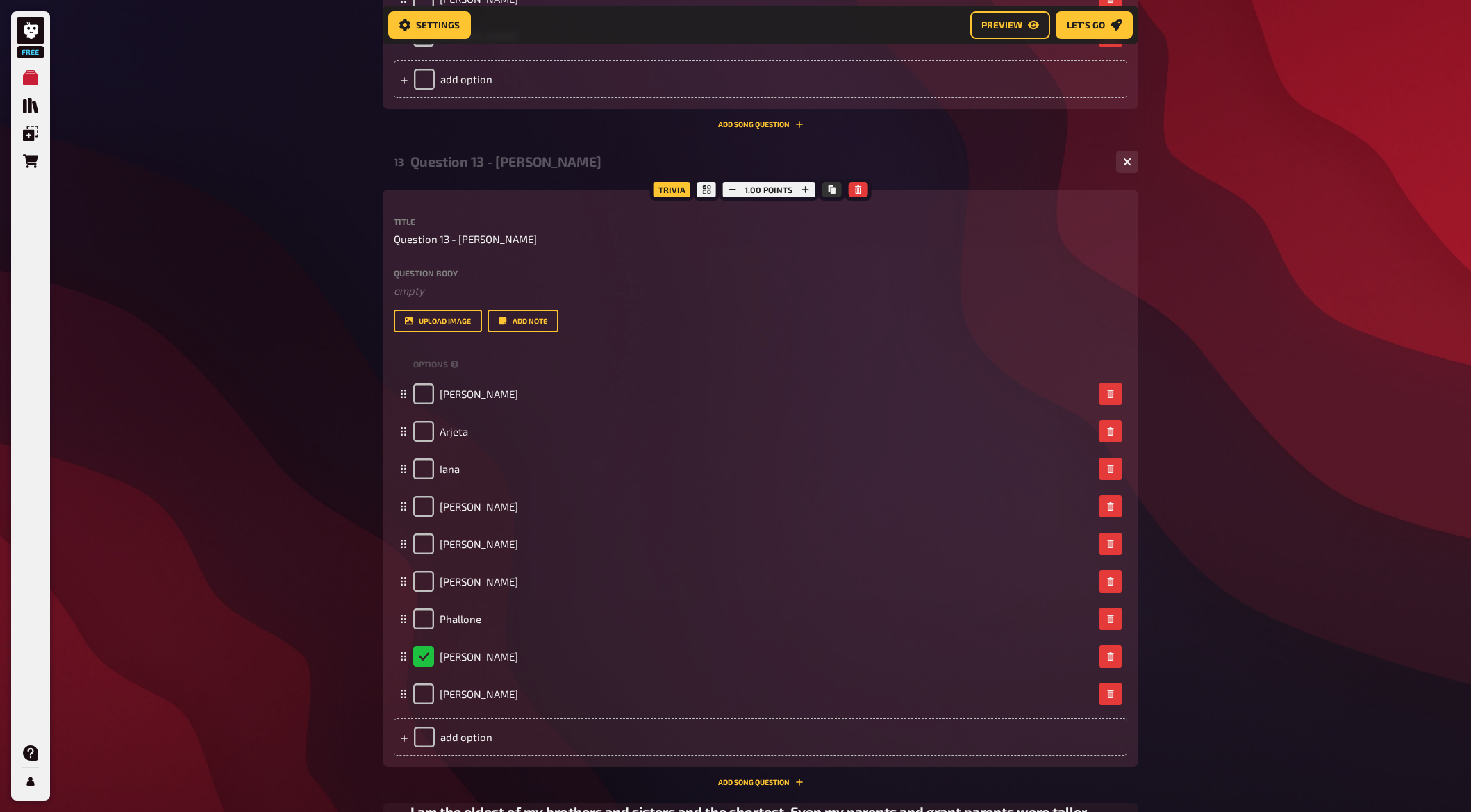
scroll to position [8061, 0]
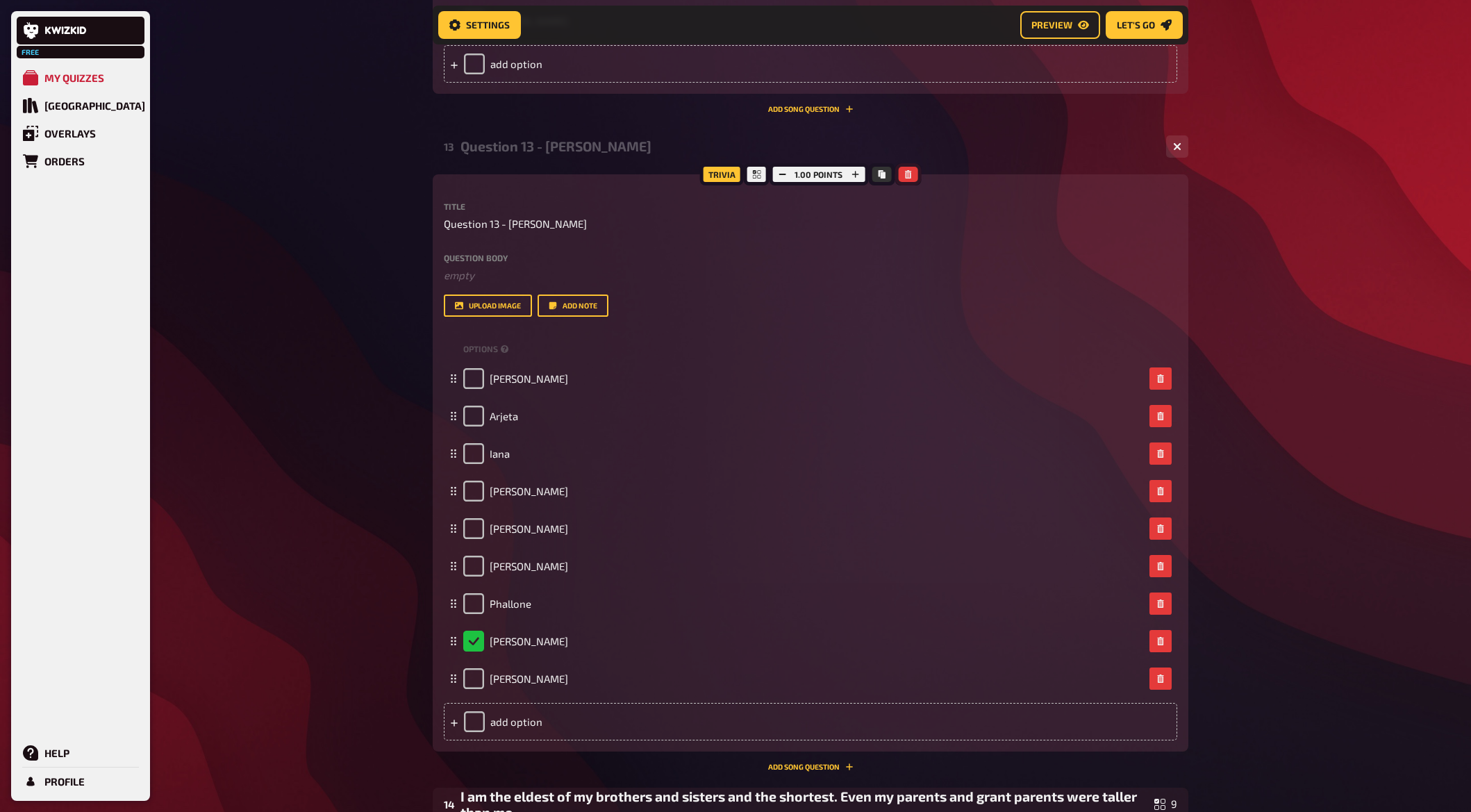
drag, startPoint x: 908, startPoint y: 179, endPoint x: 908, endPoint y: 187, distance: 8.0
click at [908, 178] on button "button" at bounding box center [907, 175] width 19 height 16
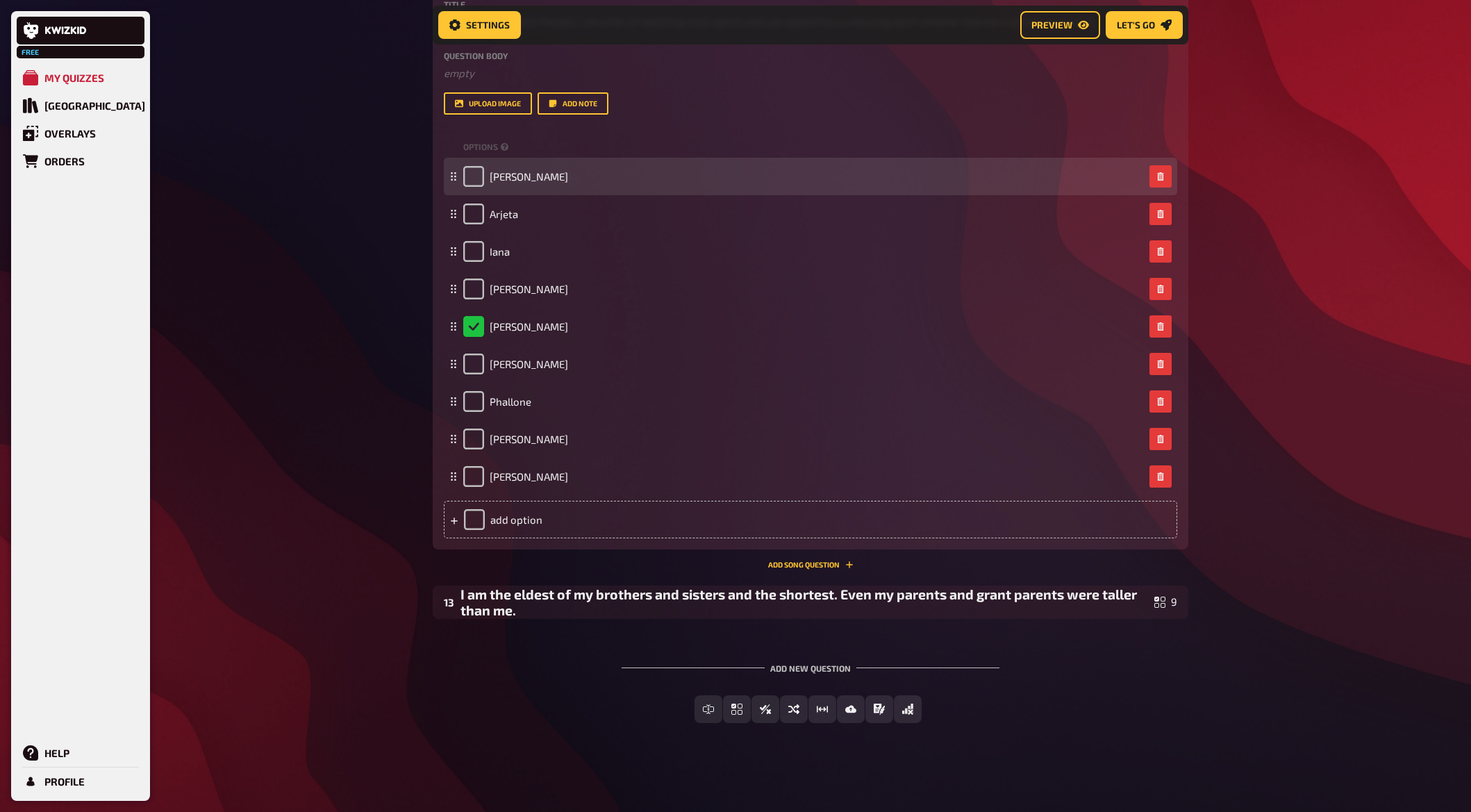
scroll to position [7605, 0]
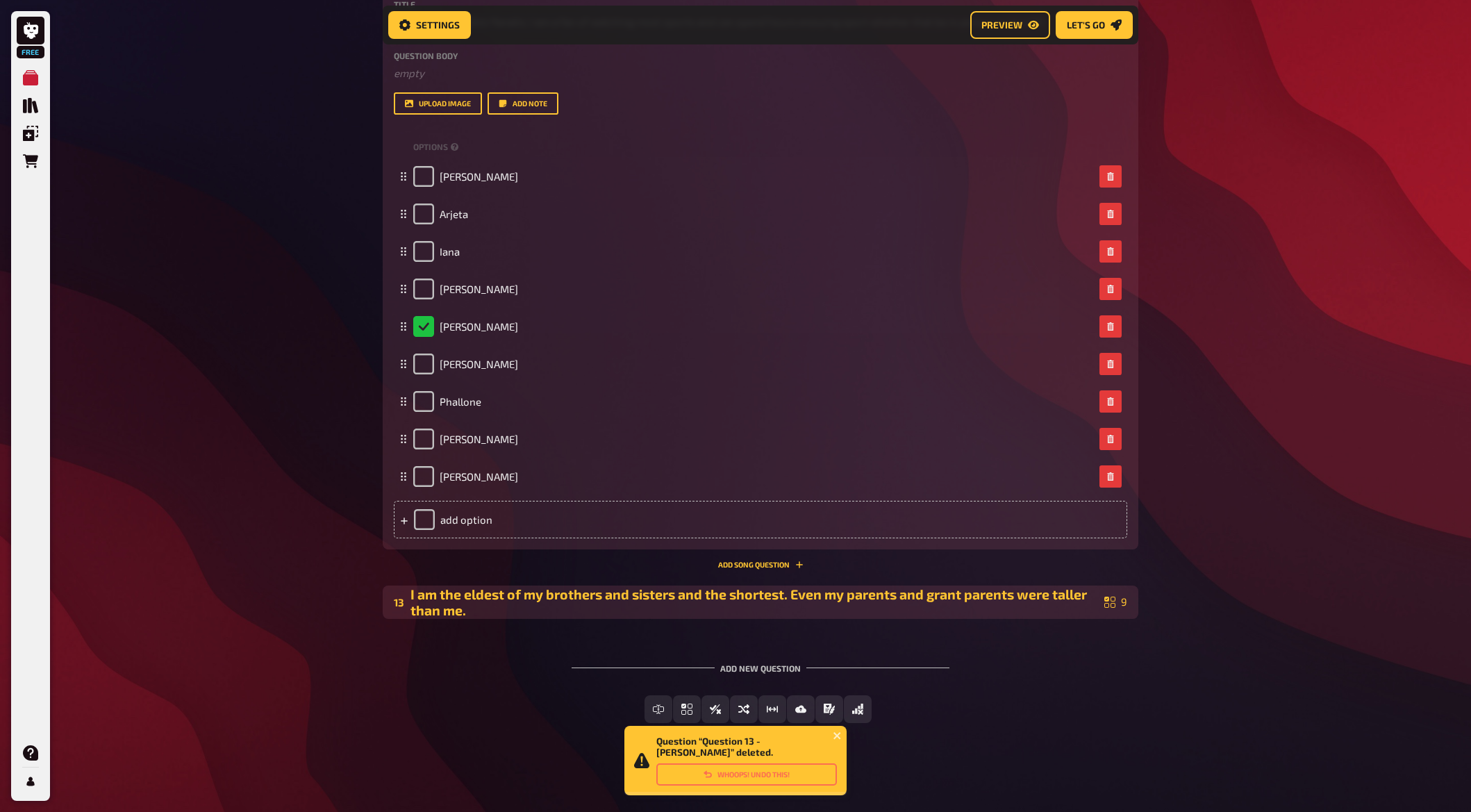
click at [565, 587] on div "I am the eldest of my brothers and sisters and the shortest. Even my parents an…" at bounding box center [754, 602] width 688 height 32
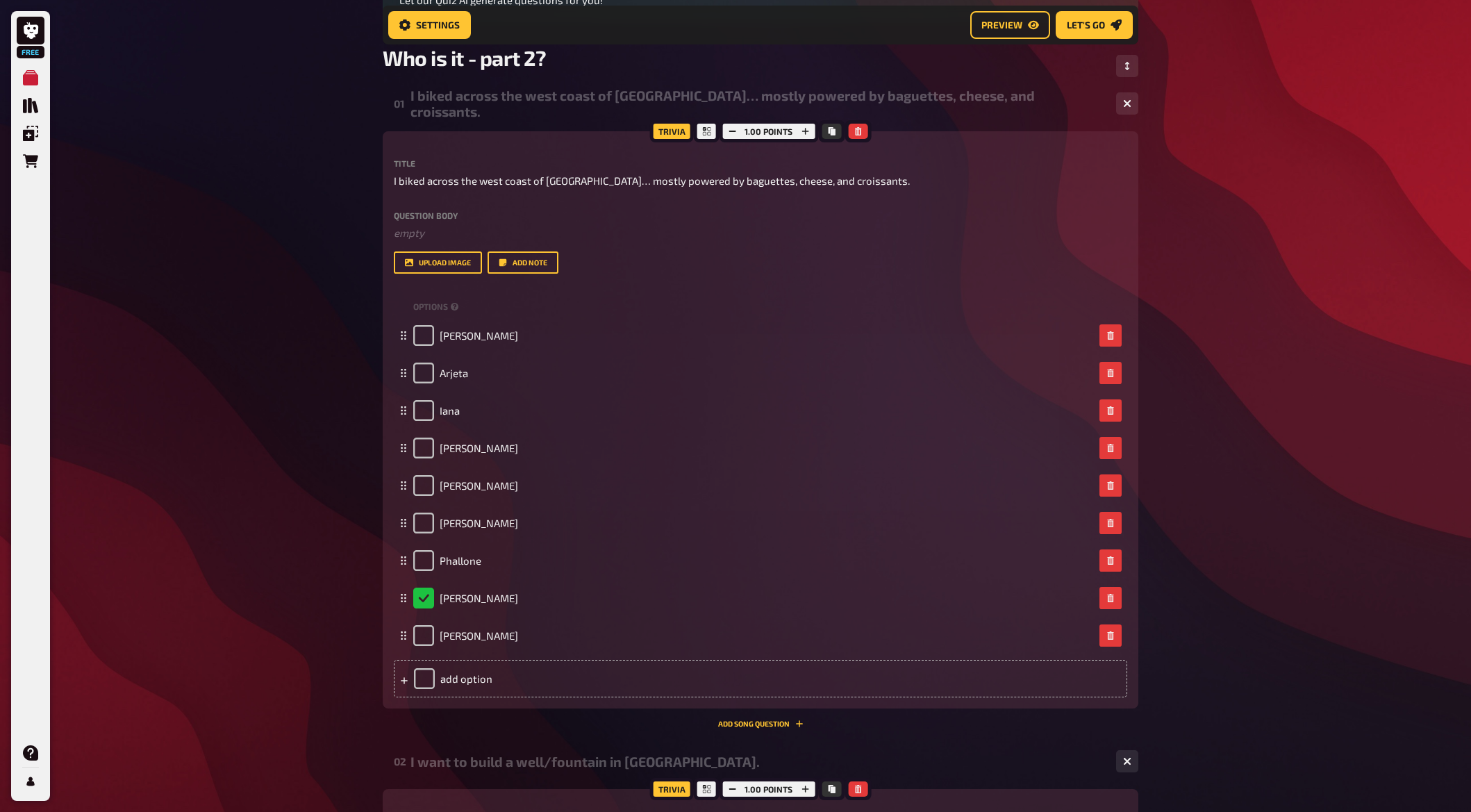
scroll to position [0, 0]
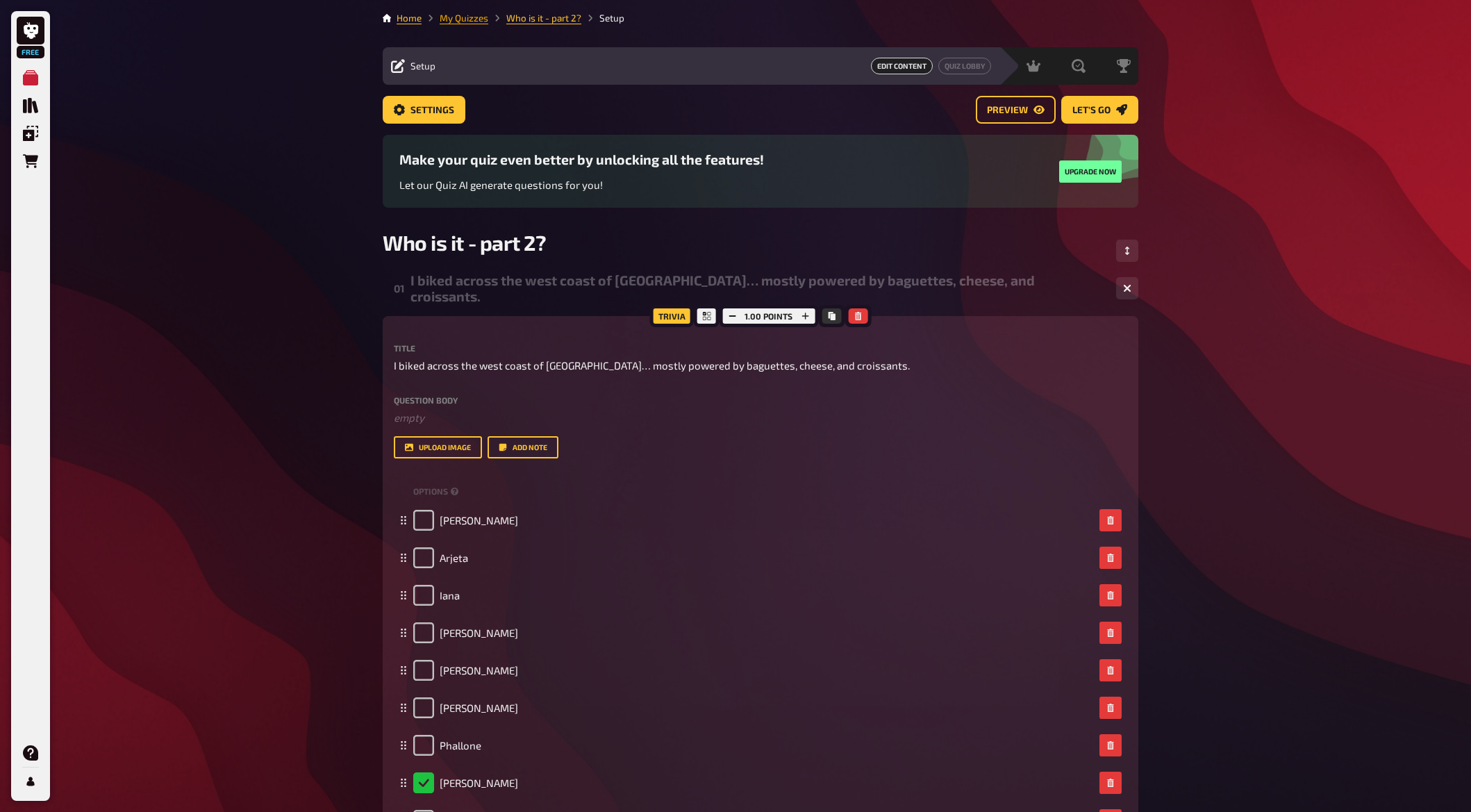
click at [474, 18] on link "My Quizzes" at bounding box center [463, 18] width 49 height 11
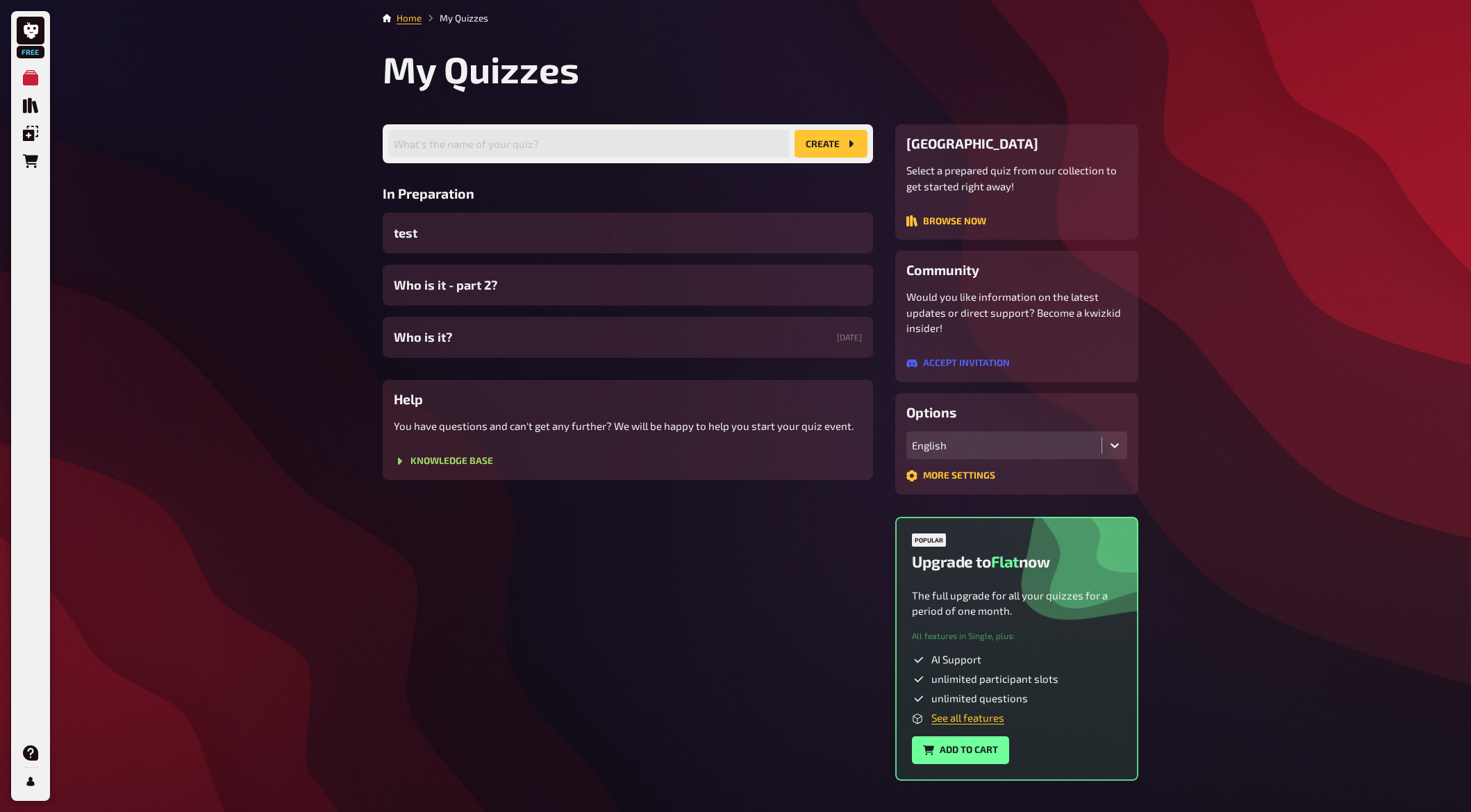
click at [492, 340] on div "Who is it? [DATE]" at bounding box center [628, 337] width 490 height 41
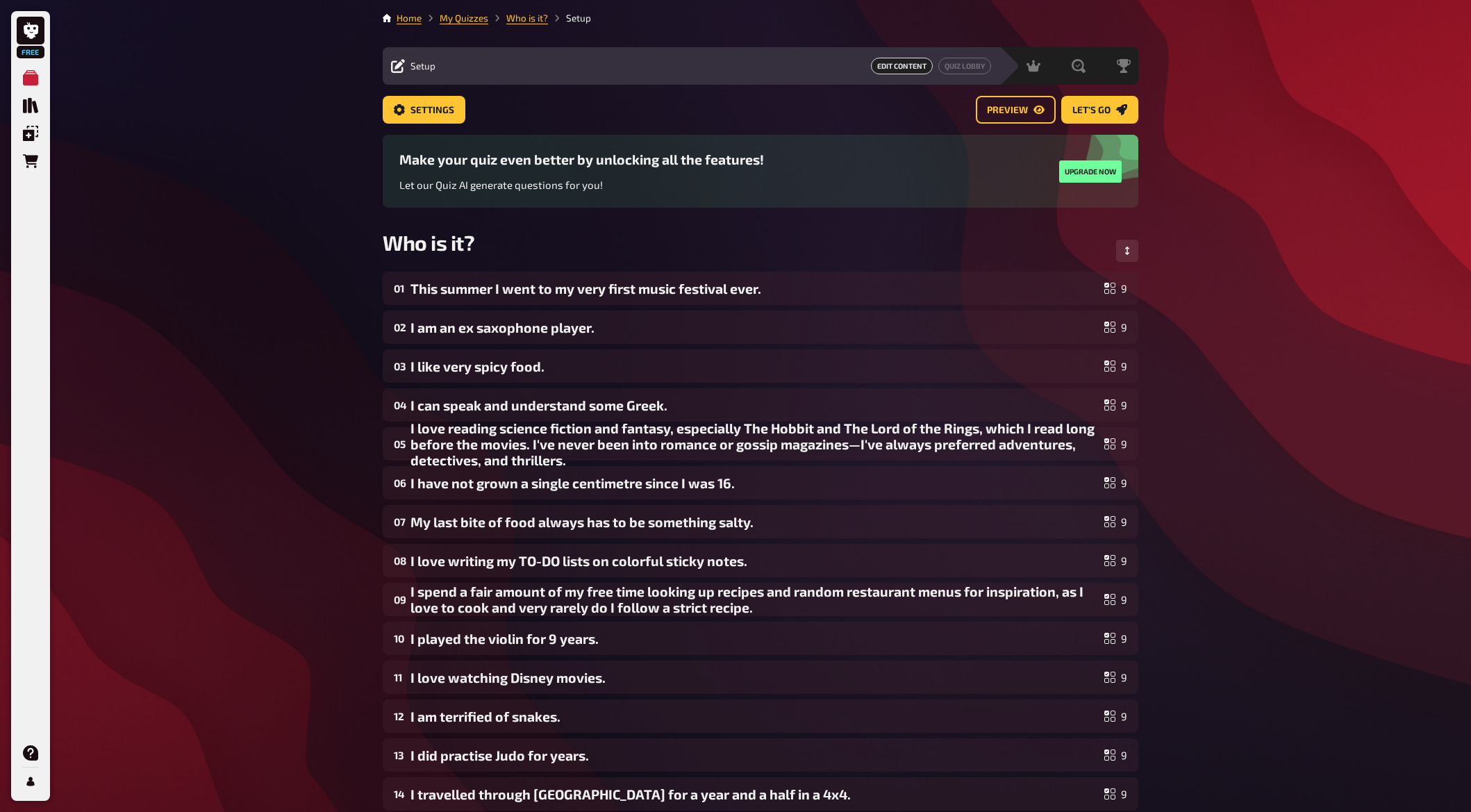
click at [492, 65] on div "Edit Content Quiz Lobby" at bounding box center [717, 66] width 548 height 17
click at [481, 239] on div "Who is it?" at bounding box center [761, 250] width 756 height 42
click at [464, 246] on span "Who is it?" at bounding box center [429, 242] width 93 height 25
click at [471, 238] on span "Who is it?" at bounding box center [429, 242] width 93 height 25
click at [471, 239] on span "Who is it?" at bounding box center [429, 242] width 93 height 25
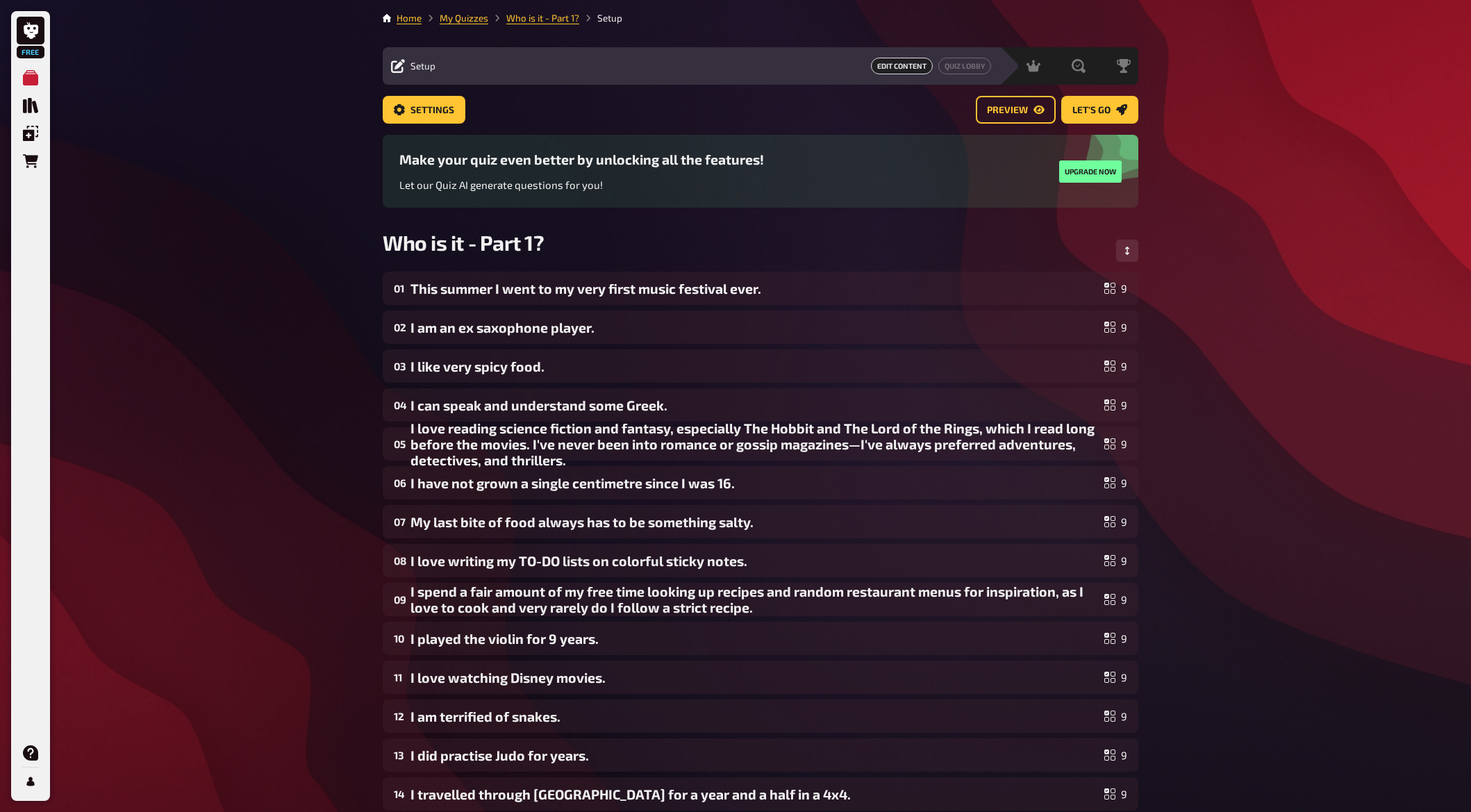
click at [321, 95] on div "Free My Quizzes Quiz Library Overlays Orders Help Profile Home My Quizzes Who i…" at bounding box center [735, 501] width 1471 height 1004
click at [484, 20] on link "My Quizzes" at bounding box center [463, 18] width 49 height 11
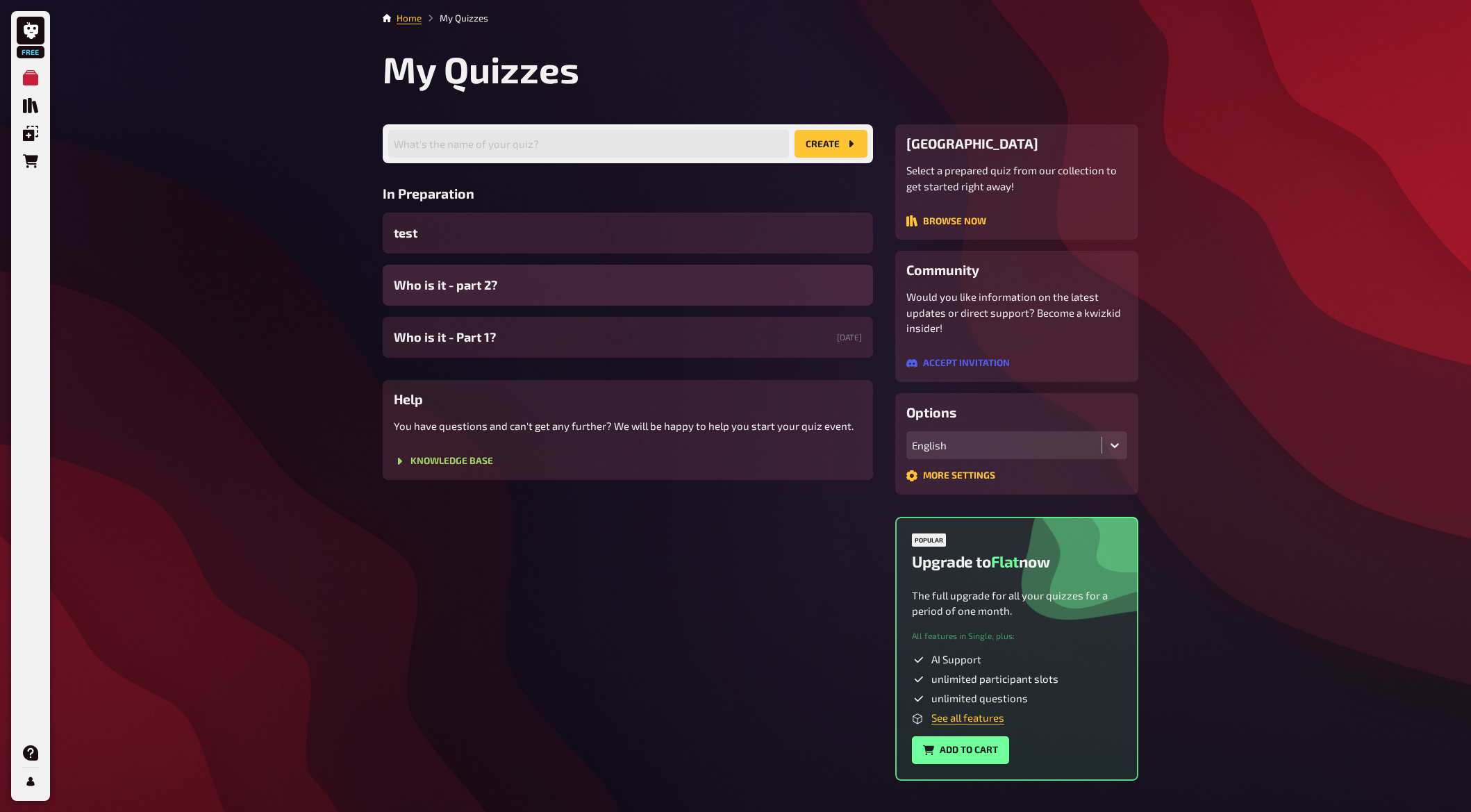
click at [555, 286] on div "Who is it - part 2?" at bounding box center [628, 285] width 490 height 41
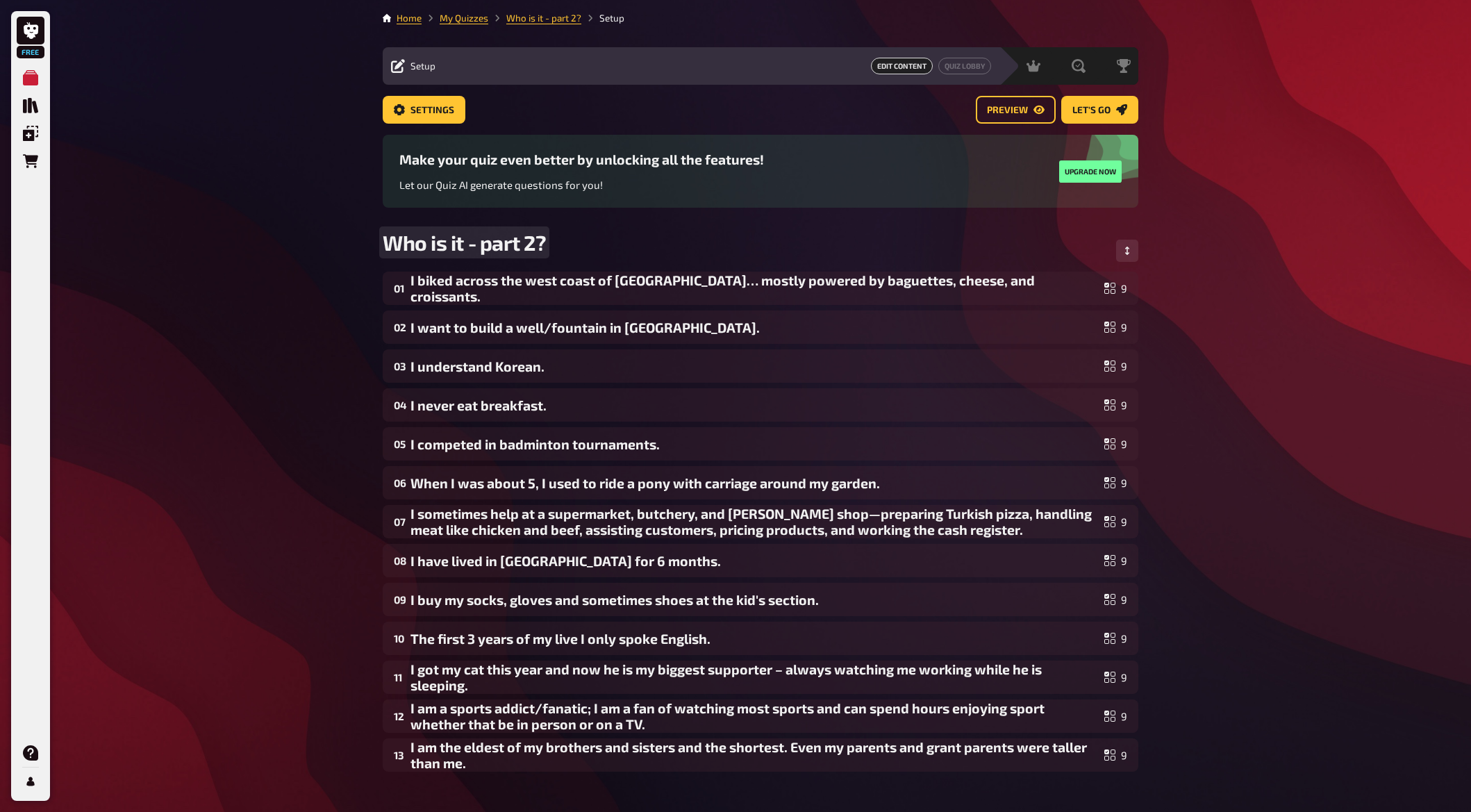
click at [487, 243] on span "Who is it - part 2?" at bounding box center [464, 242] width 163 height 25
click at [512, 18] on link "Who is it - Part 2?" at bounding box center [544, 18] width 75 height 11
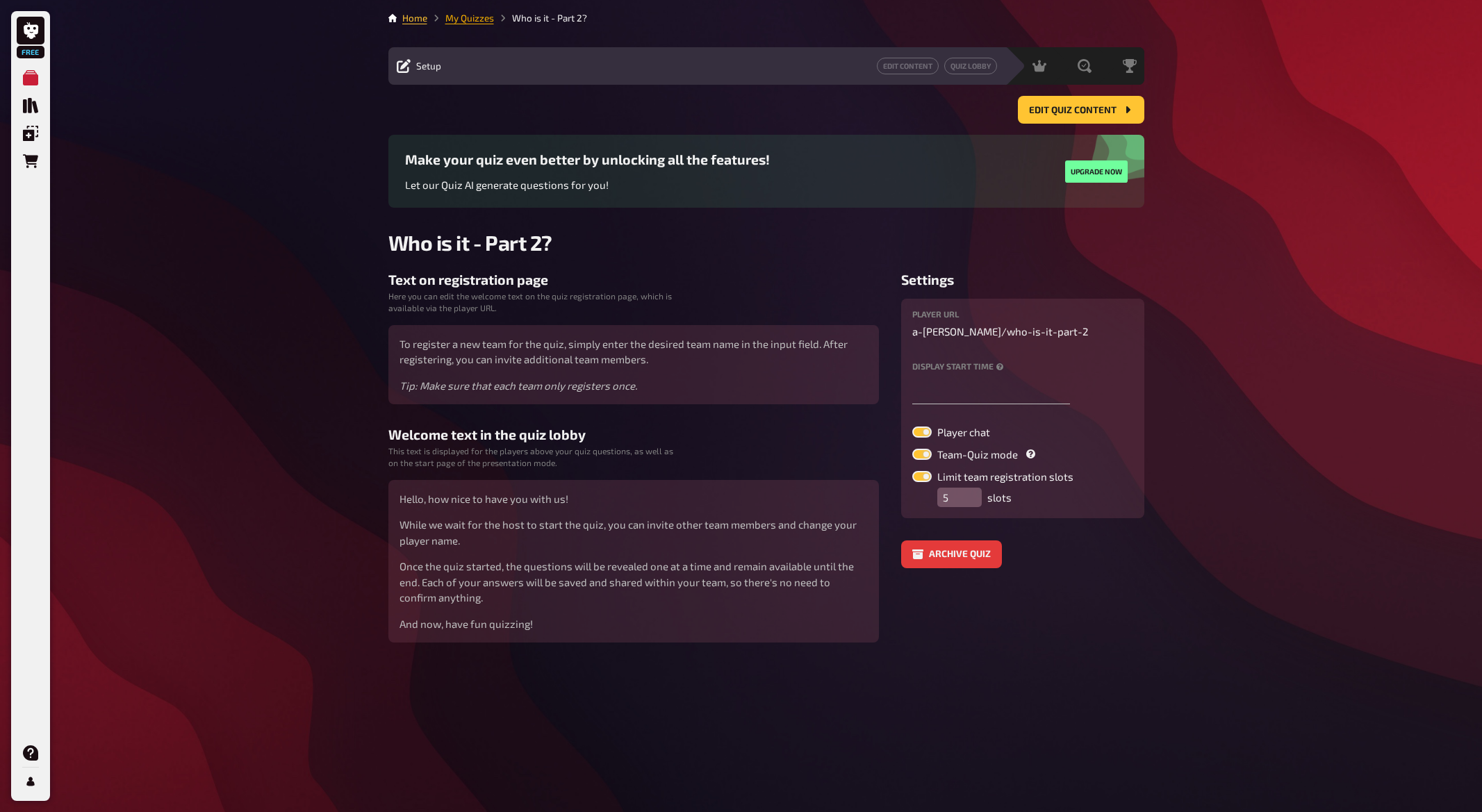
click at [483, 21] on link "My Quizzes" at bounding box center [469, 18] width 49 height 11
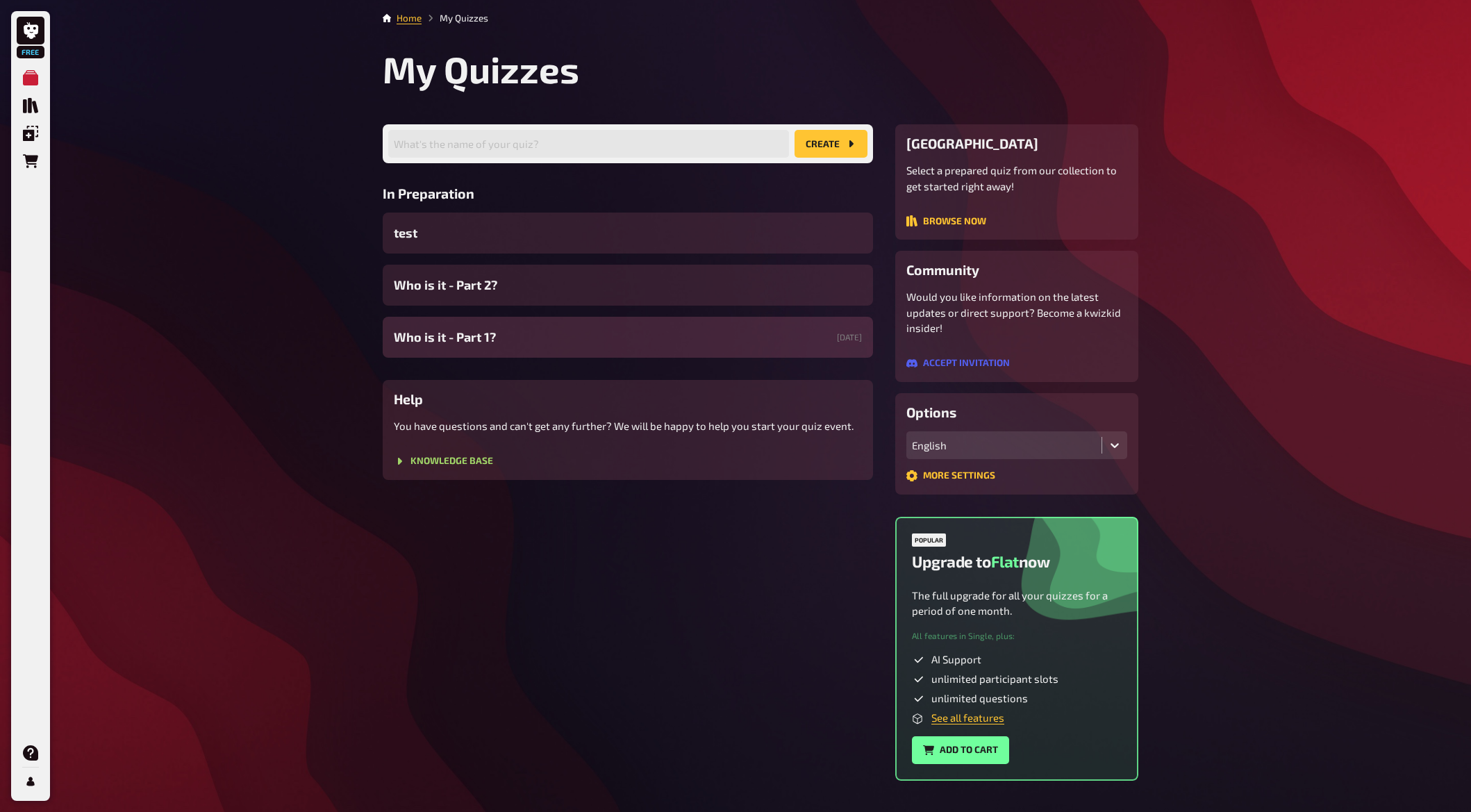
click at [490, 354] on div "Who is it - Part 1? [DATE]" at bounding box center [628, 337] width 490 height 41
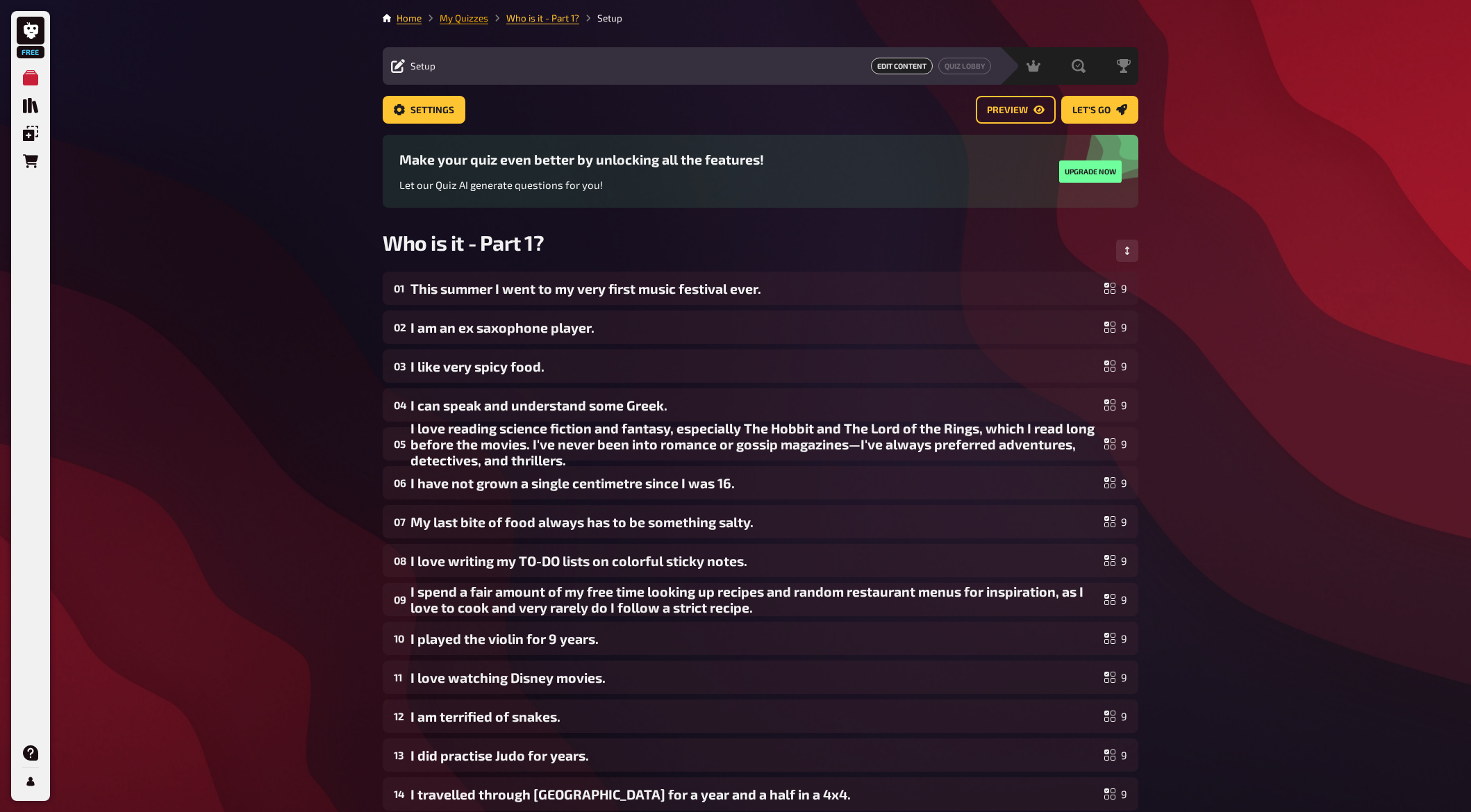
click at [478, 18] on link "My Quizzes" at bounding box center [463, 18] width 49 height 11
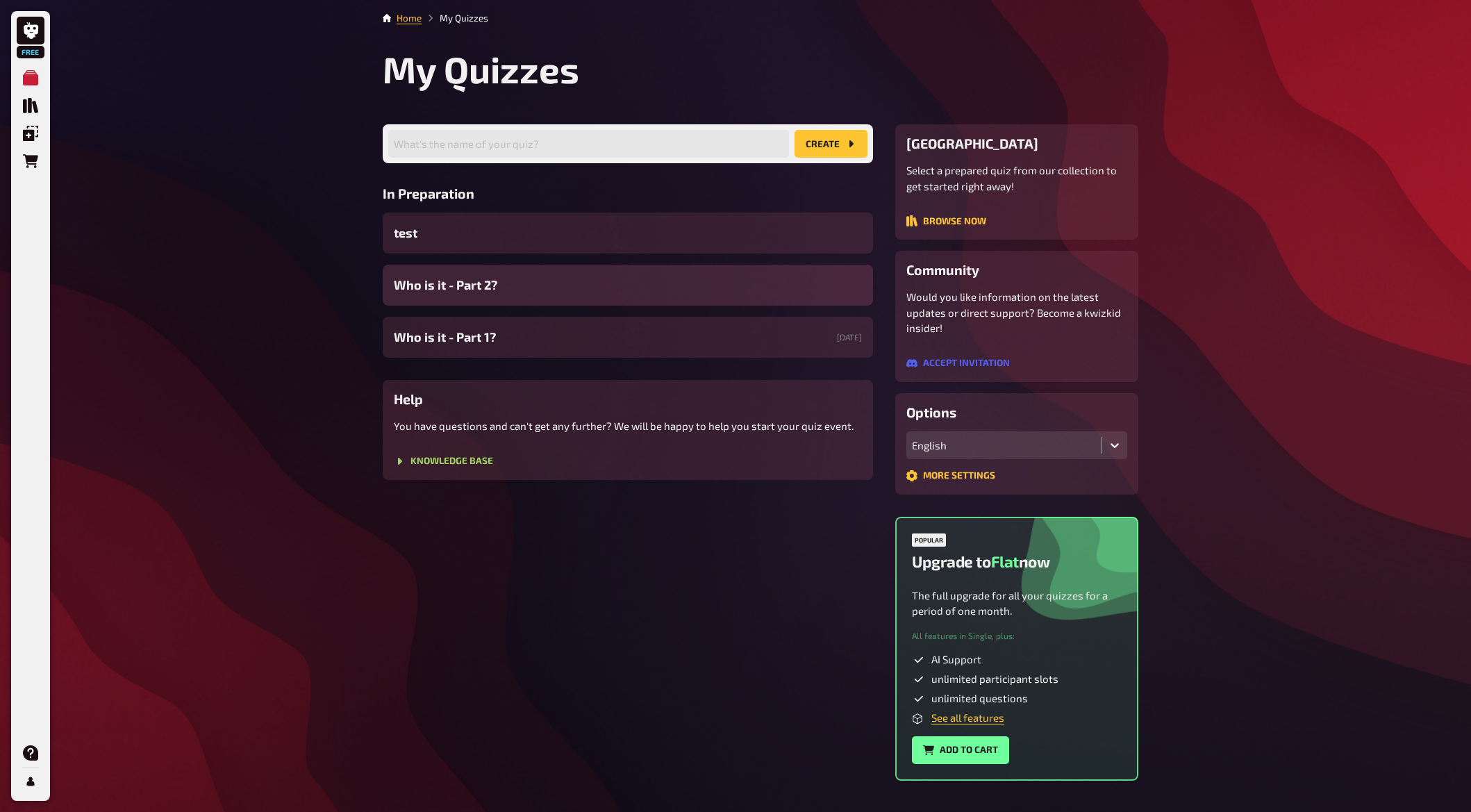
click at [458, 286] on span "Who is it - Part 2?" at bounding box center [446, 285] width 103 height 19
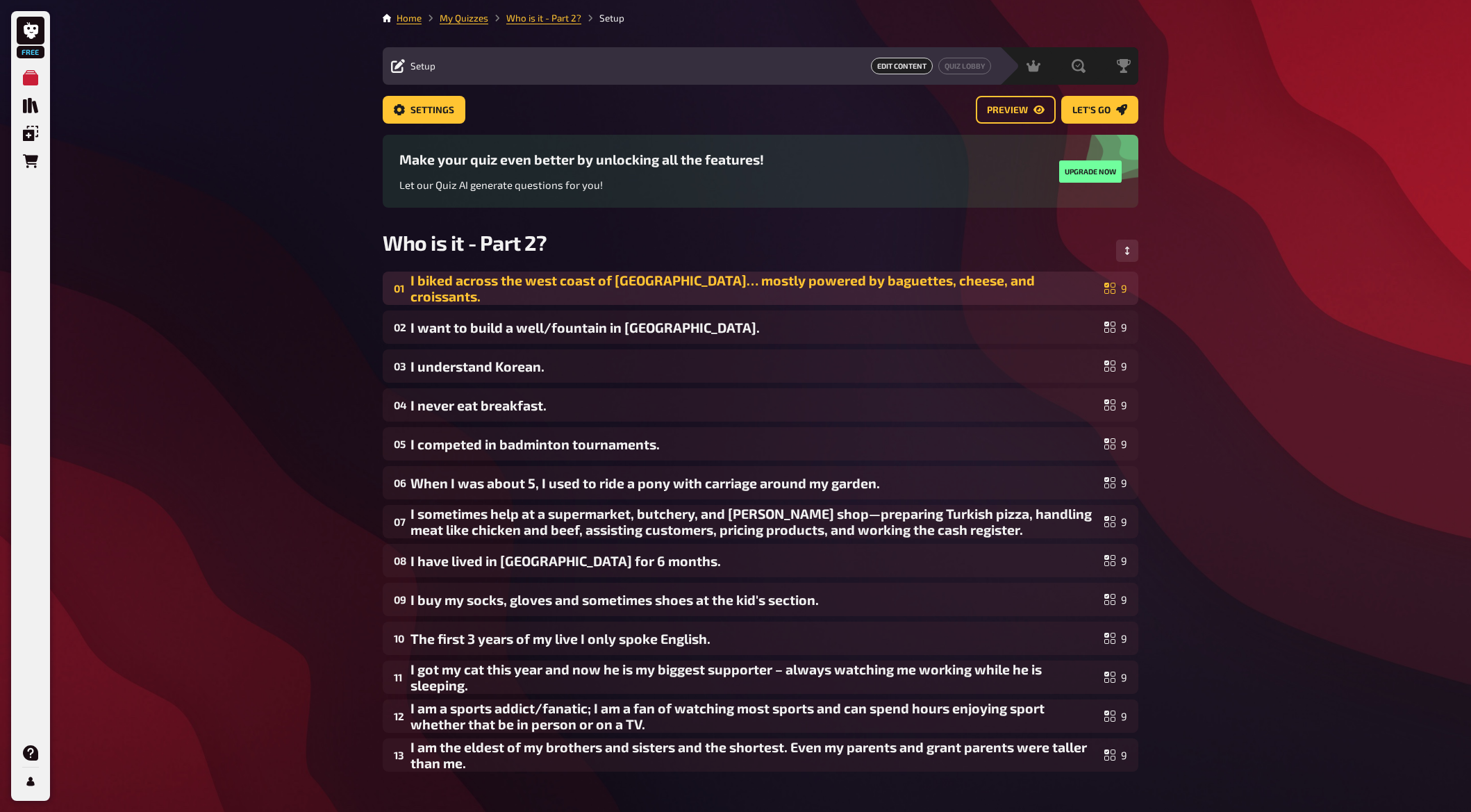
click at [579, 291] on div "I biked across the west coast of [GEOGRAPHIC_DATA]… mostly powered by baguettes…" at bounding box center [754, 288] width 688 height 32
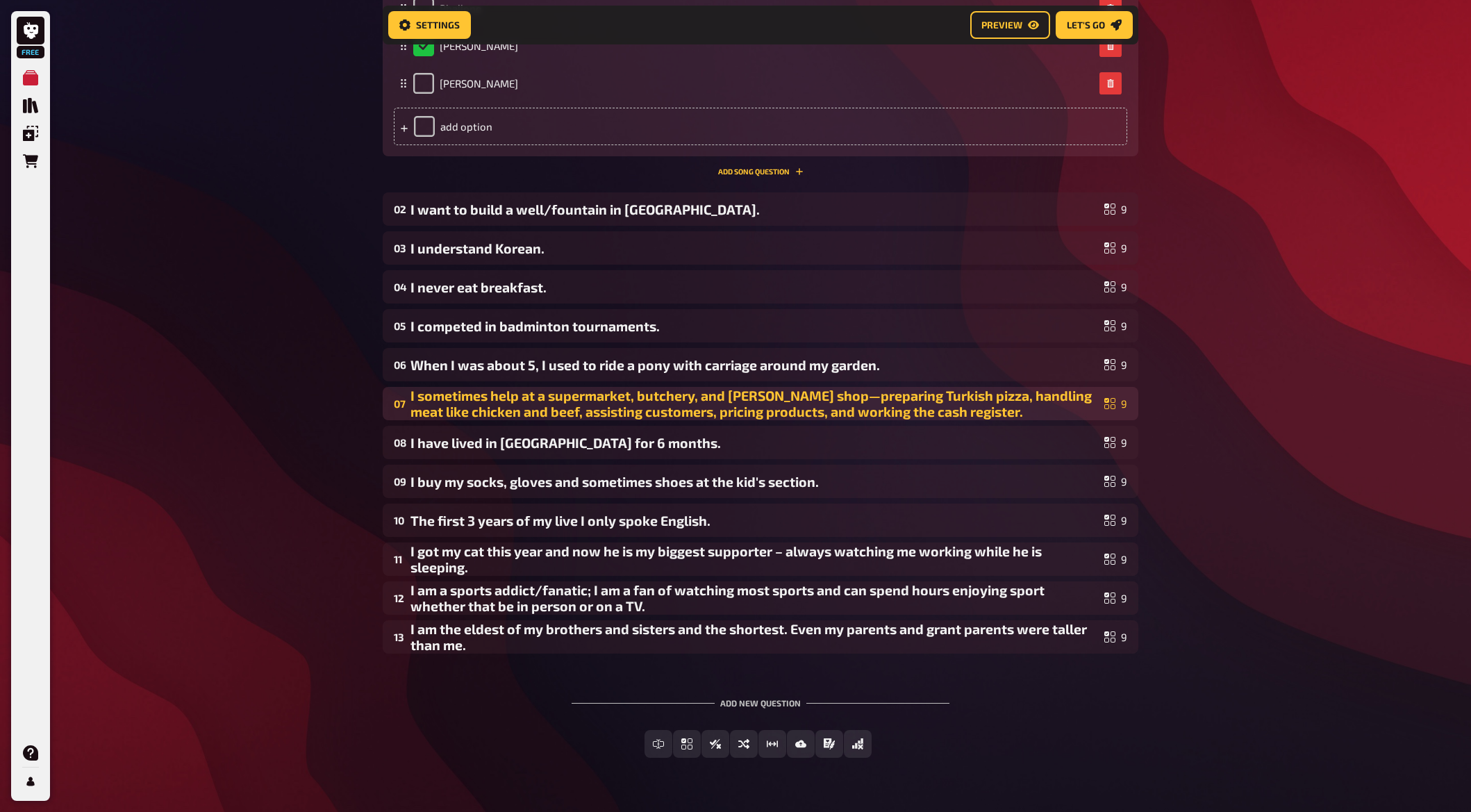
scroll to position [775, 0]
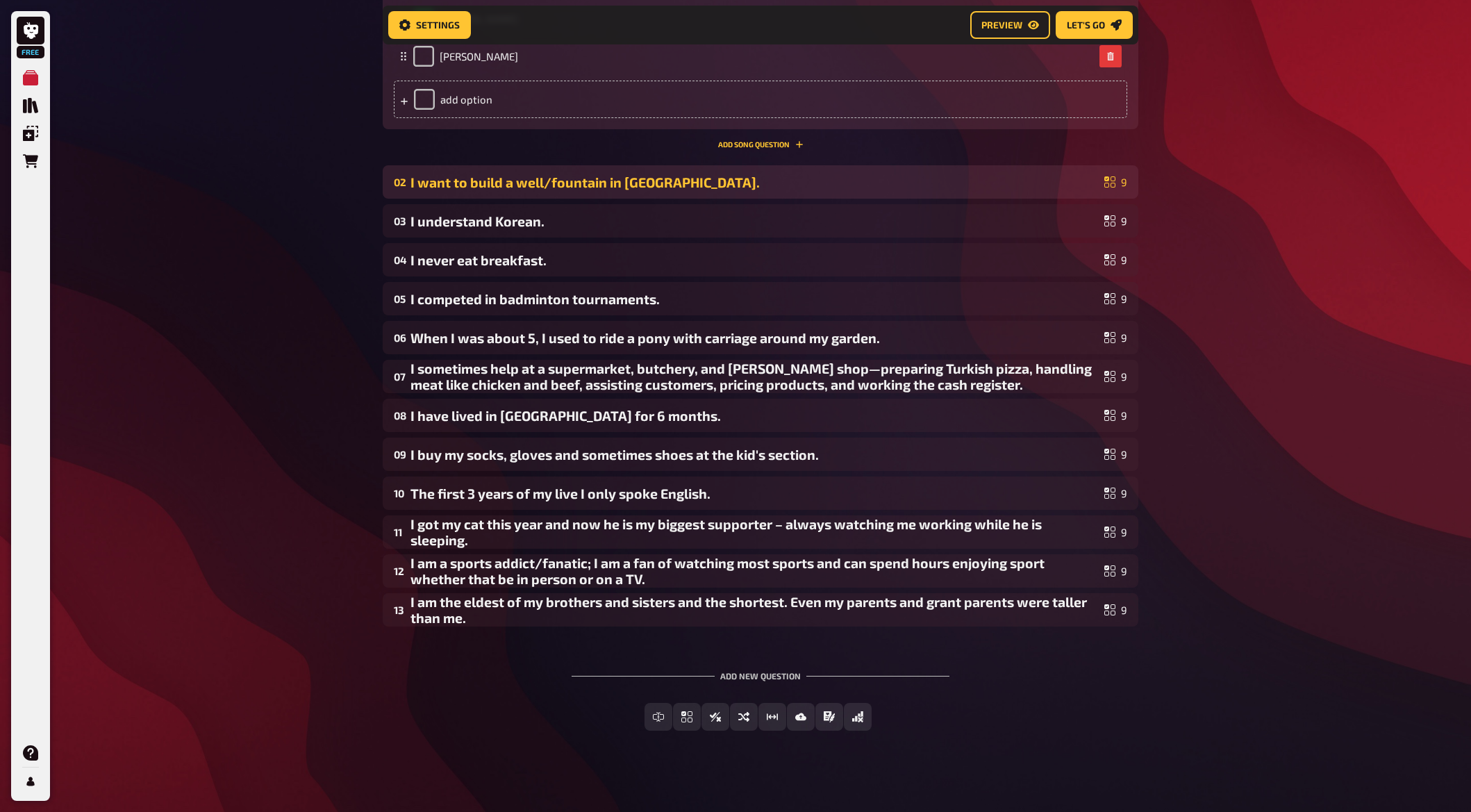
click at [500, 187] on div "I want to build a well/fountain in [GEOGRAPHIC_DATA]." at bounding box center [754, 182] width 688 height 16
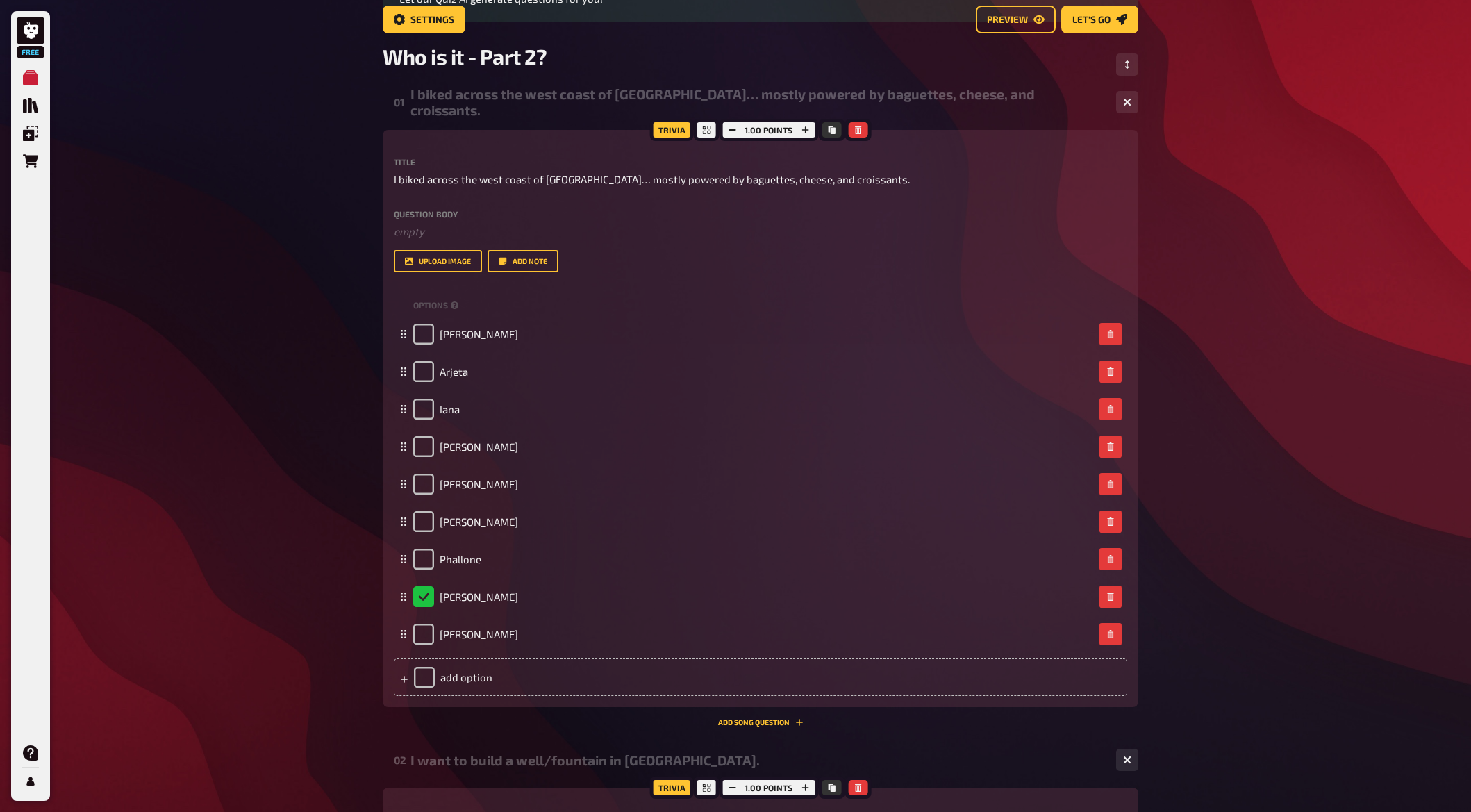
scroll to position [0, 0]
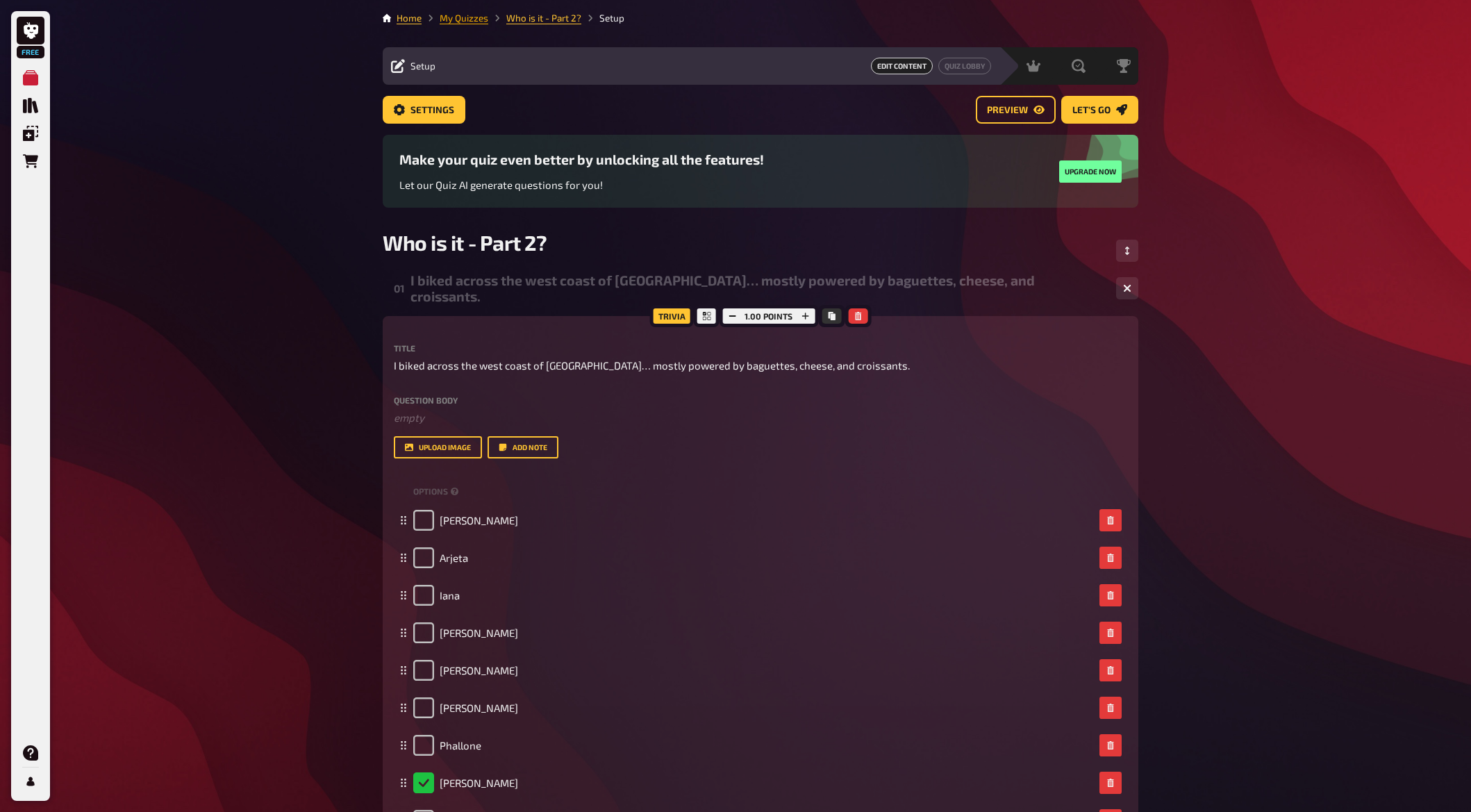
click at [452, 15] on link "My Quizzes" at bounding box center [463, 18] width 49 height 11
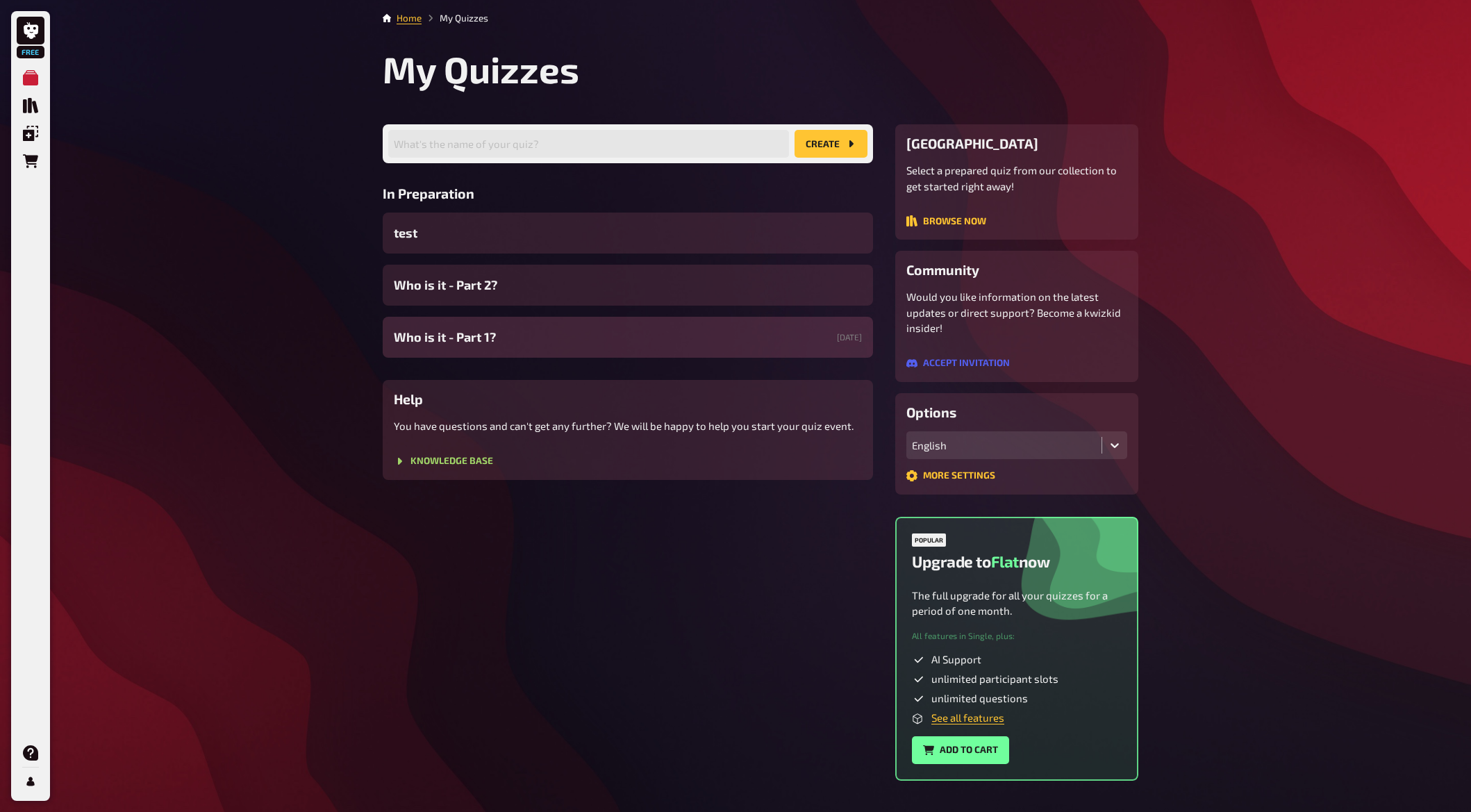
click at [479, 336] on span "Who is it - Part 1?" at bounding box center [445, 337] width 102 height 19
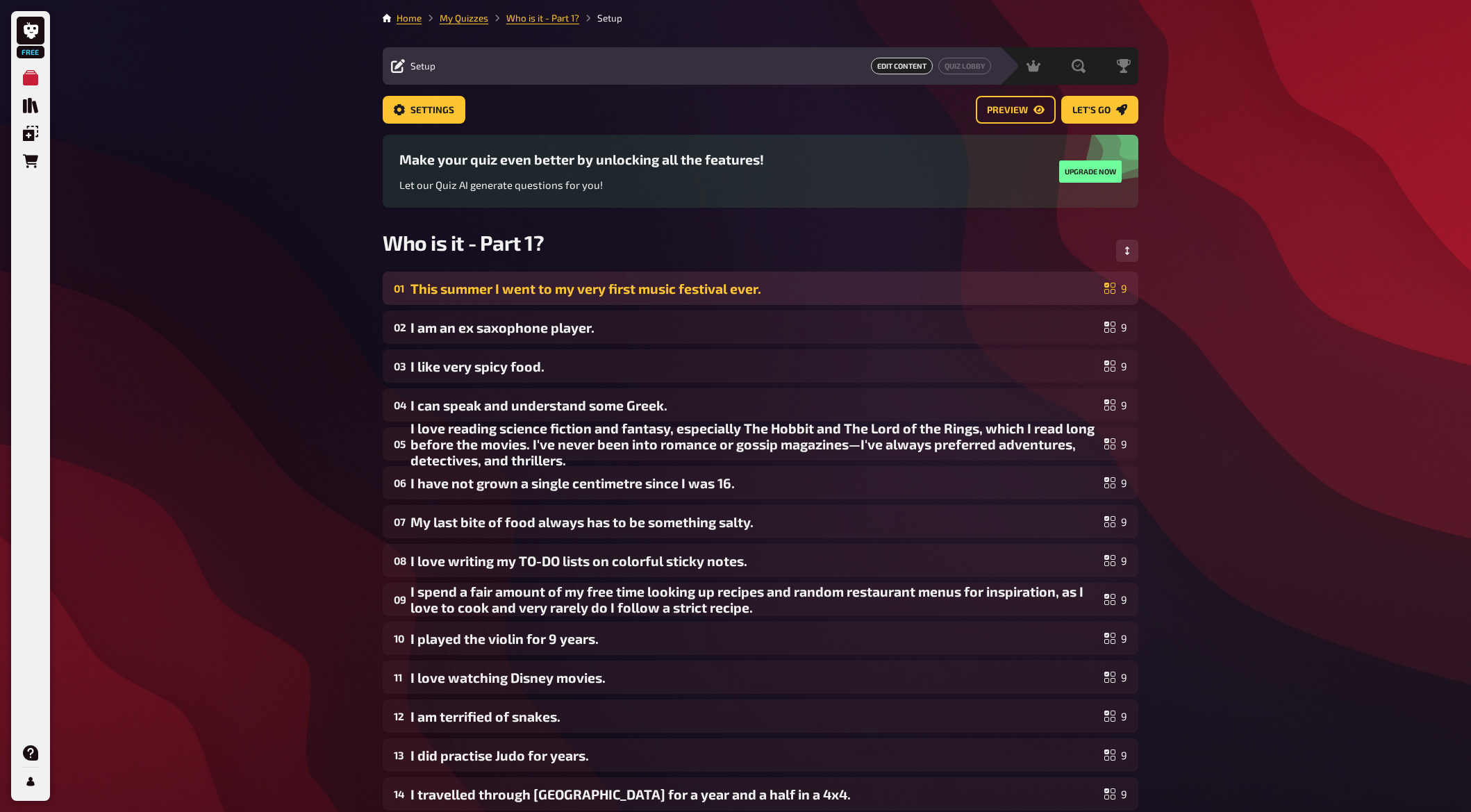
click at [546, 286] on div "This summer I went to my very first music festival ever." at bounding box center [754, 289] width 688 height 16
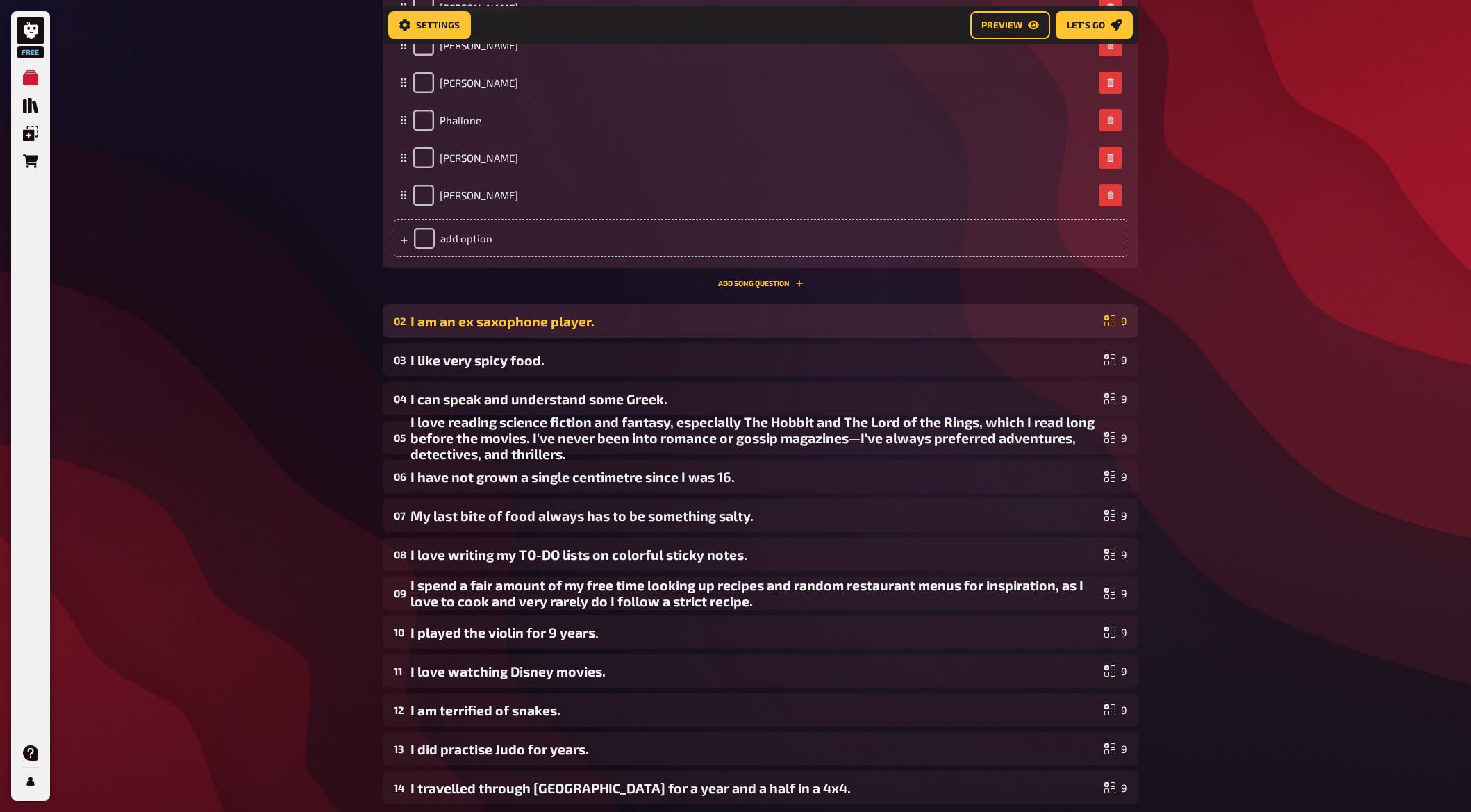
click at [489, 321] on div "I am an ex saxophone player." at bounding box center [754, 321] width 688 height 16
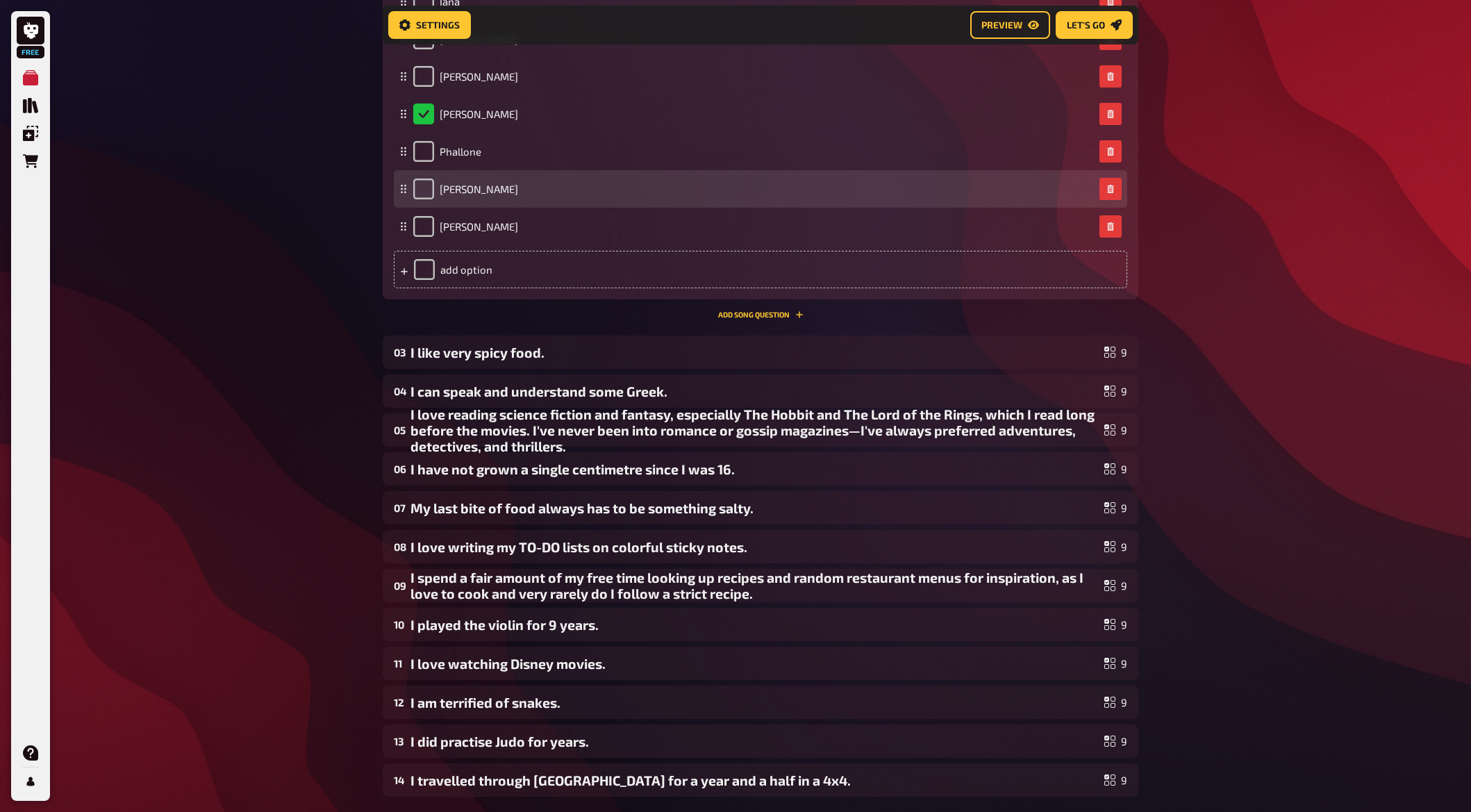
scroll to position [1440, 0]
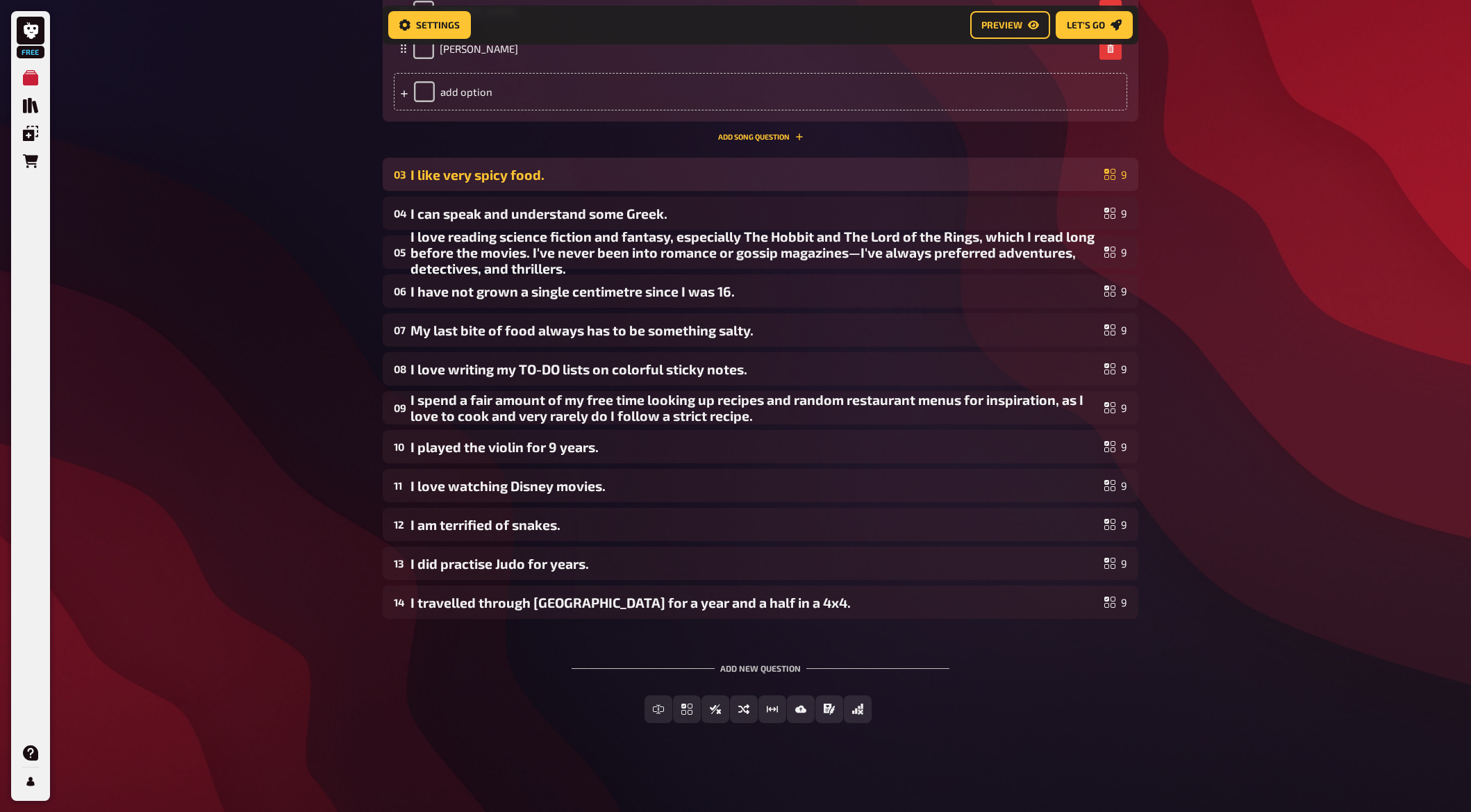
click at [507, 173] on div "I like very spicy food." at bounding box center [754, 175] width 688 height 16
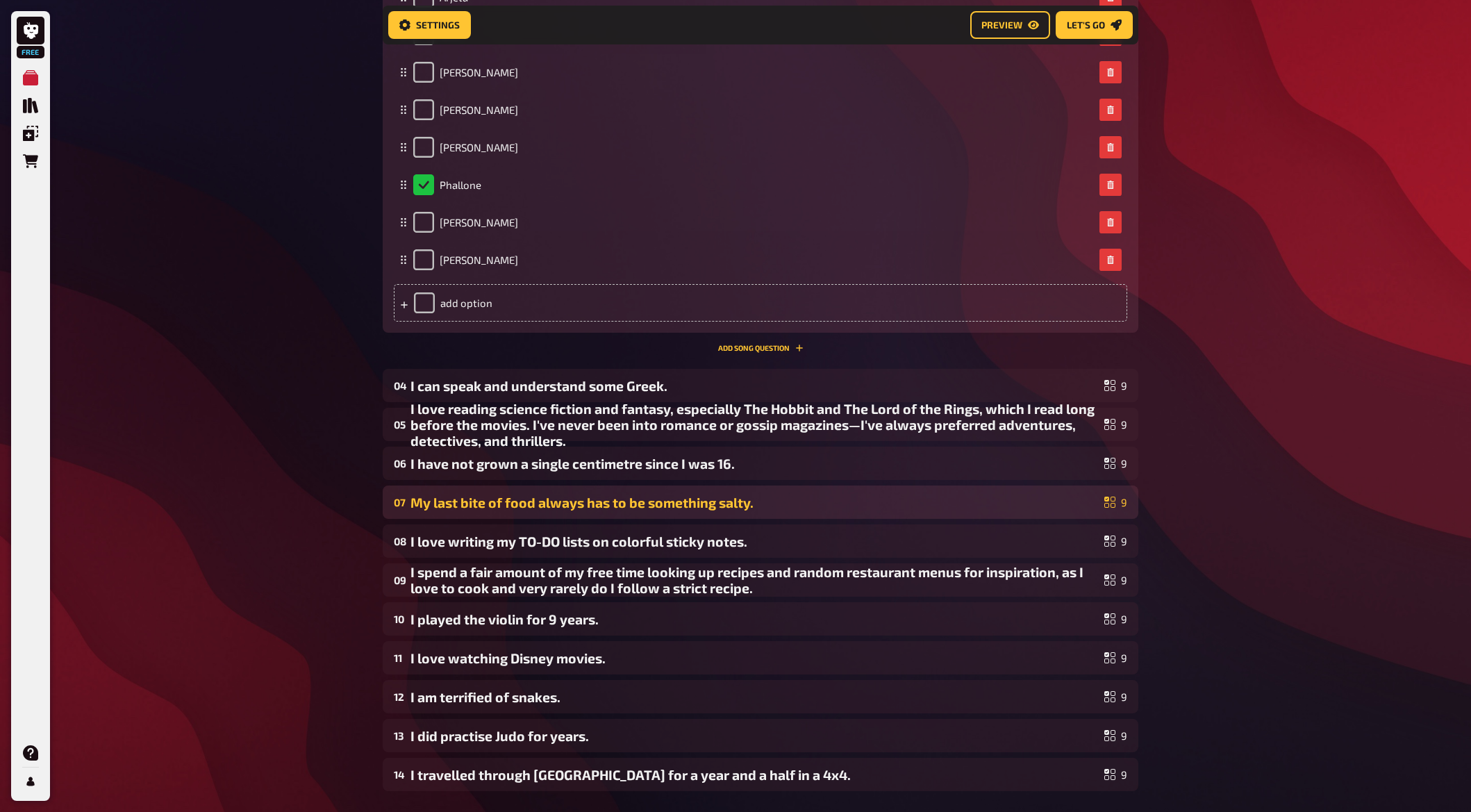
scroll to position [2059, 0]
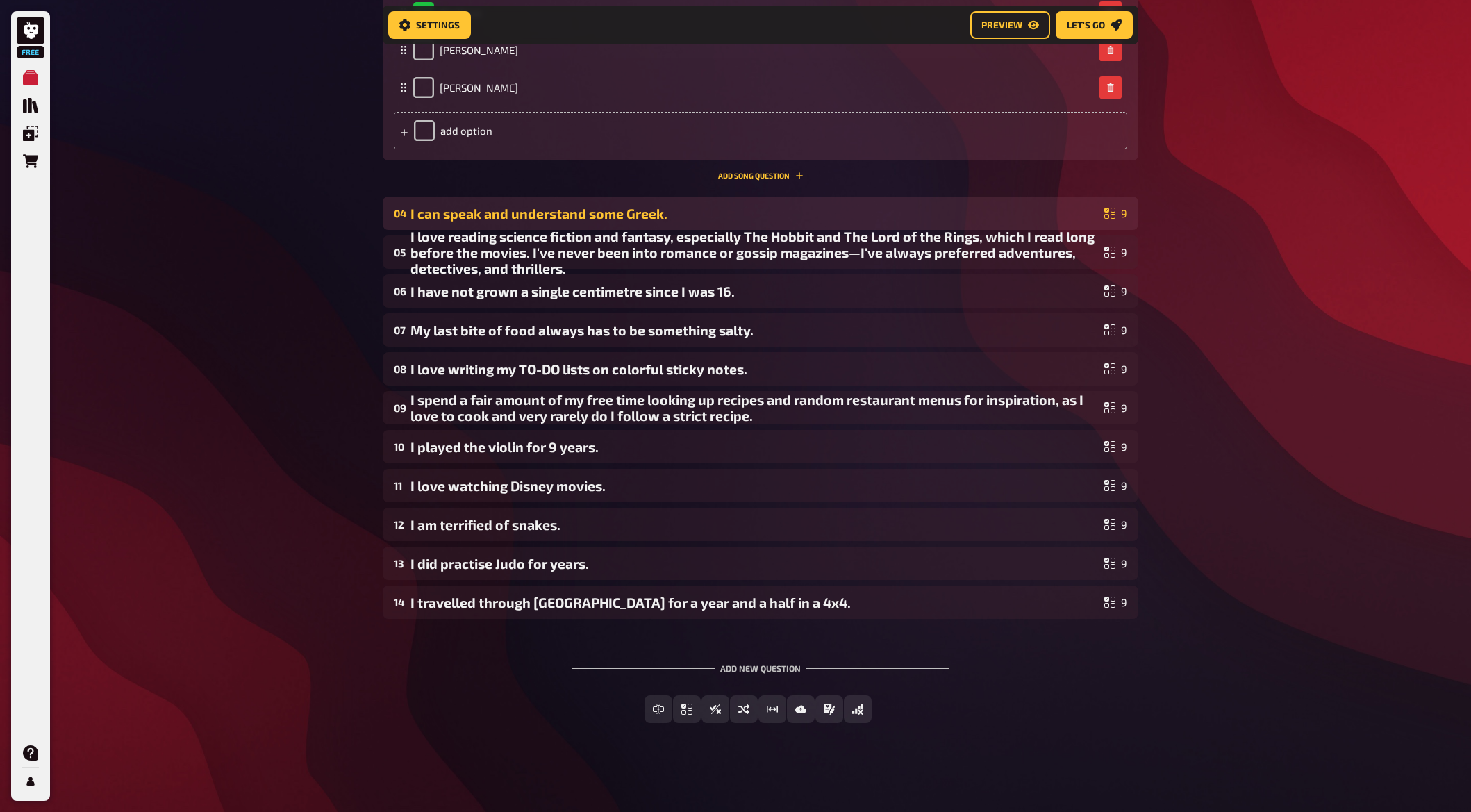
click at [483, 210] on div "I can speak and understand some Greek." at bounding box center [754, 214] width 688 height 16
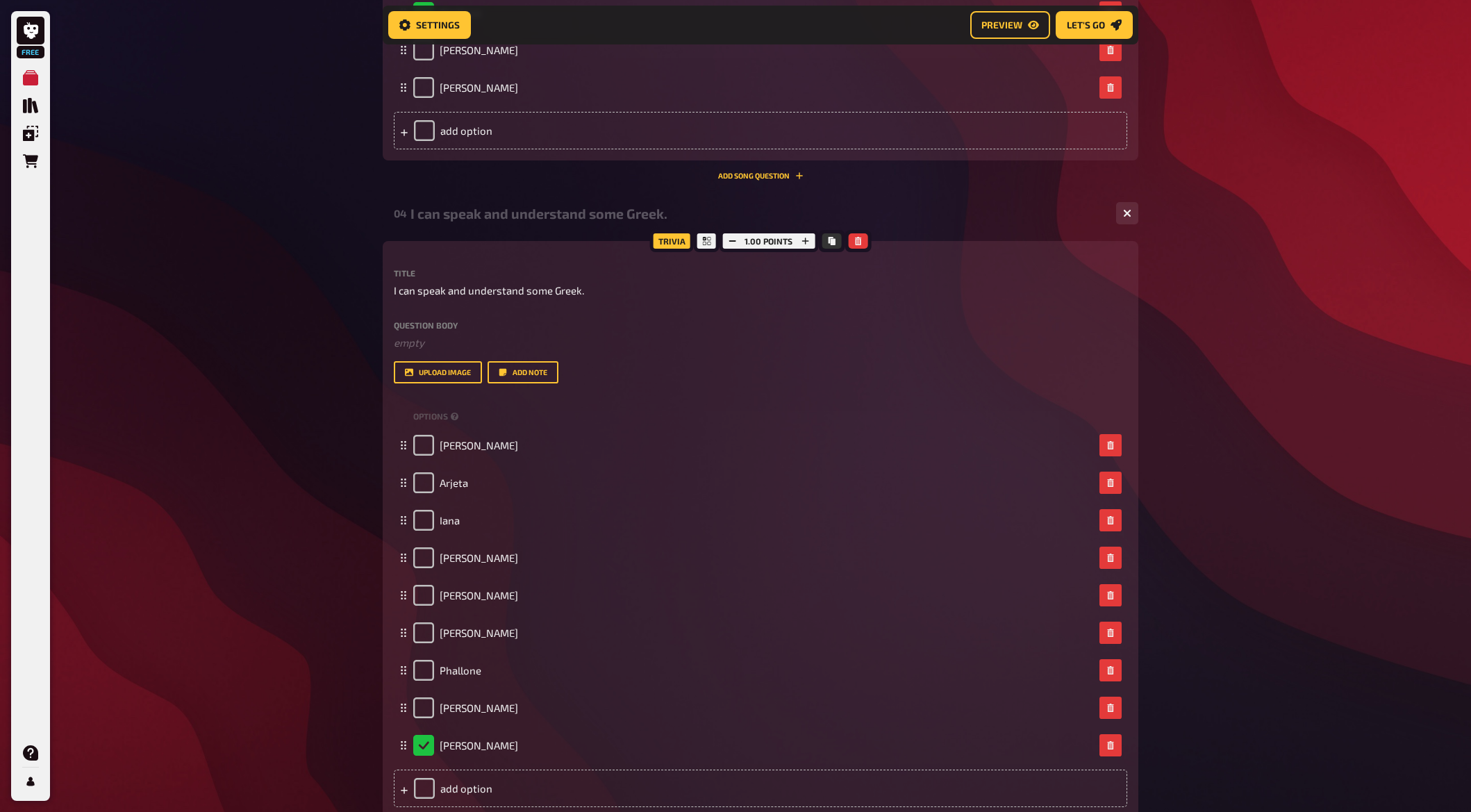
scroll to position [2406, 0]
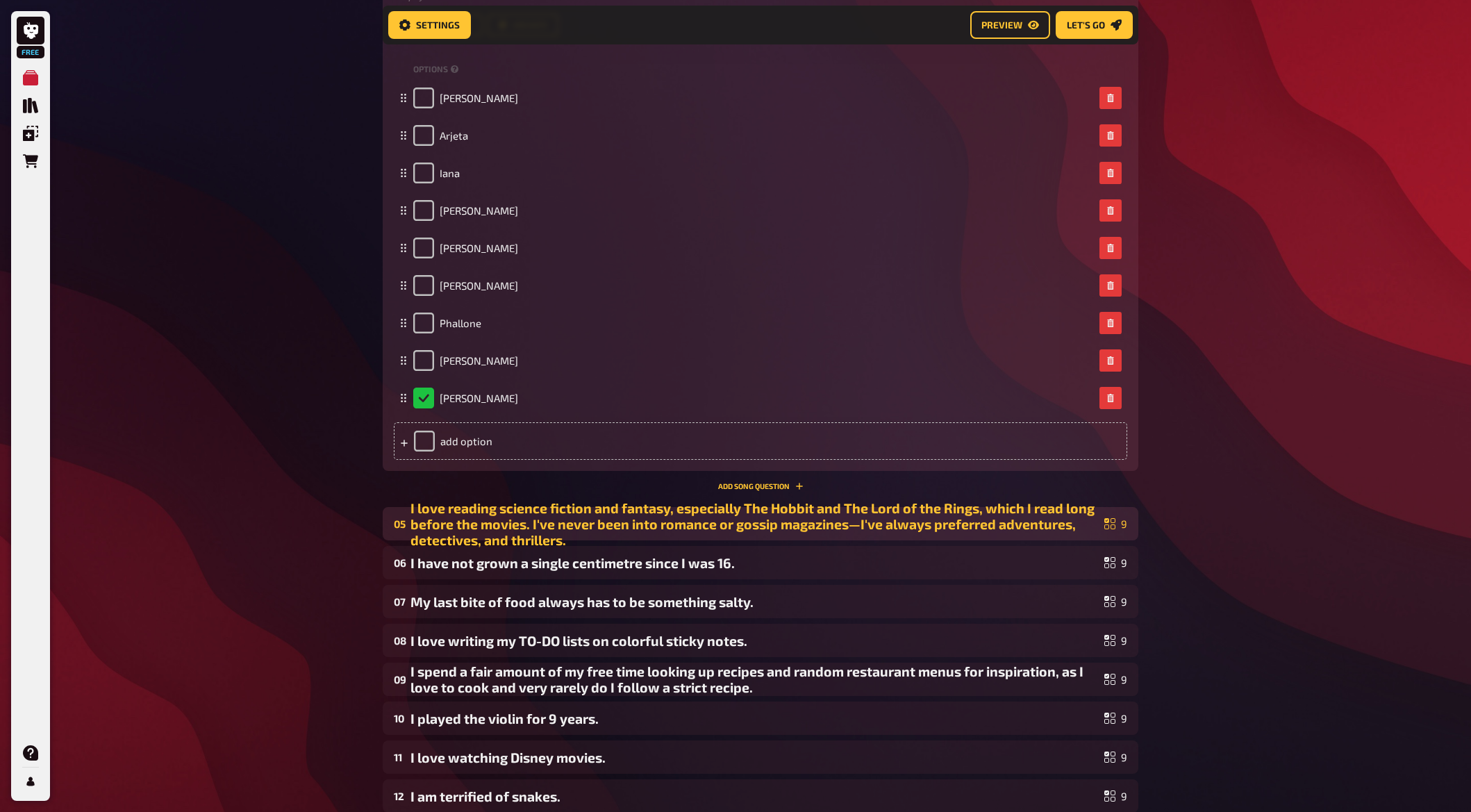
click at [463, 518] on div "I love reading science fiction and fantasy, especially The Hobbit and The Lord …" at bounding box center [754, 524] width 688 height 48
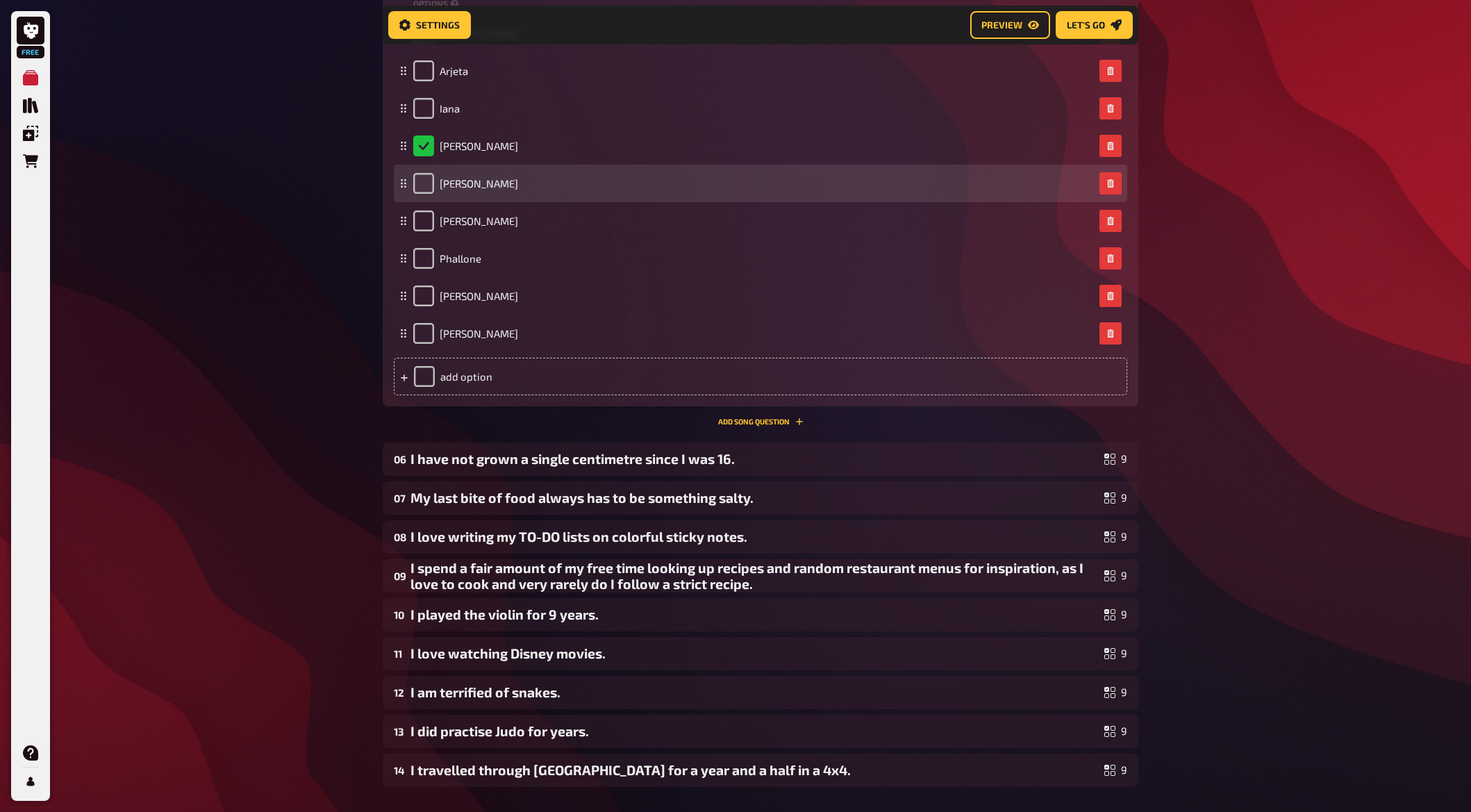
scroll to position [3312, 0]
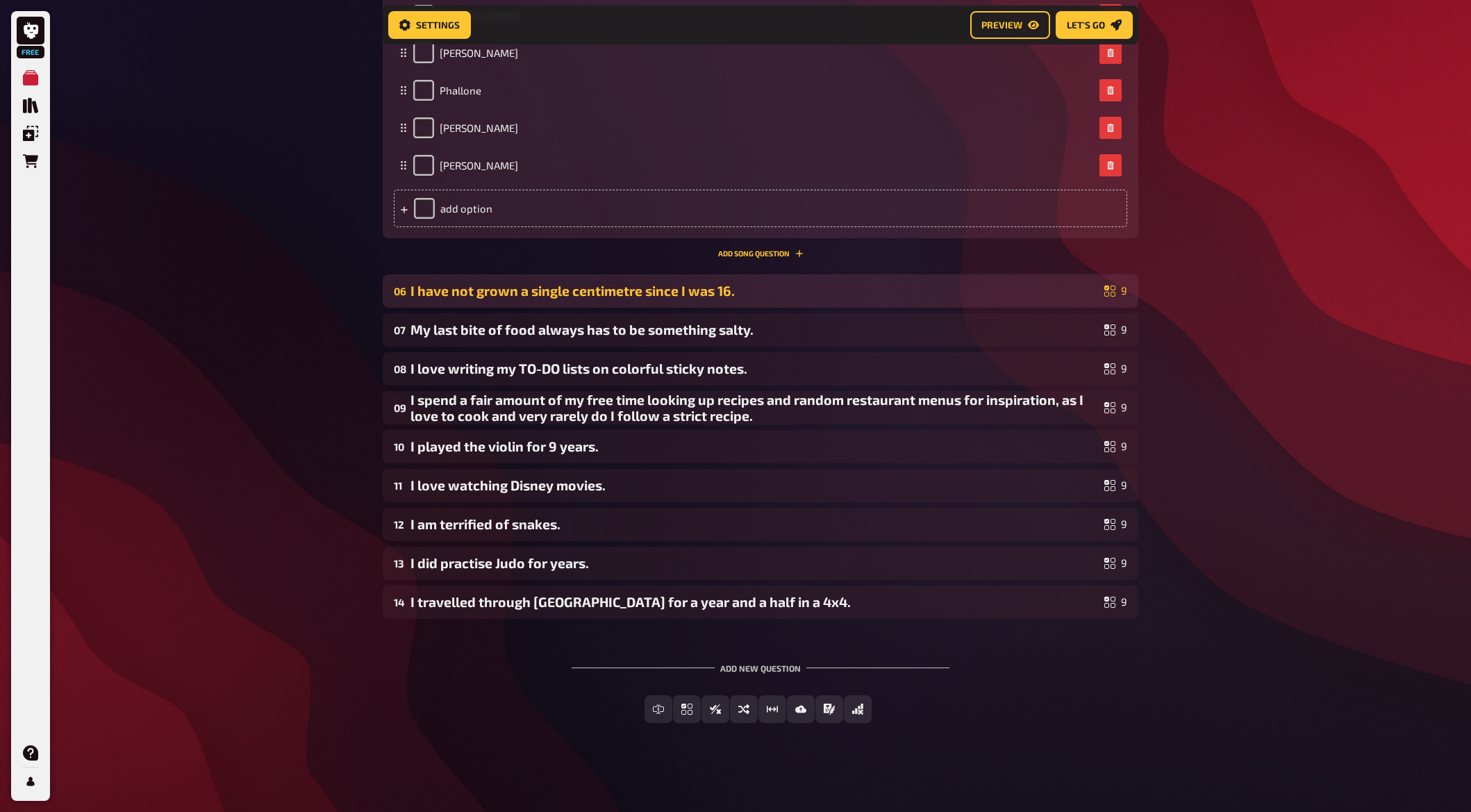
click at [488, 296] on div "I have not grown a single centimetre since I was 16." at bounding box center [754, 291] width 688 height 16
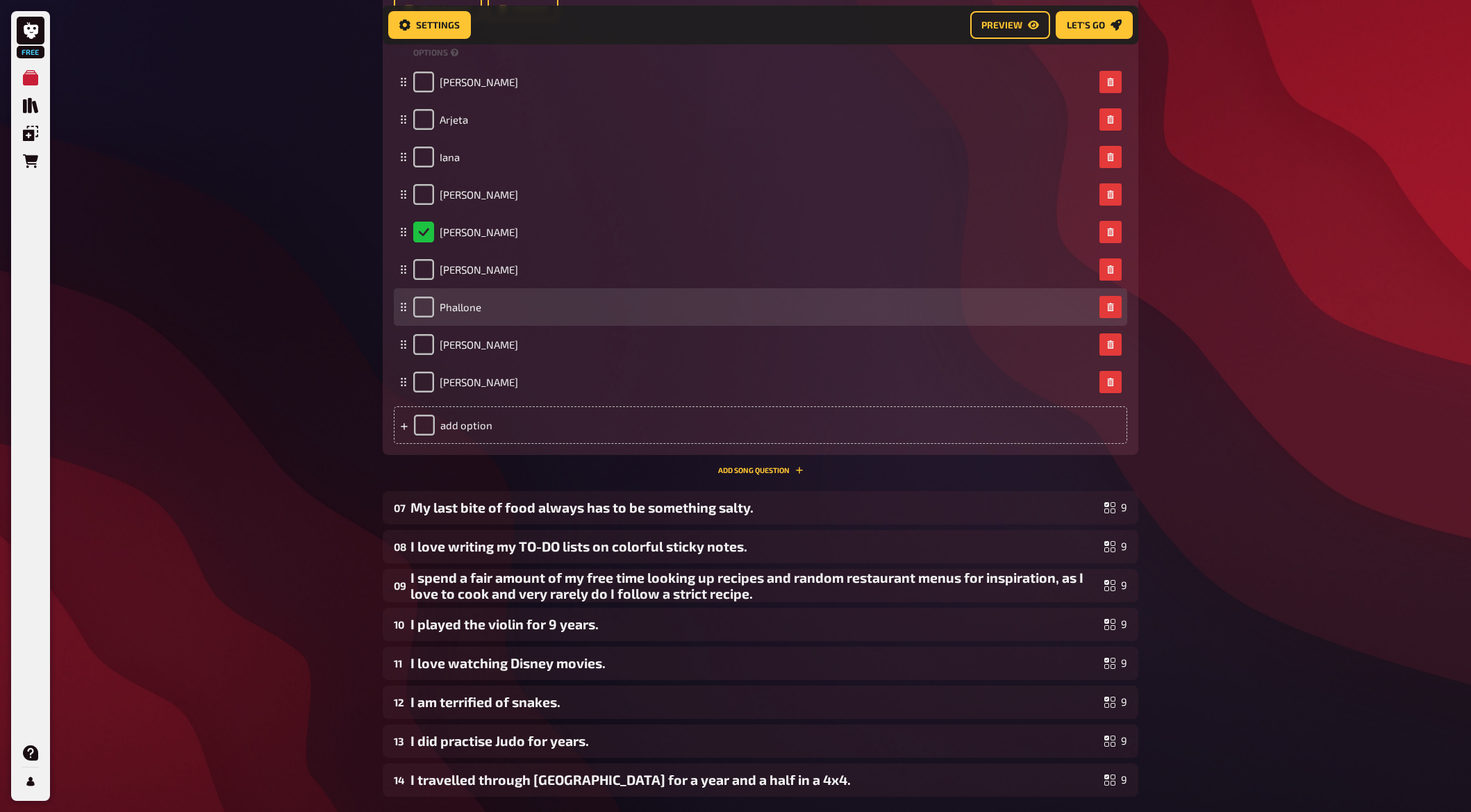
scroll to position [3931, 0]
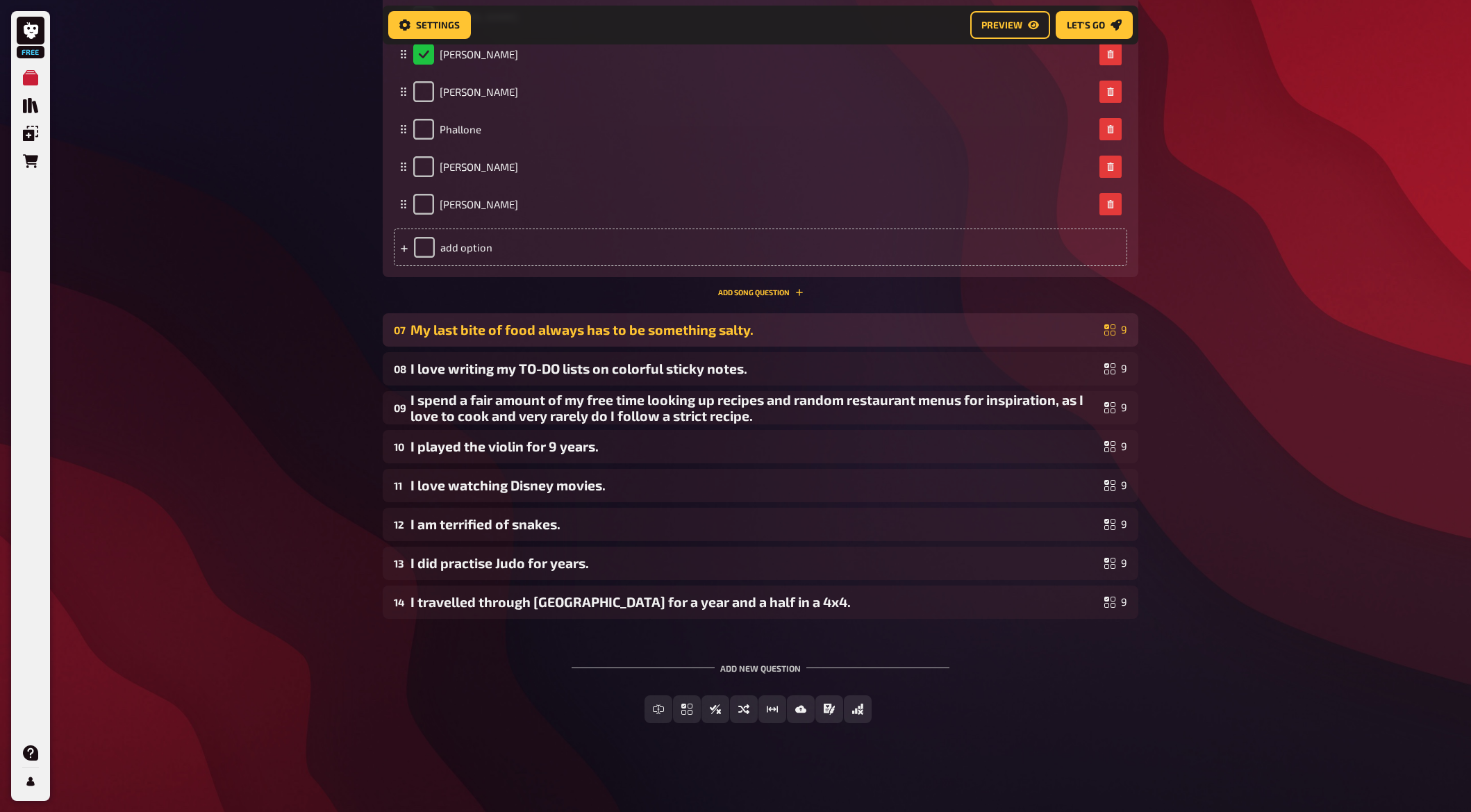
click at [525, 336] on div "My last bite of food always has to be something salty." at bounding box center [754, 330] width 688 height 16
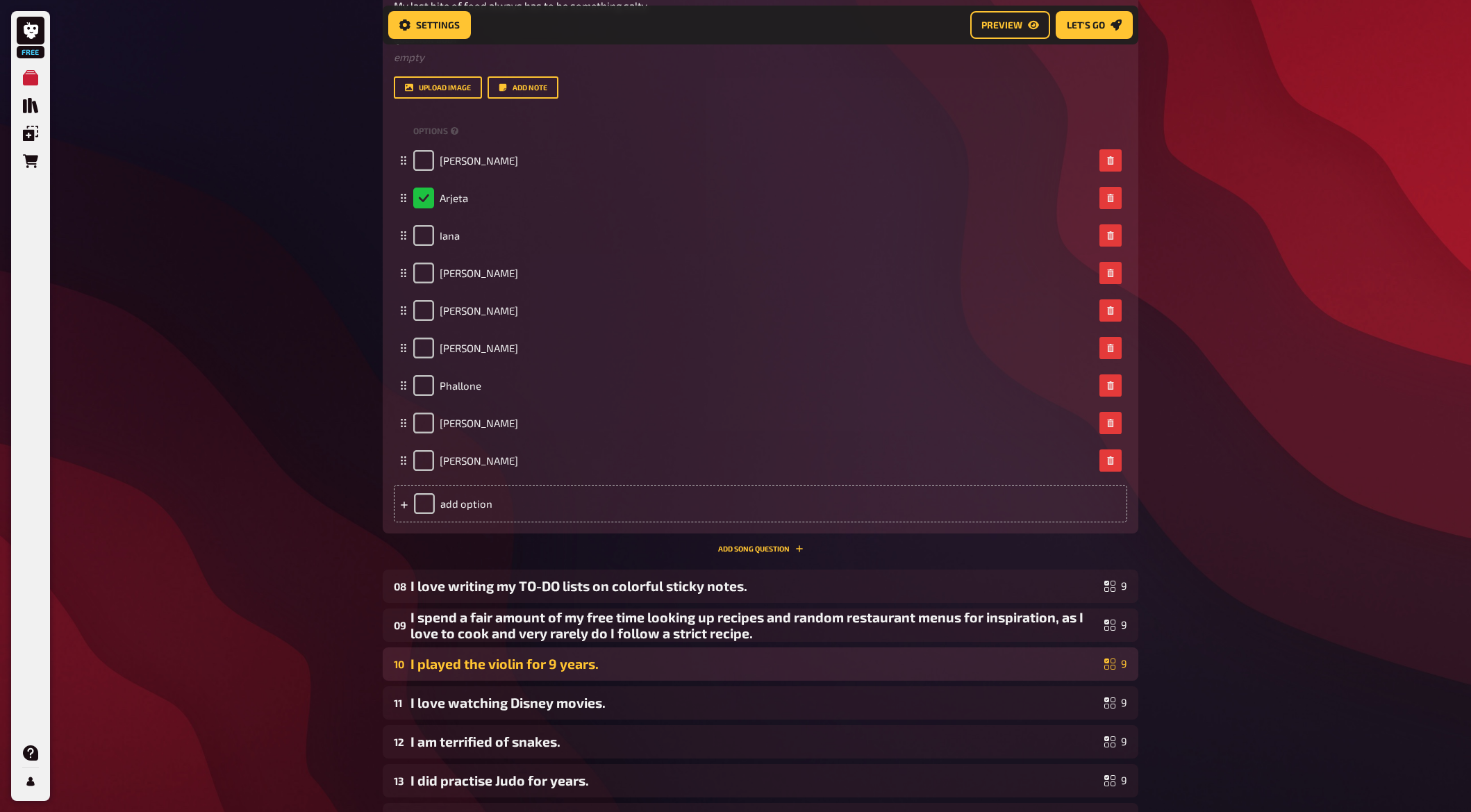
scroll to position [4550, 0]
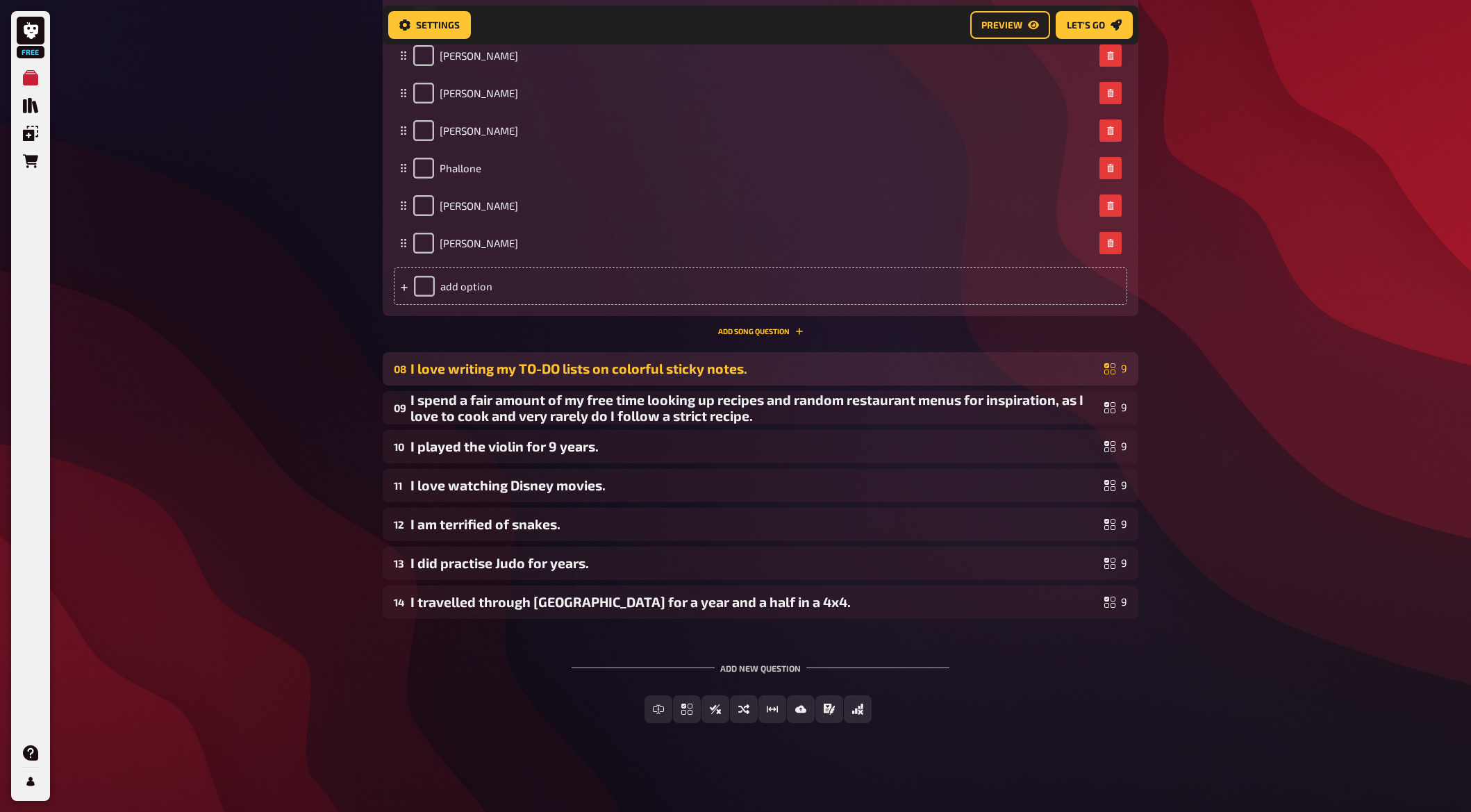
click at [531, 373] on div "I love writing my TO-DO lists on colorful sticky notes." at bounding box center [754, 369] width 688 height 16
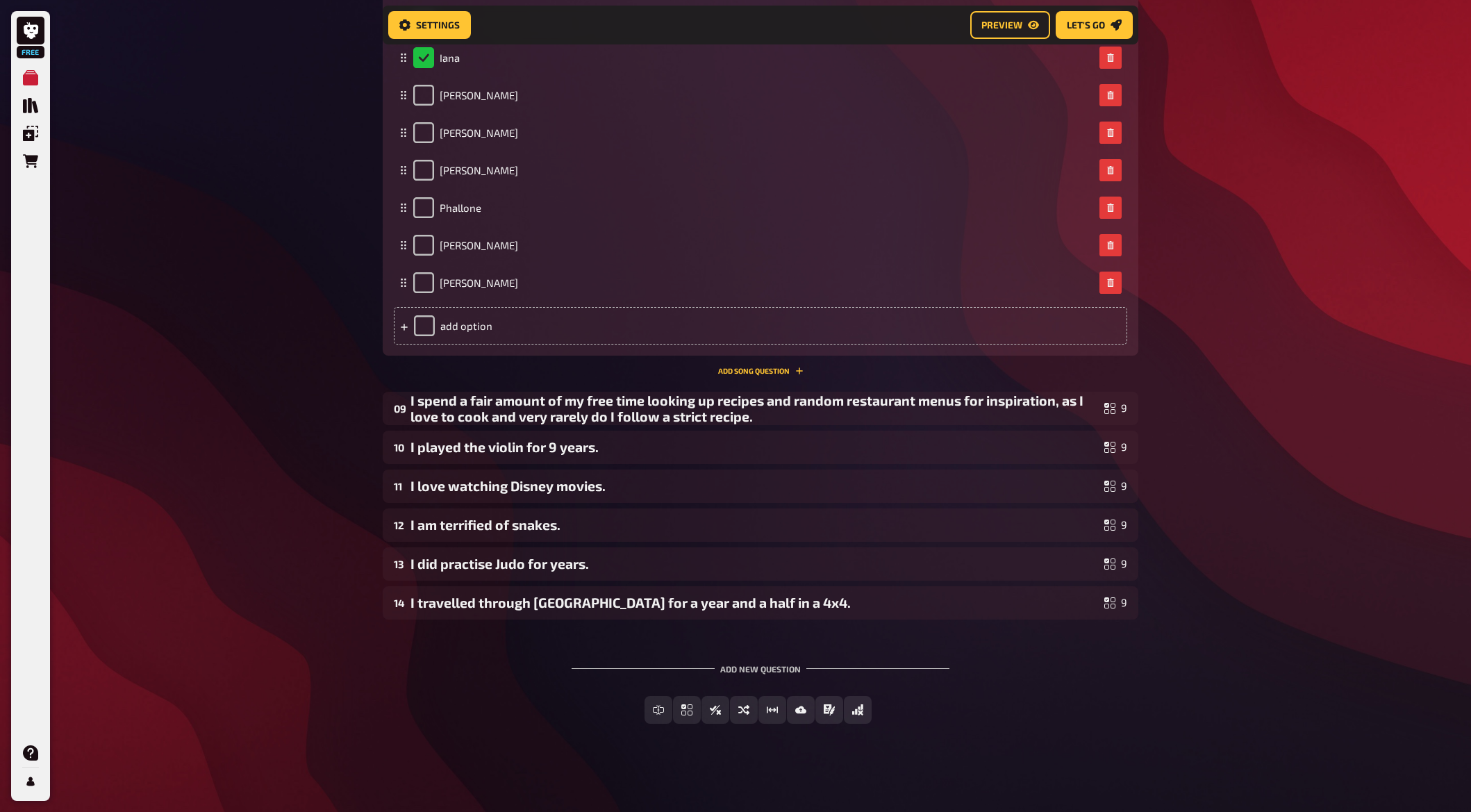
scroll to position [5169, 0]
click at [705, 416] on div "I spend a fair amount of my free time looking up recipes and random restaurant …" at bounding box center [754, 407] width 688 height 32
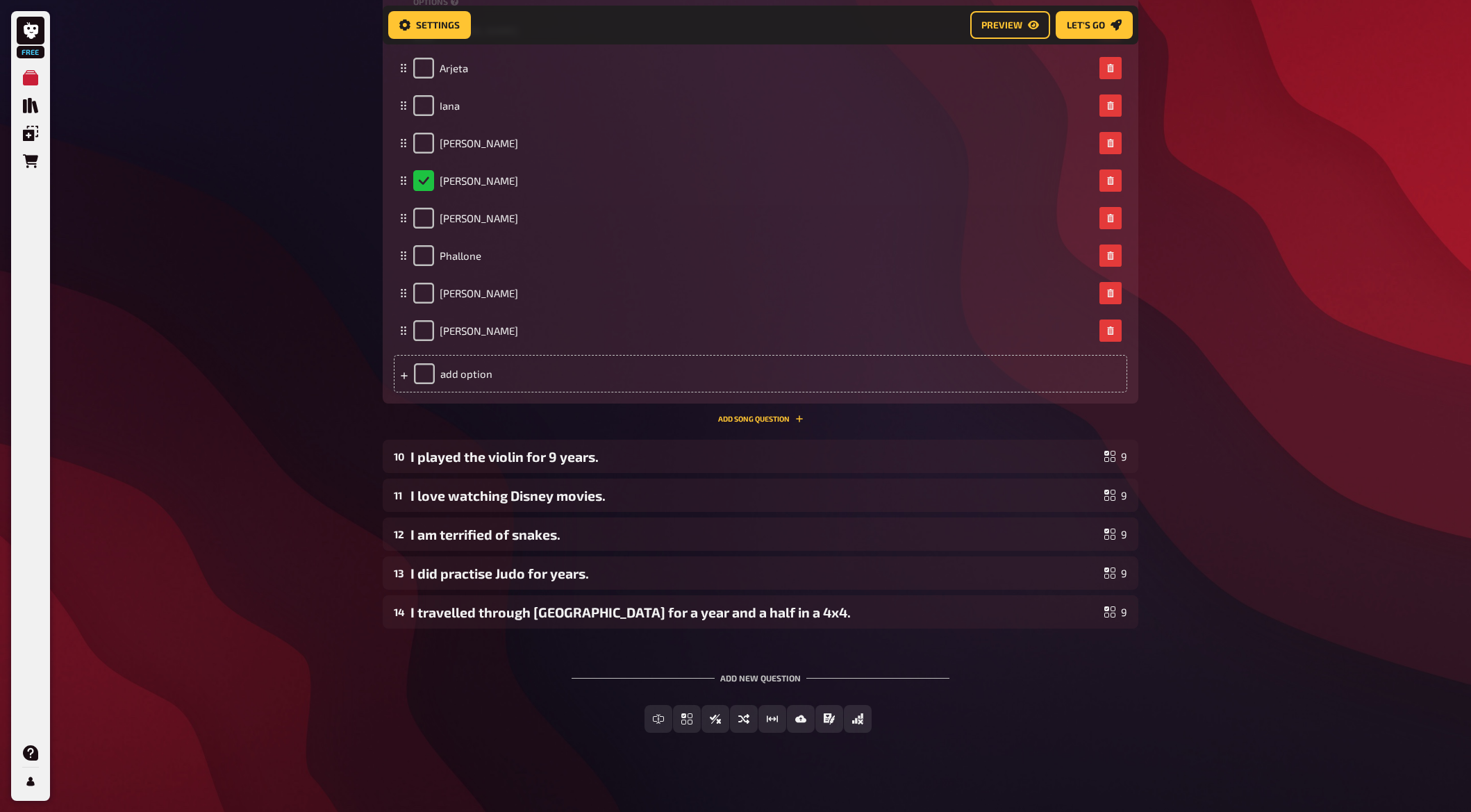
scroll to position [5794, 0]
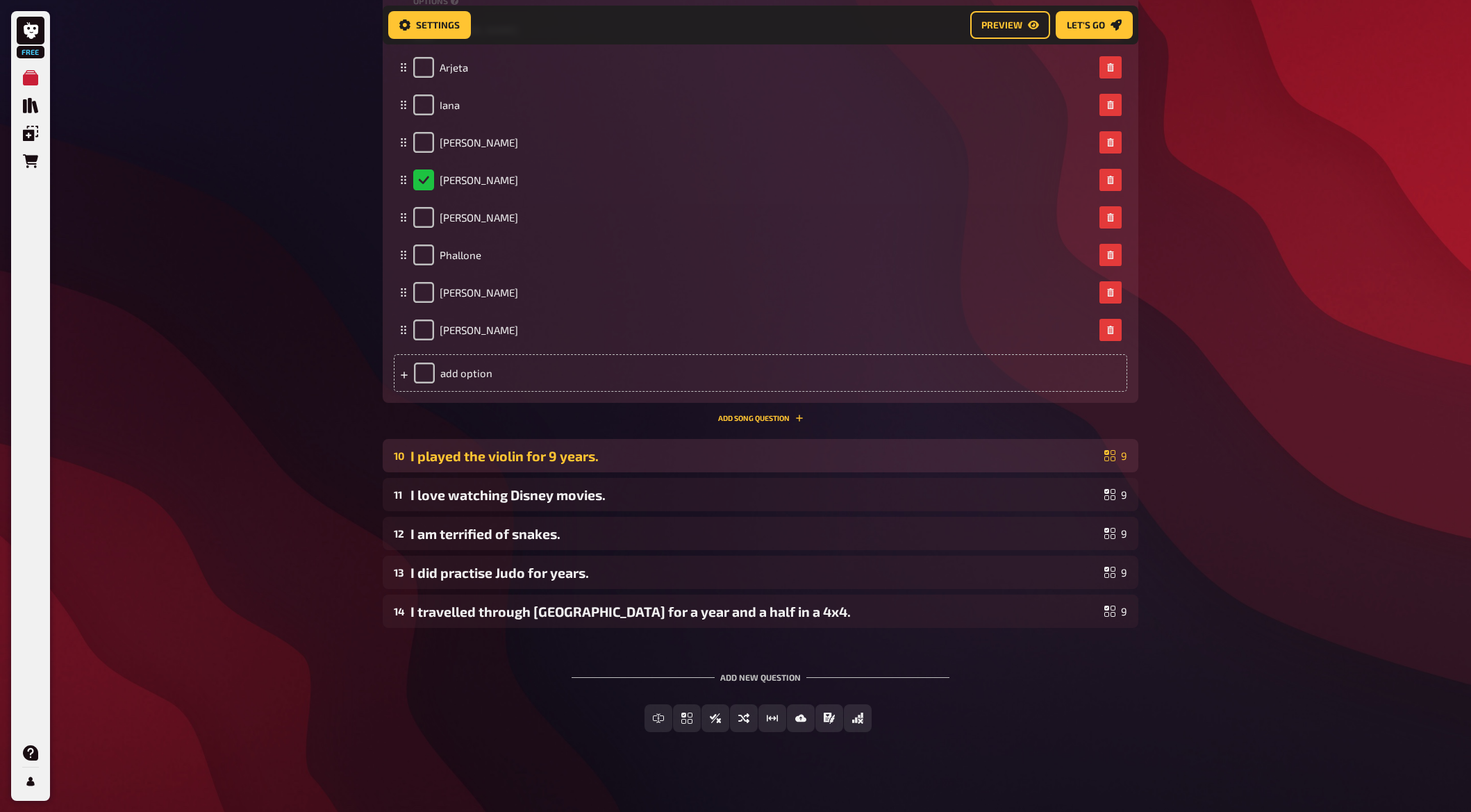
click at [581, 461] on div "I played the violin for 9 years." at bounding box center [754, 456] width 688 height 16
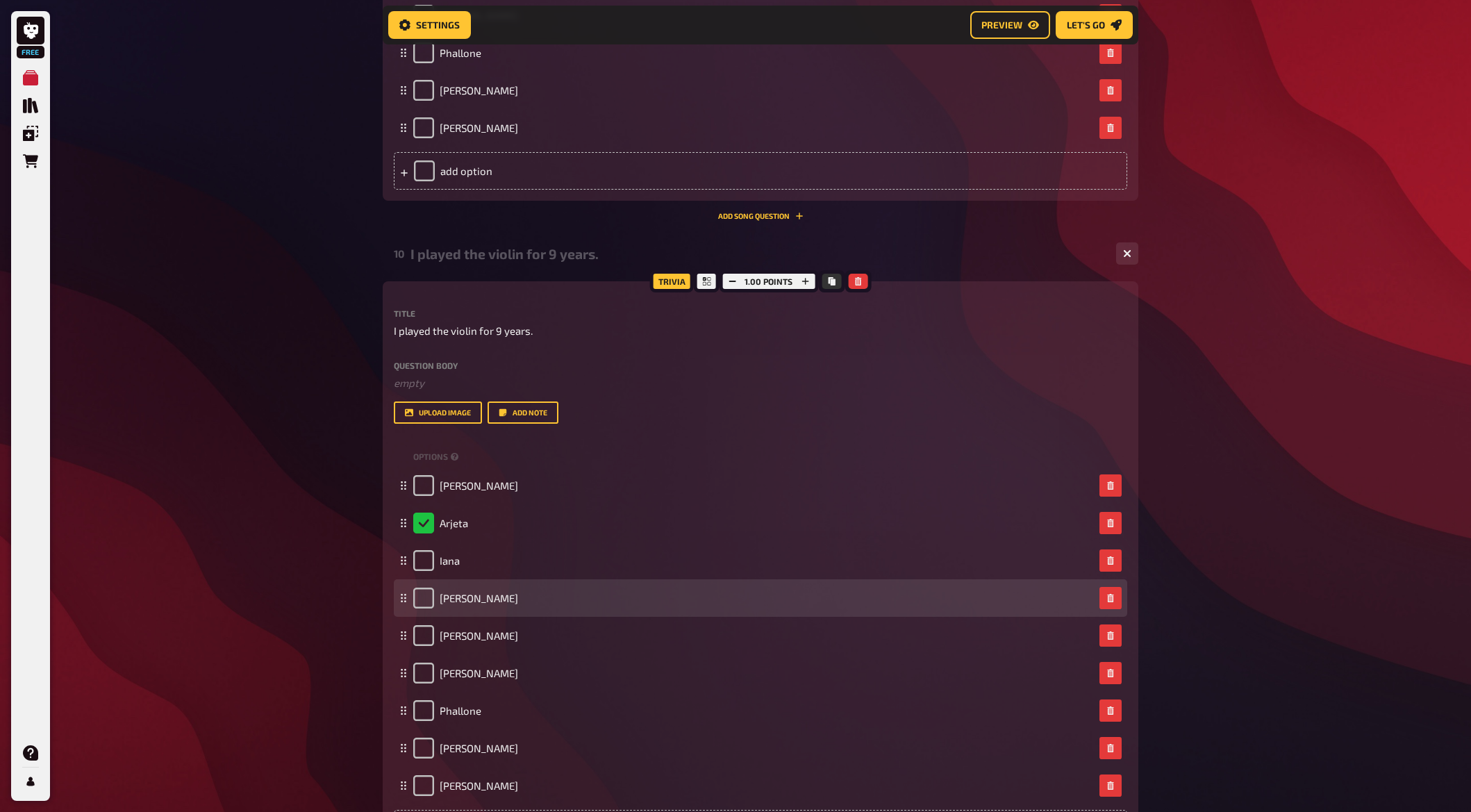
scroll to position [6210, 0]
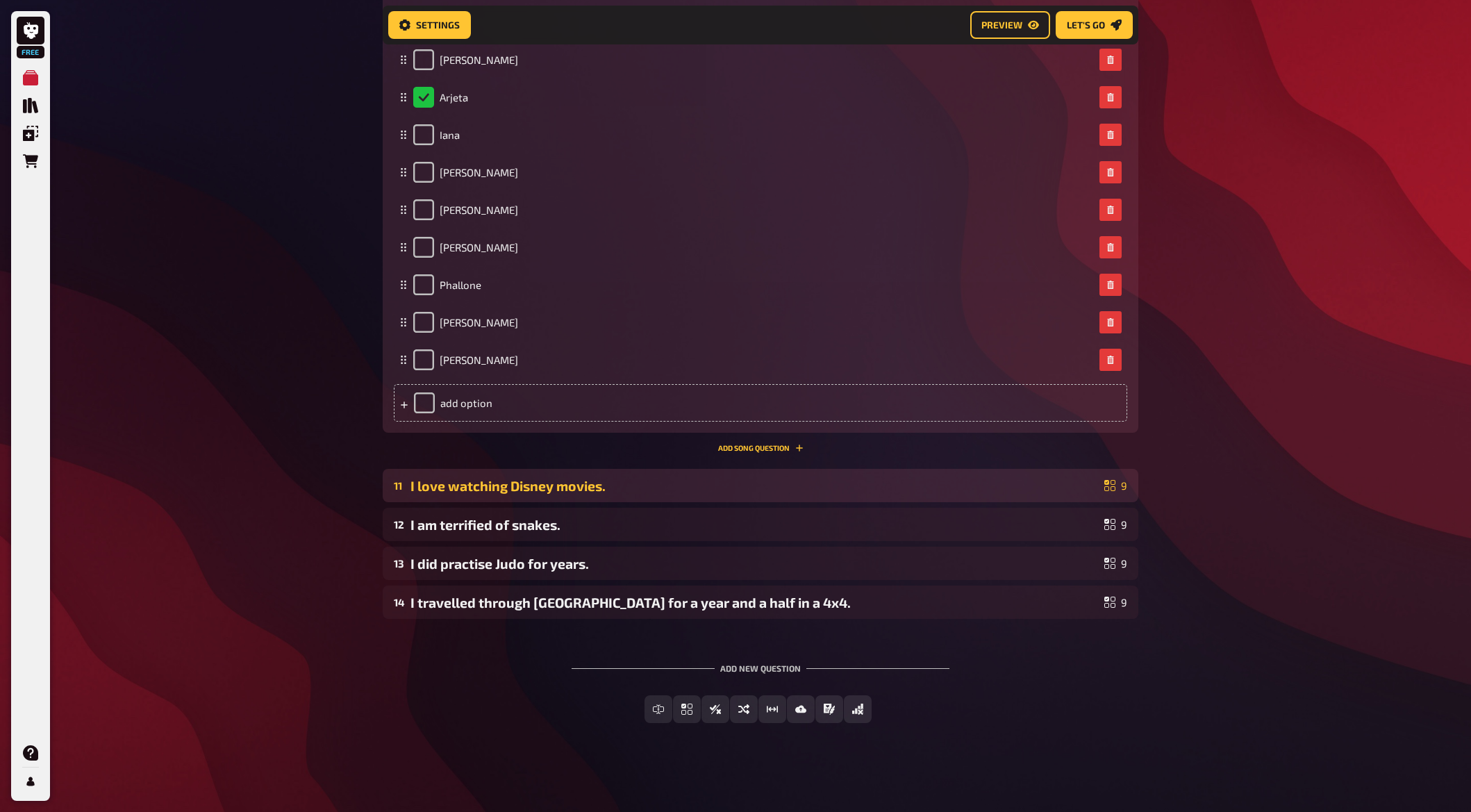
click at [504, 480] on div "I love watching Disney movies." at bounding box center [754, 485] width 688 height 16
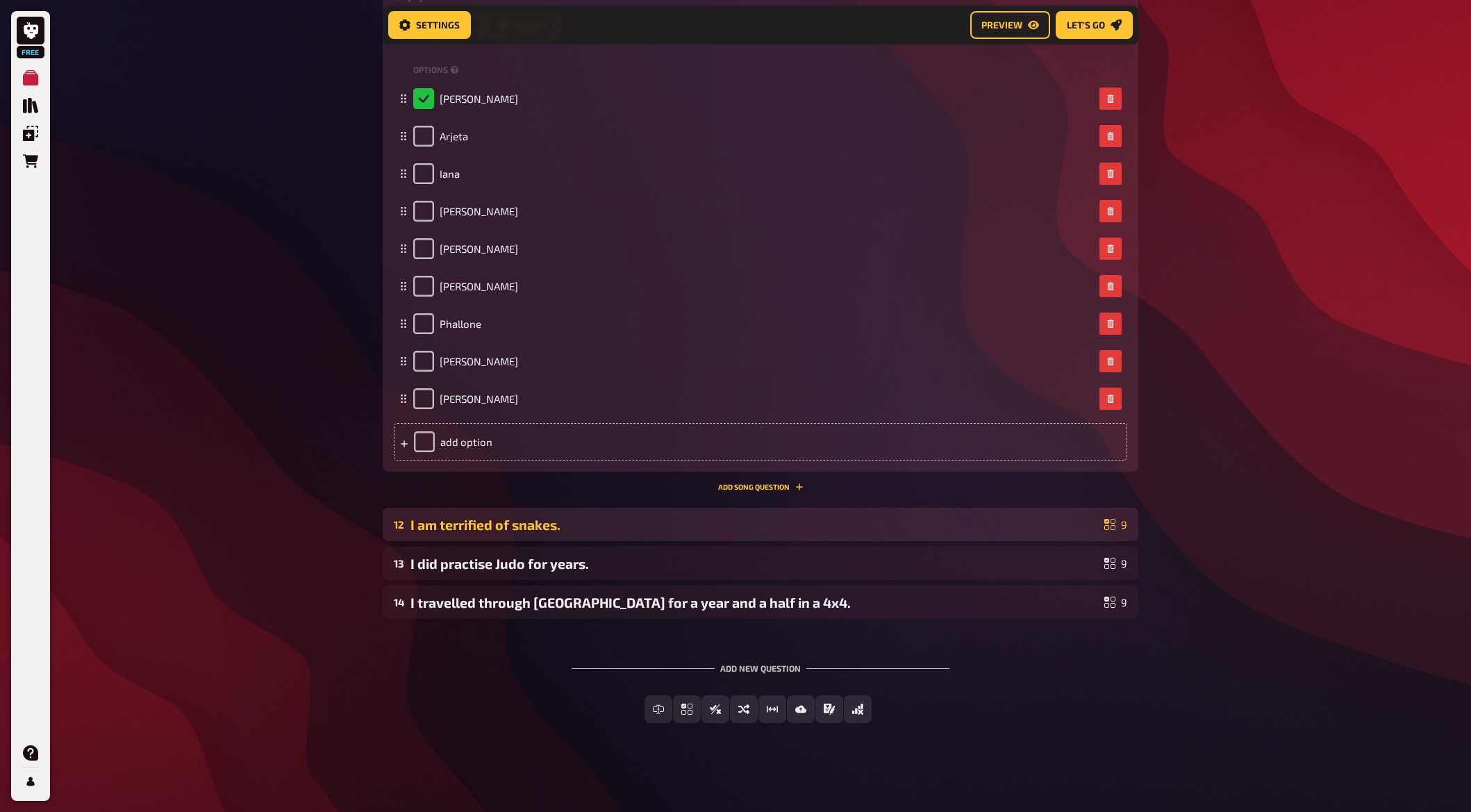
click at [564, 518] on div "I am terrified of snakes." at bounding box center [754, 524] width 688 height 16
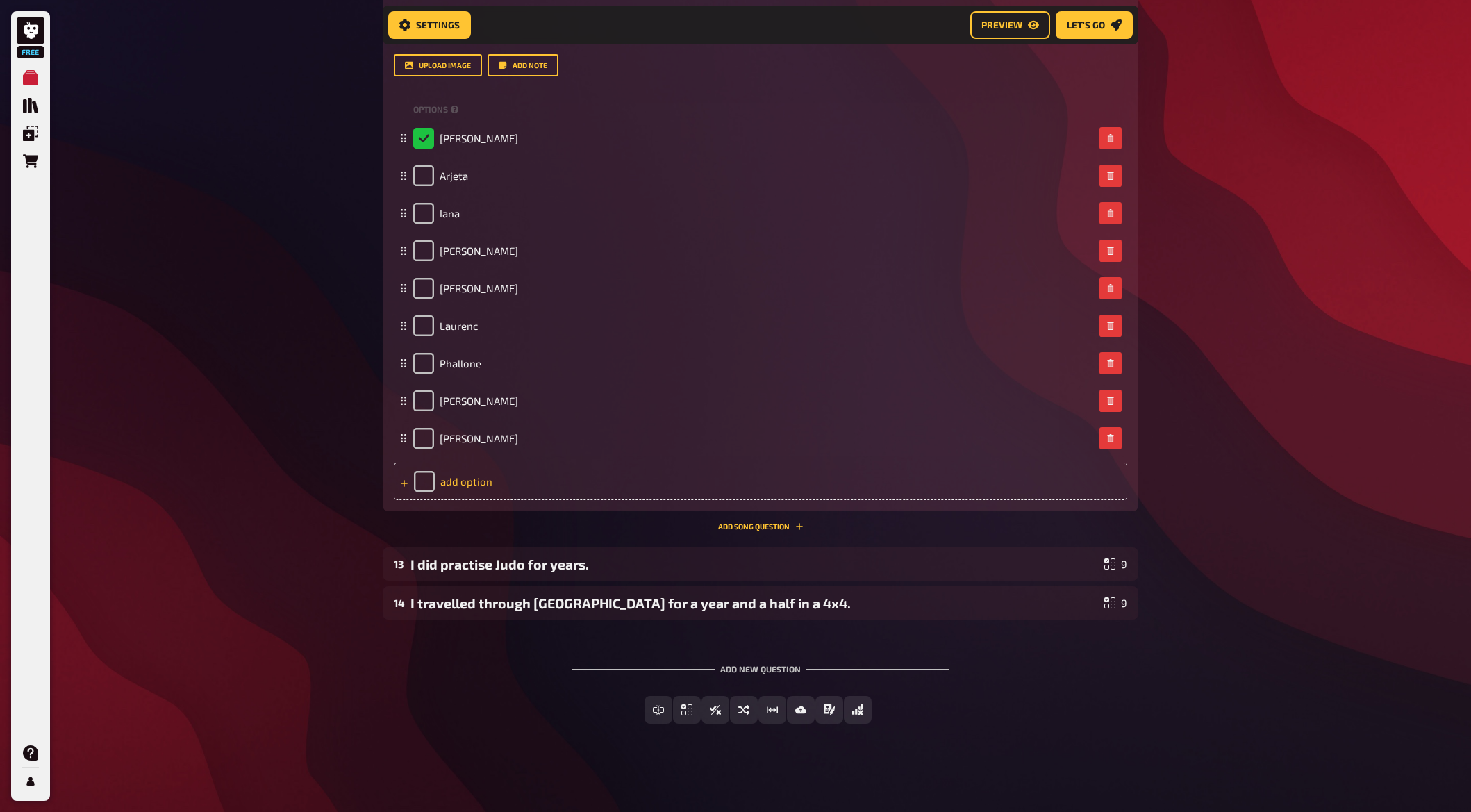
scroll to position [7659, 0]
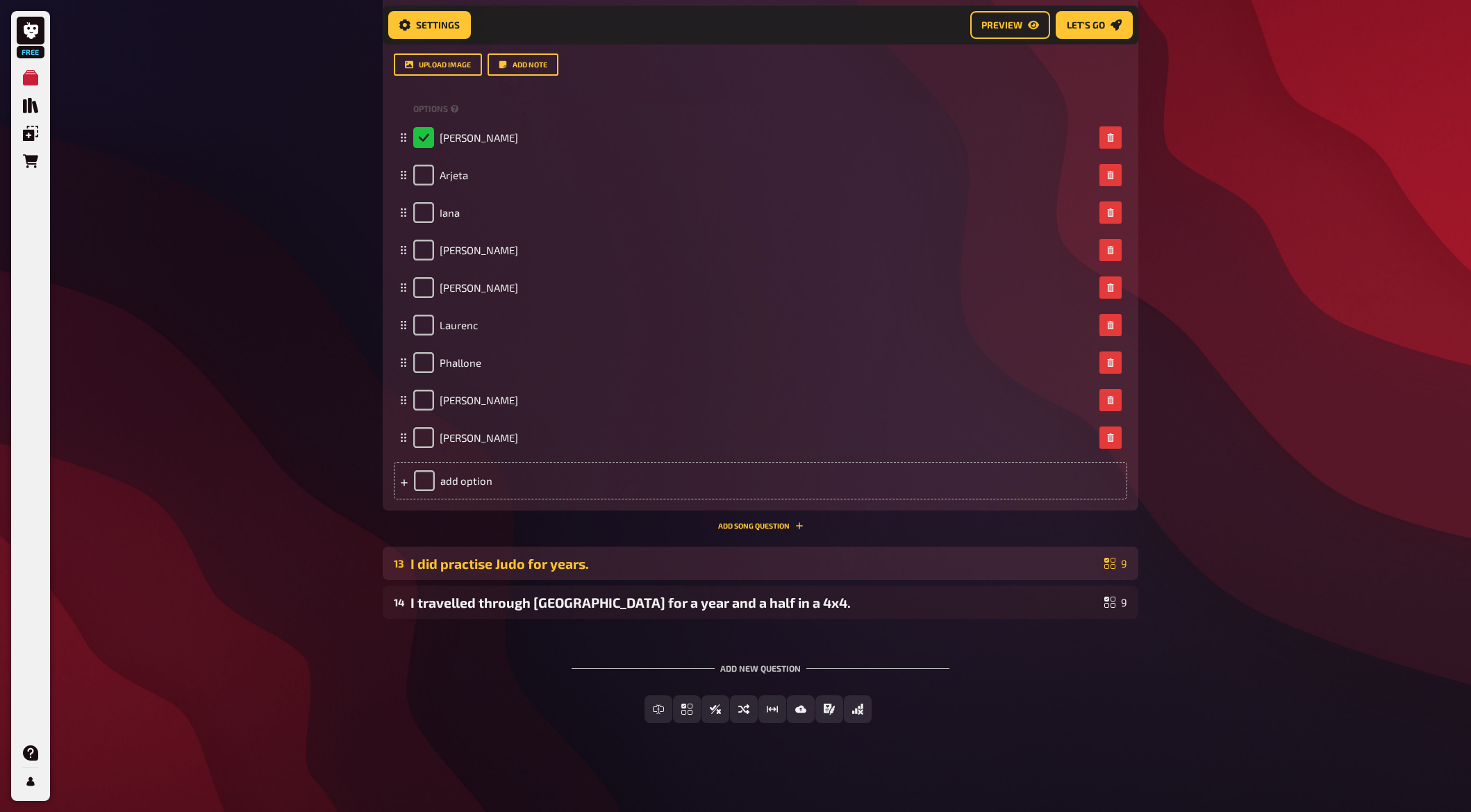
click at [485, 550] on div "13 I did practise Judo for years. 9" at bounding box center [761, 563] width 756 height 33
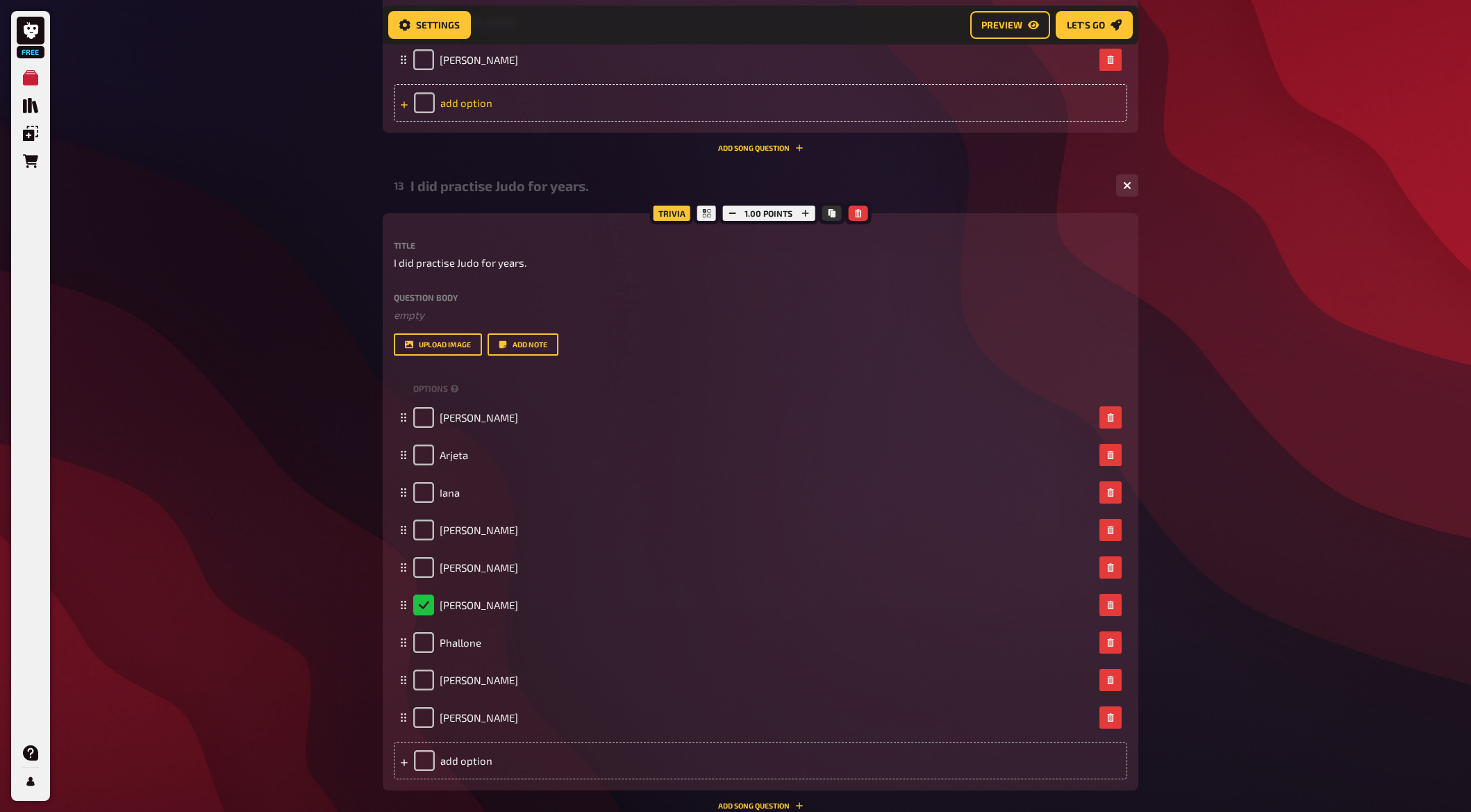
scroll to position [8278, 0]
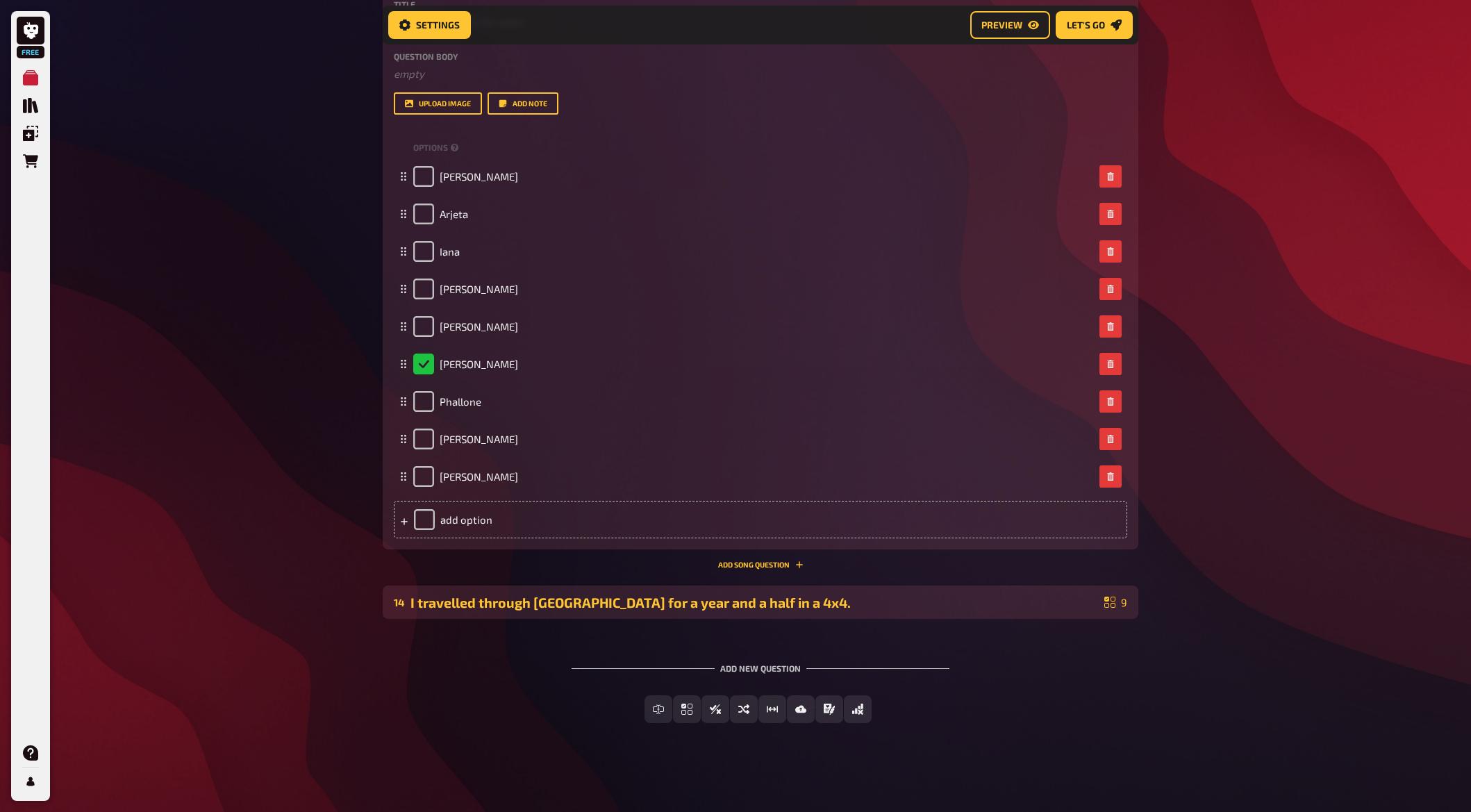
click at [441, 605] on div "I travelled through [GEOGRAPHIC_DATA] for a year and a half in a 4x4." at bounding box center [754, 602] width 688 height 16
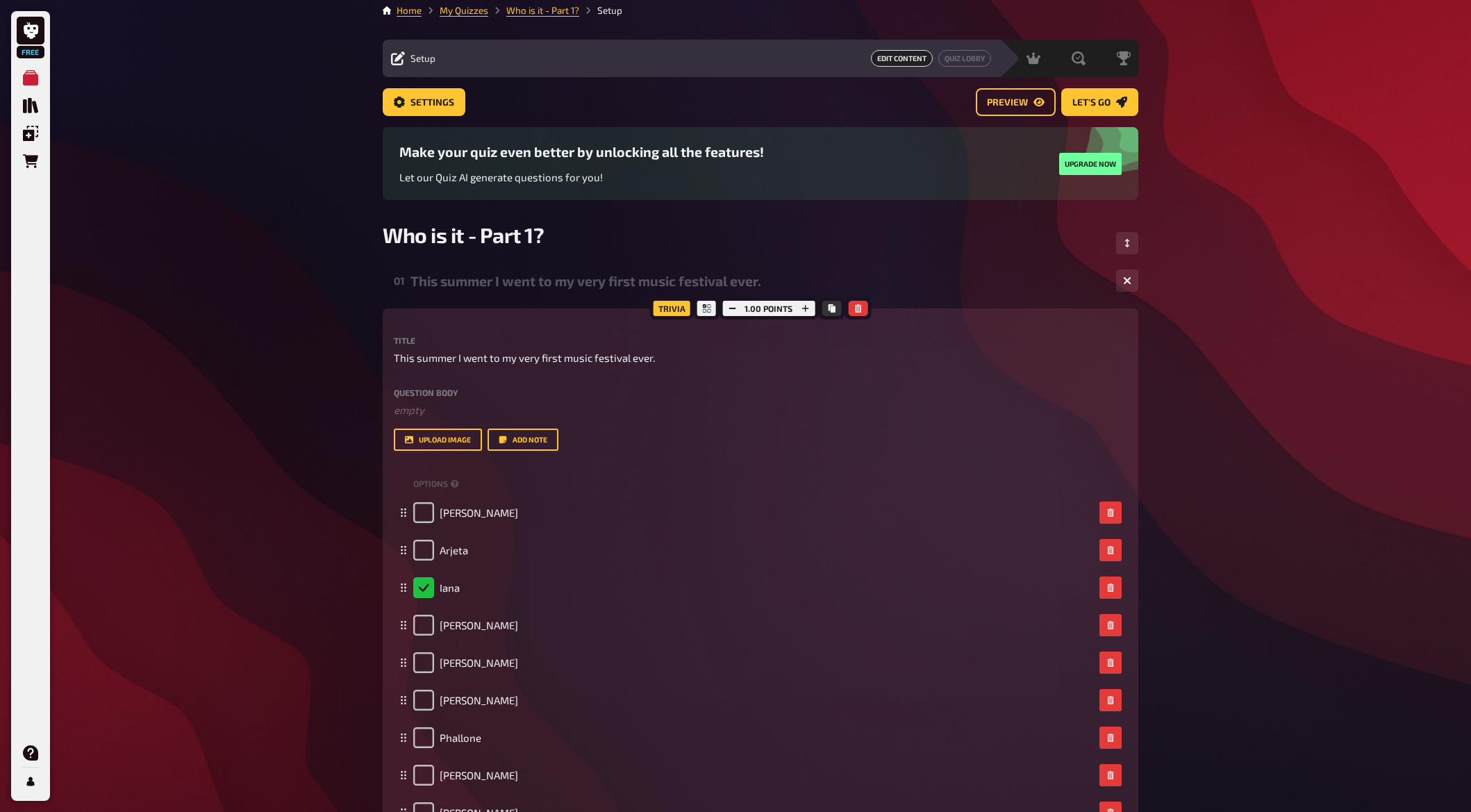
scroll to position [0, 0]
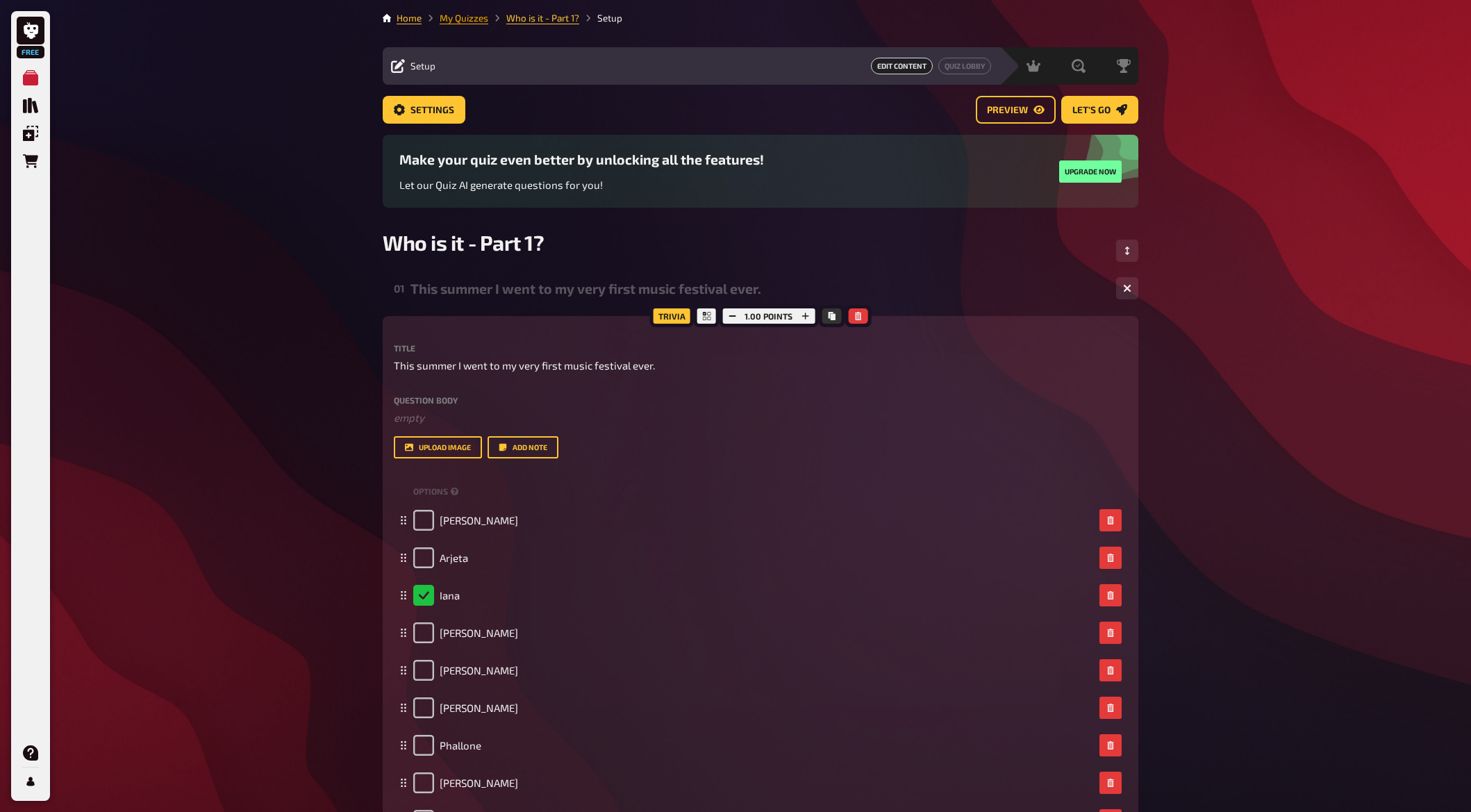
click at [466, 18] on link "My Quizzes" at bounding box center [463, 18] width 49 height 11
